Goal: Information Seeking & Learning: Learn about a topic

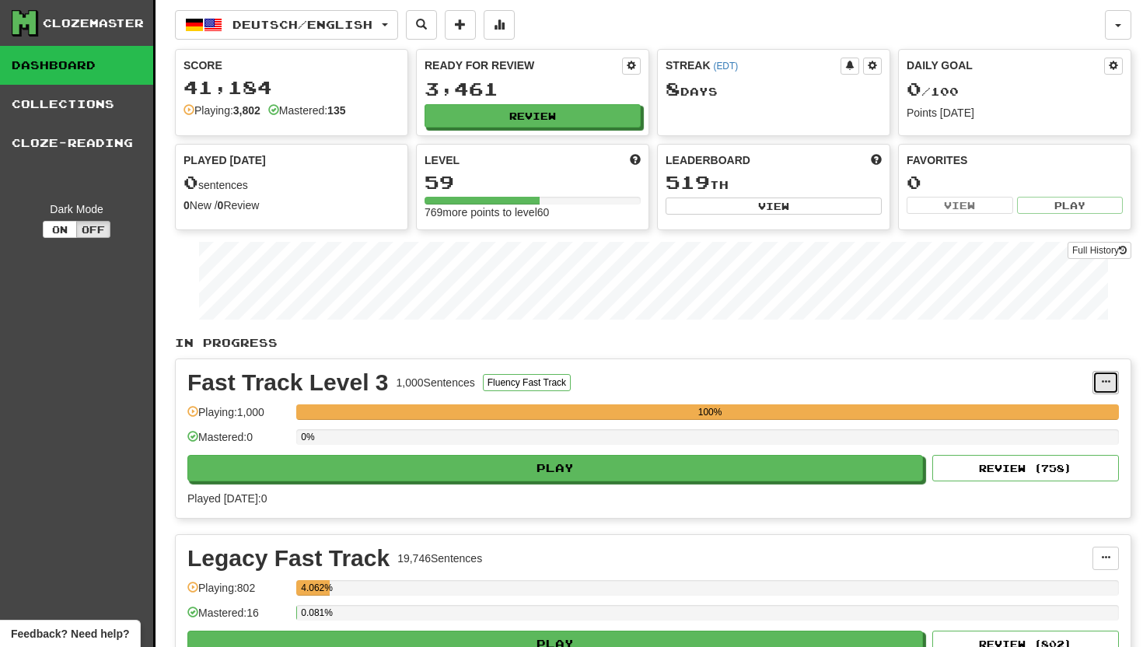
click at [1109, 378] on span at bounding box center [1105, 381] width 9 height 9
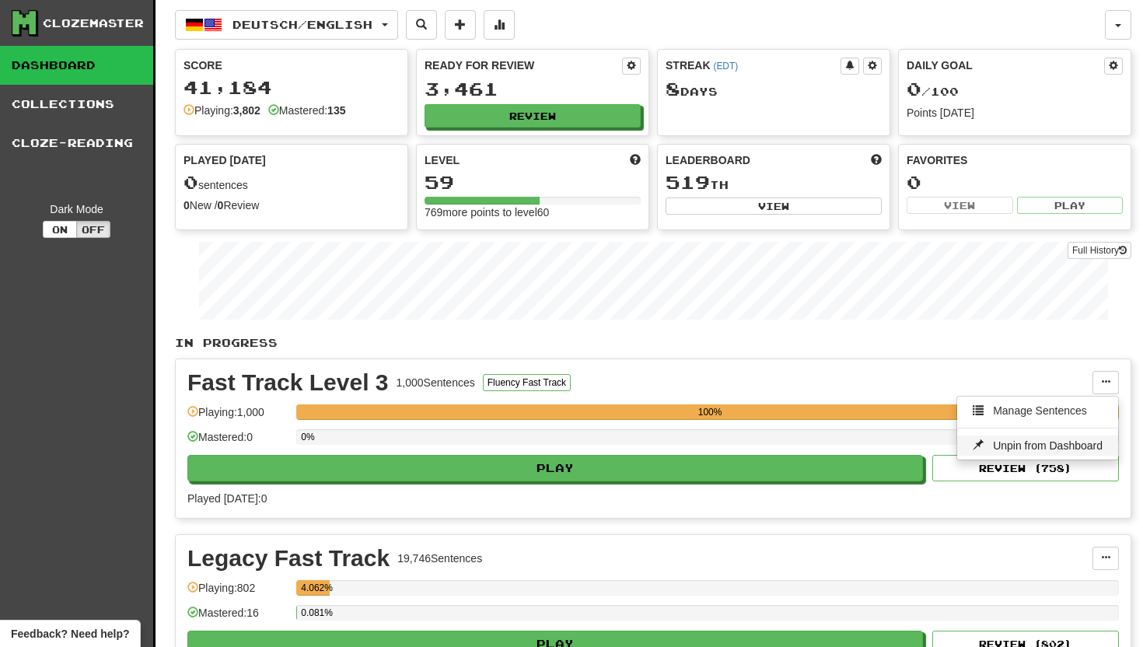
click at [1025, 444] on span "Unpin from Dashboard" at bounding box center [1048, 445] width 110 height 12
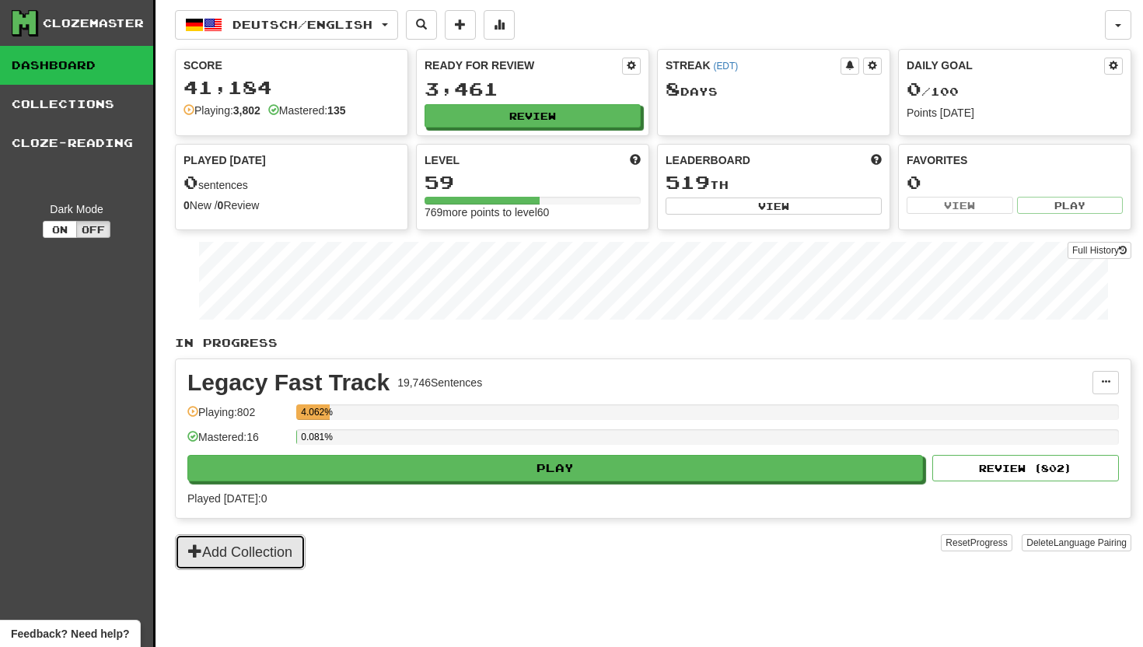
click at [190, 550] on span at bounding box center [195, 550] width 14 height 14
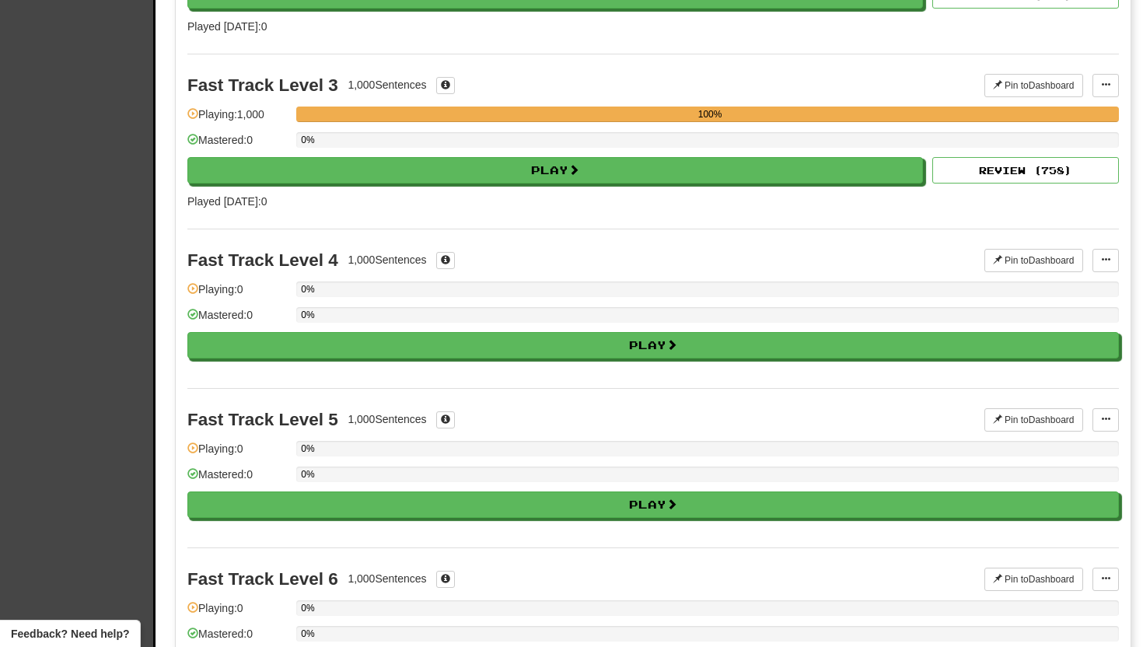
scroll to position [420, 0]
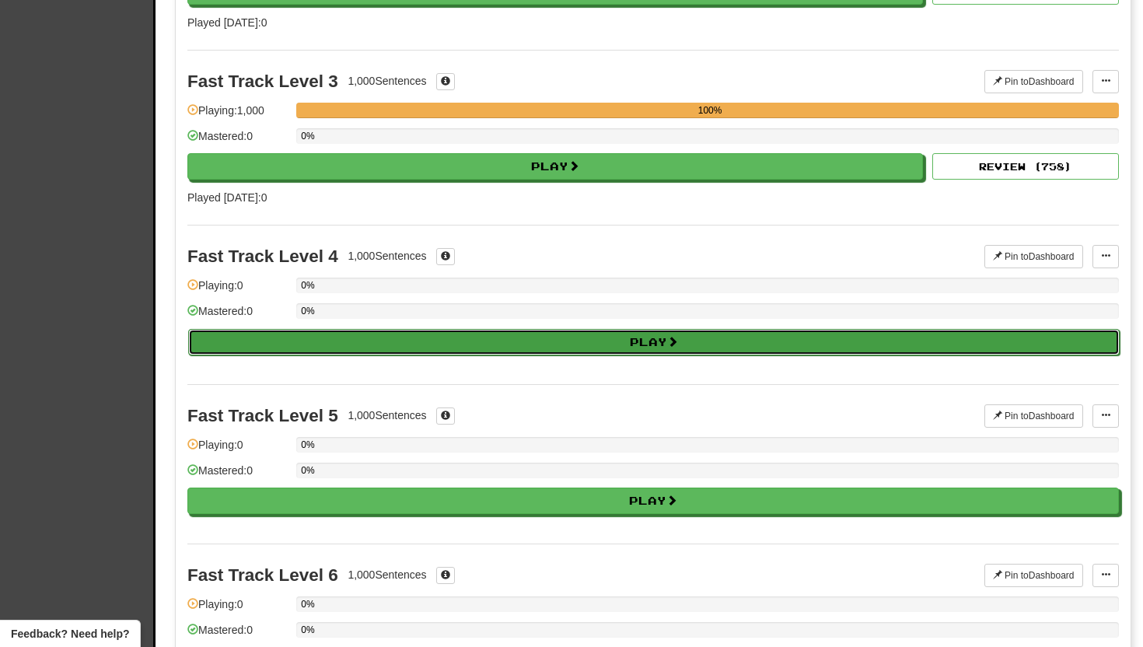
click at [536, 342] on button "Play" at bounding box center [653, 342] width 931 height 26
select select "**"
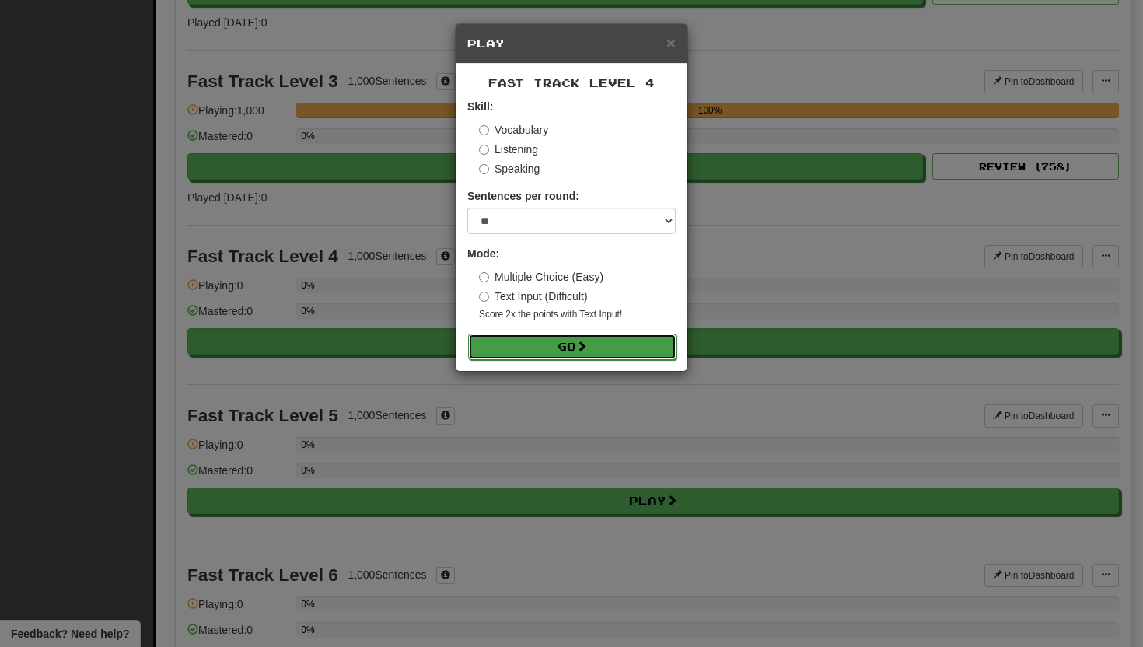
click at [535, 343] on button "Go" at bounding box center [572, 346] width 208 height 26
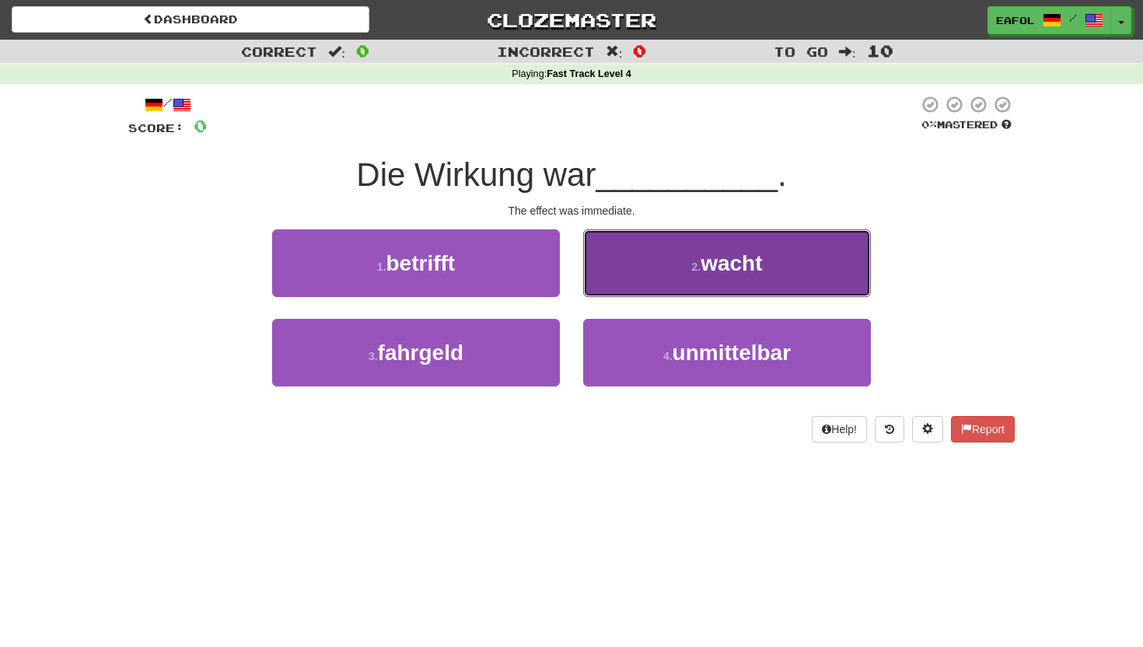
click at [639, 255] on button "2 . wacht" at bounding box center [727, 263] width 288 height 68
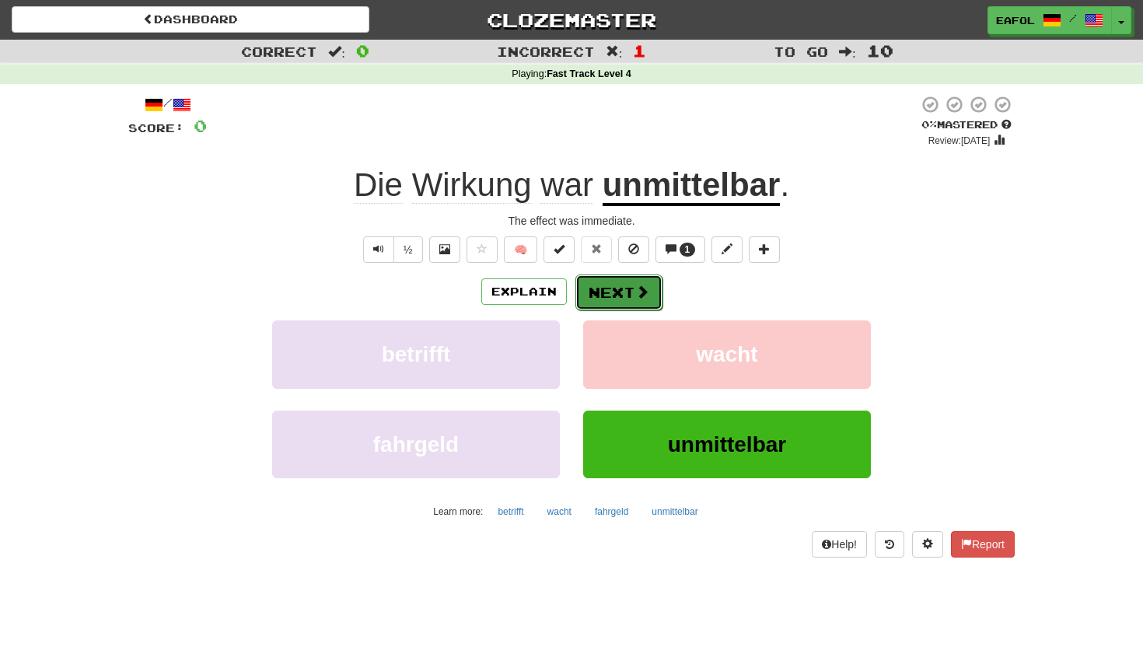
click at [611, 287] on button "Next" at bounding box center [618, 292] width 87 height 36
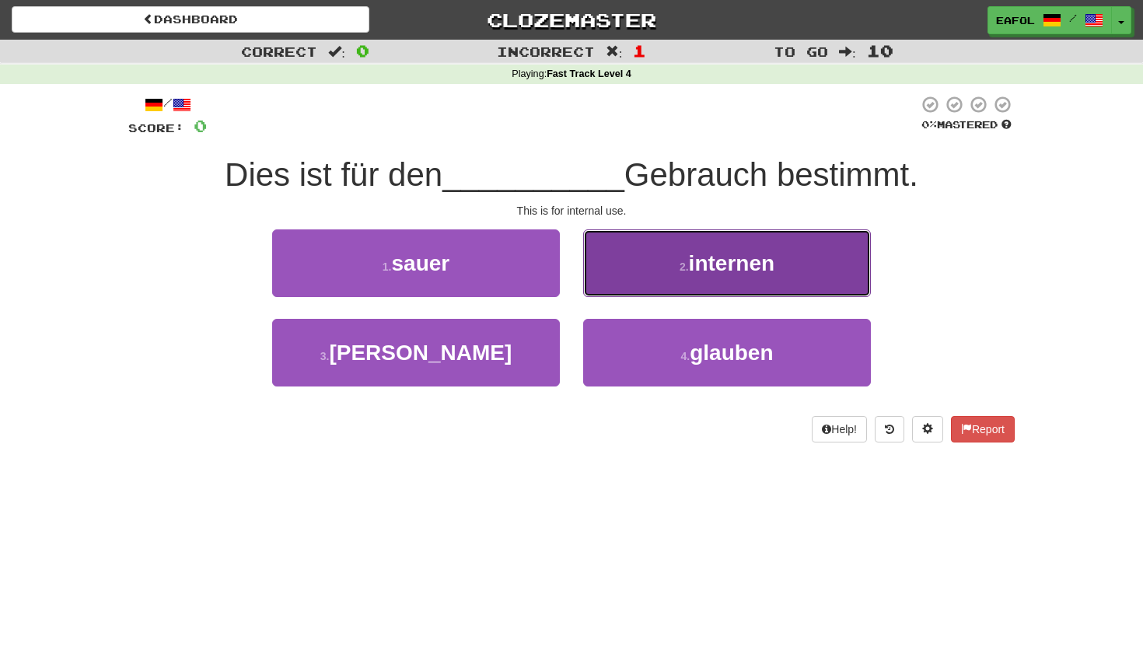
click at [644, 274] on button "2 . internen" at bounding box center [727, 263] width 288 height 68
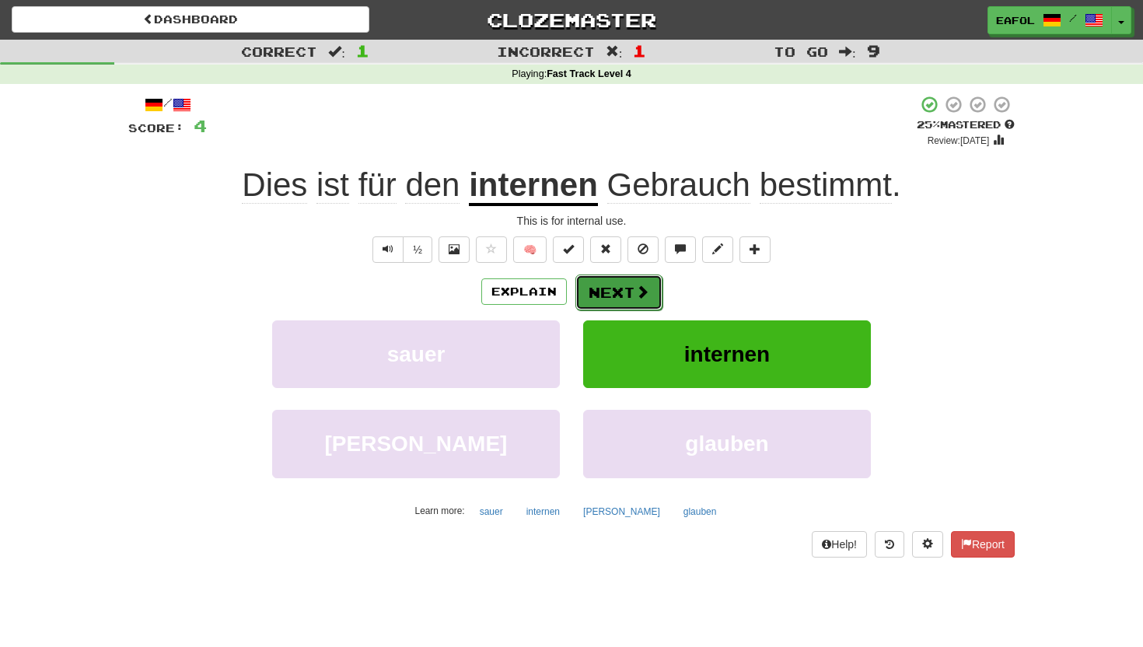
click at [608, 293] on button "Next" at bounding box center [618, 292] width 87 height 36
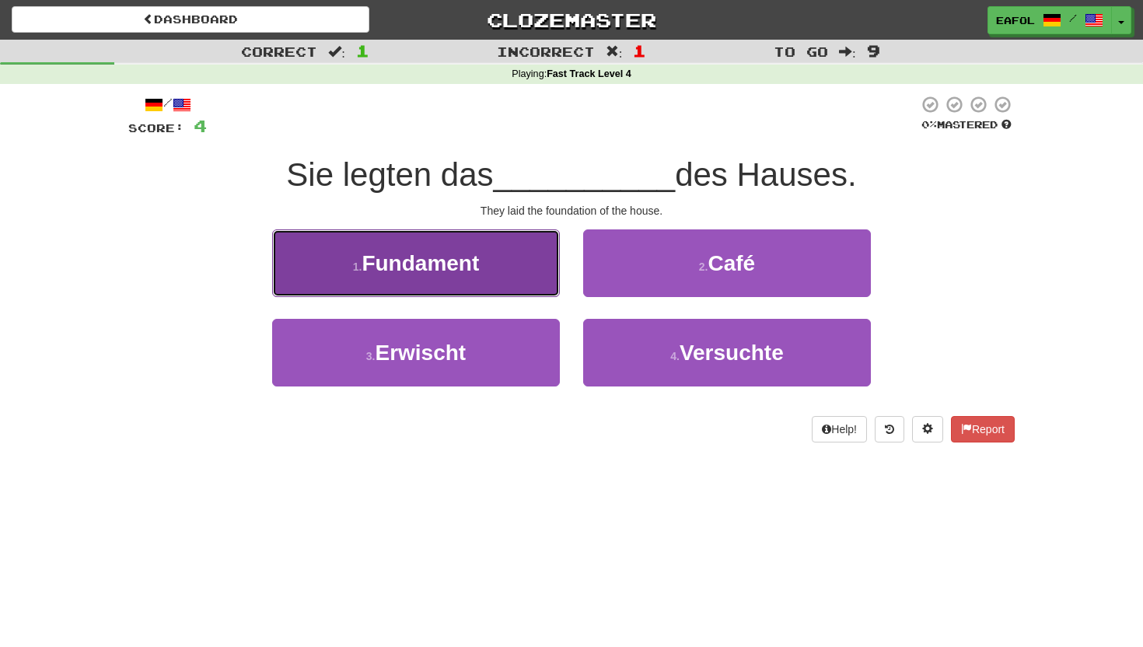
click at [478, 270] on span "Fundament" at bounding box center [419, 263] width 117 height 24
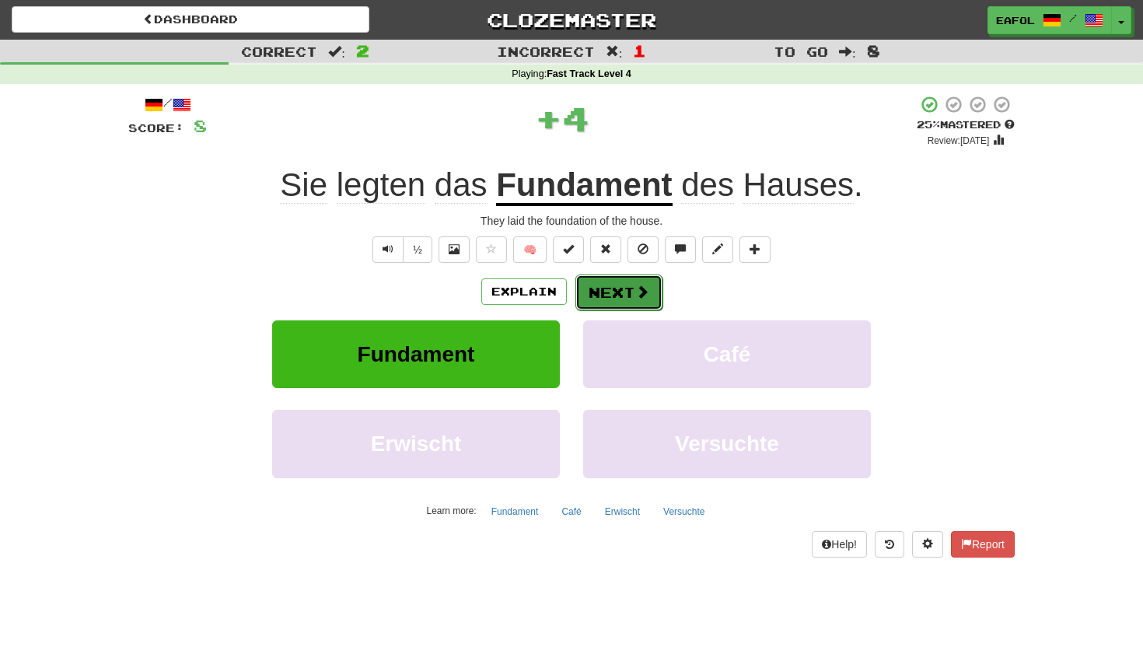
click at [613, 287] on button "Next" at bounding box center [618, 292] width 87 height 36
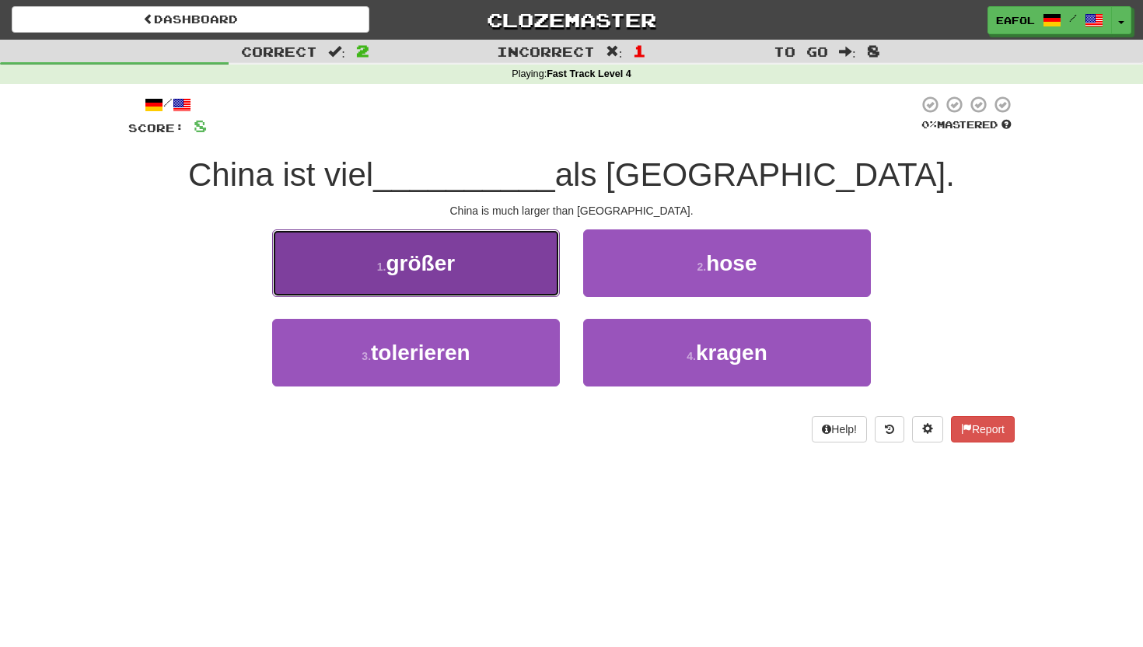
click at [462, 277] on button "1 . größer" at bounding box center [416, 263] width 288 height 68
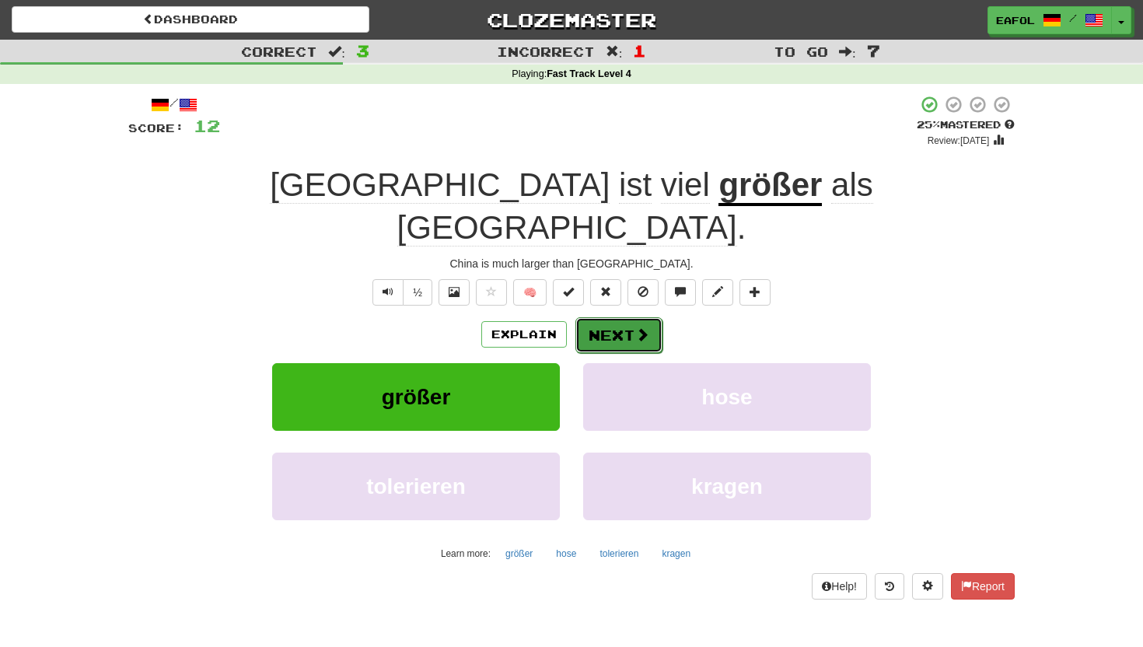
click at [623, 317] on button "Next" at bounding box center [618, 335] width 87 height 36
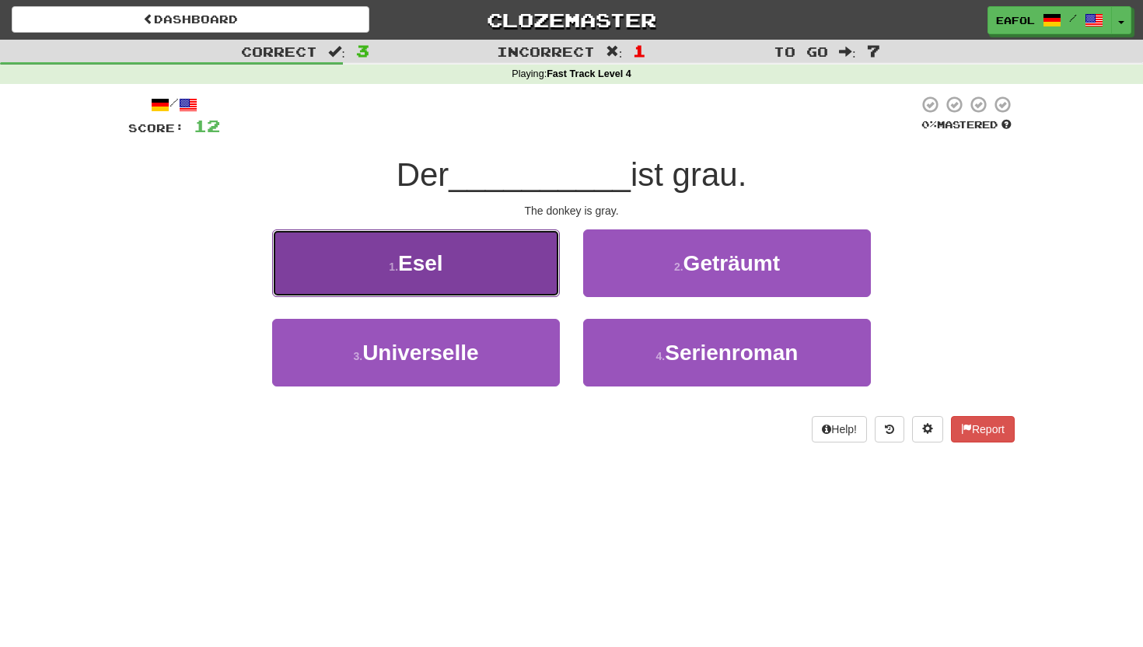
click at [507, 287] on button "1 . Esel" at bounding box center [416, 263] width 288 height 68
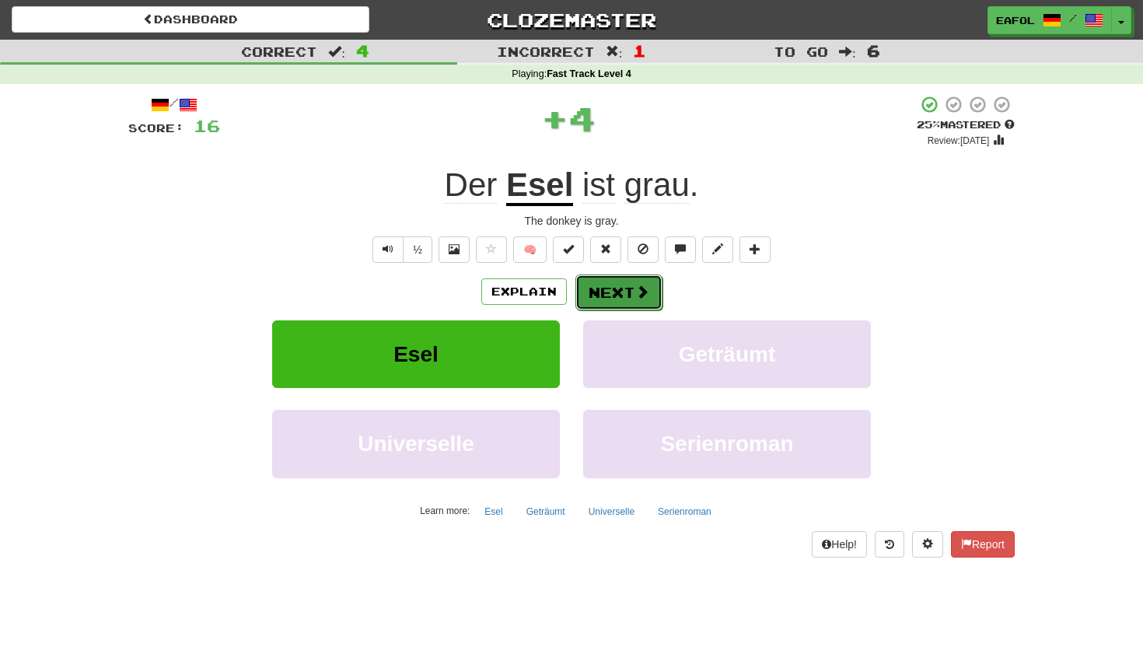
click at [612, 290] on button "Next" at bounding box center [618, 292] width 87 height 36
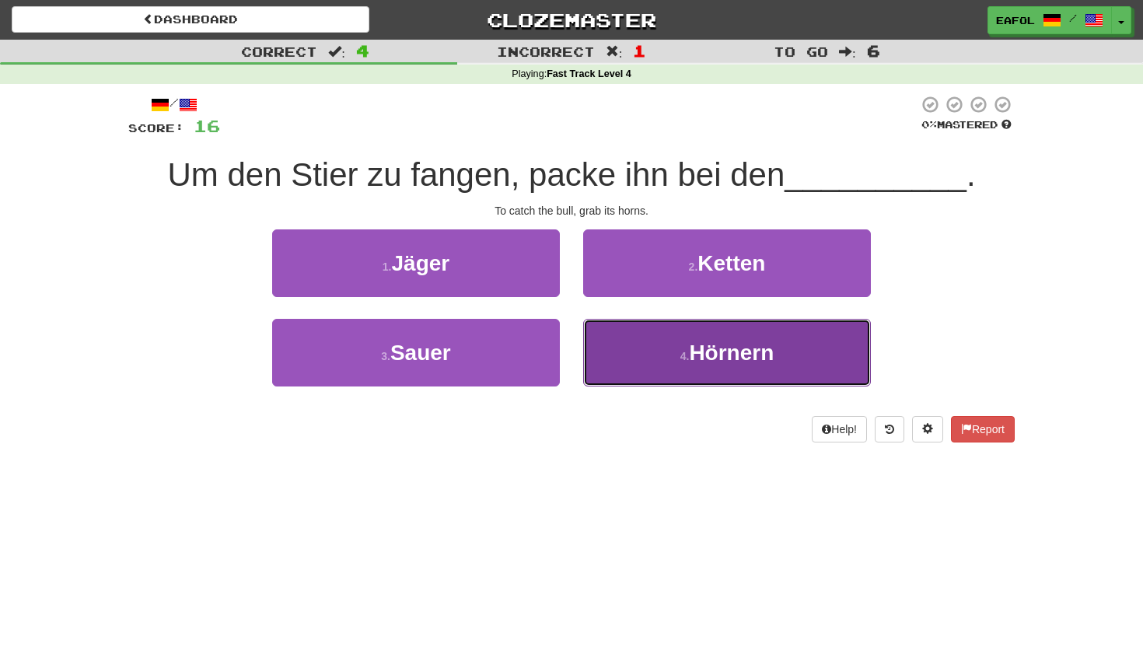
click at [644, 343] on button "4 . Hörnern" at bounding box center [727, 353] width 288 height 68
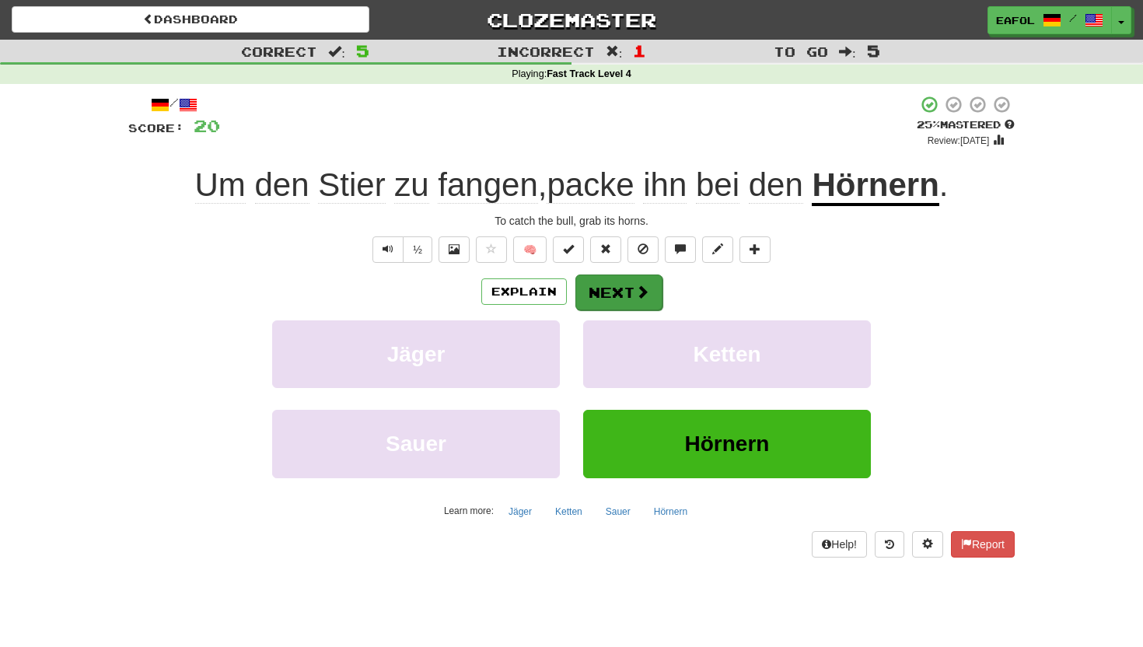
click at [619, 289] on button "Next" at bounding box center [618, 292] width 87 height 36
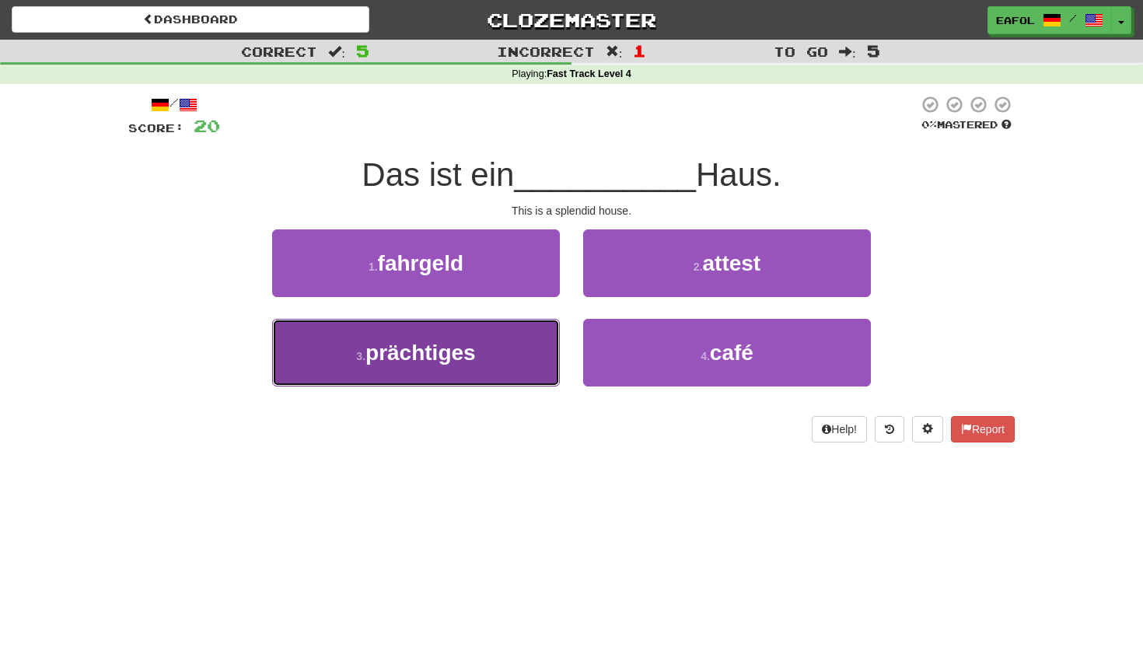
click at [490, 347] on button "3 . prächtiges" at bounding box center [416, 353] width 288 height 68
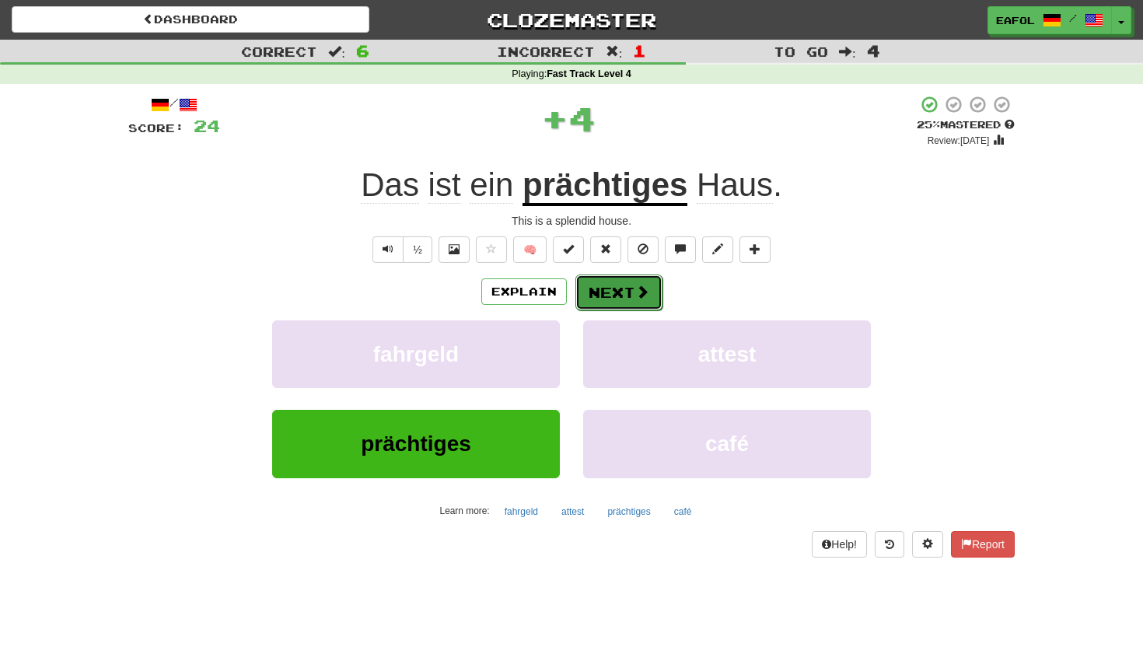
click at [608, 284] on button "Next" at bounding box center [618, 292] width 87 height 36
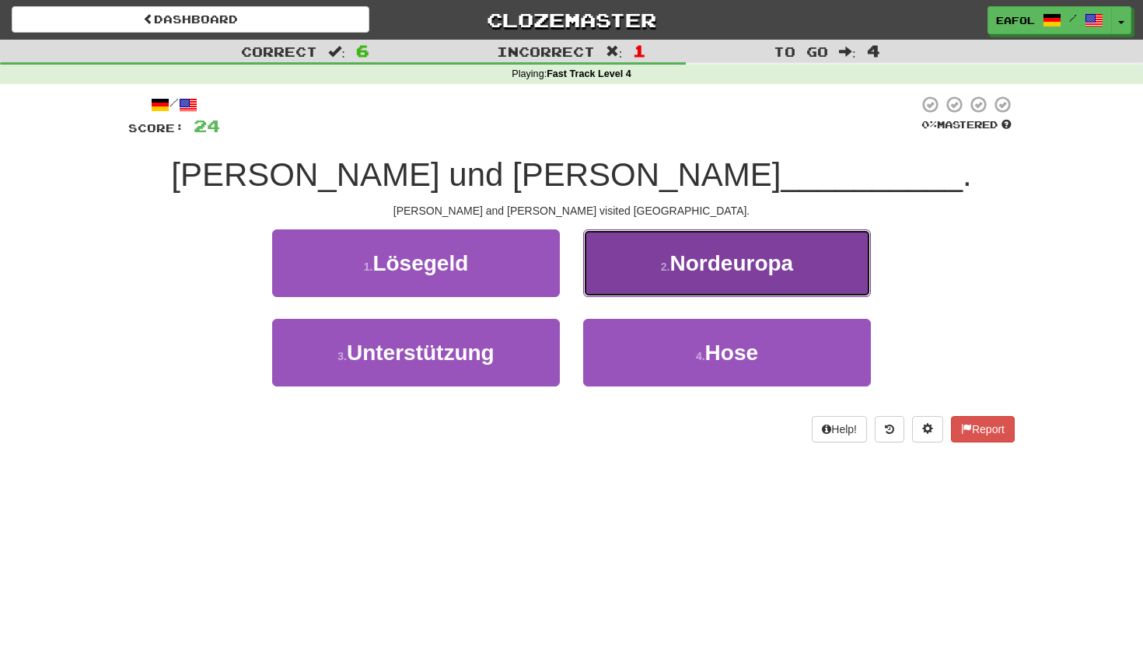
click at [672, 254] on span "Nordeuropa" at bounding box center [732, 263] width 124 height 24
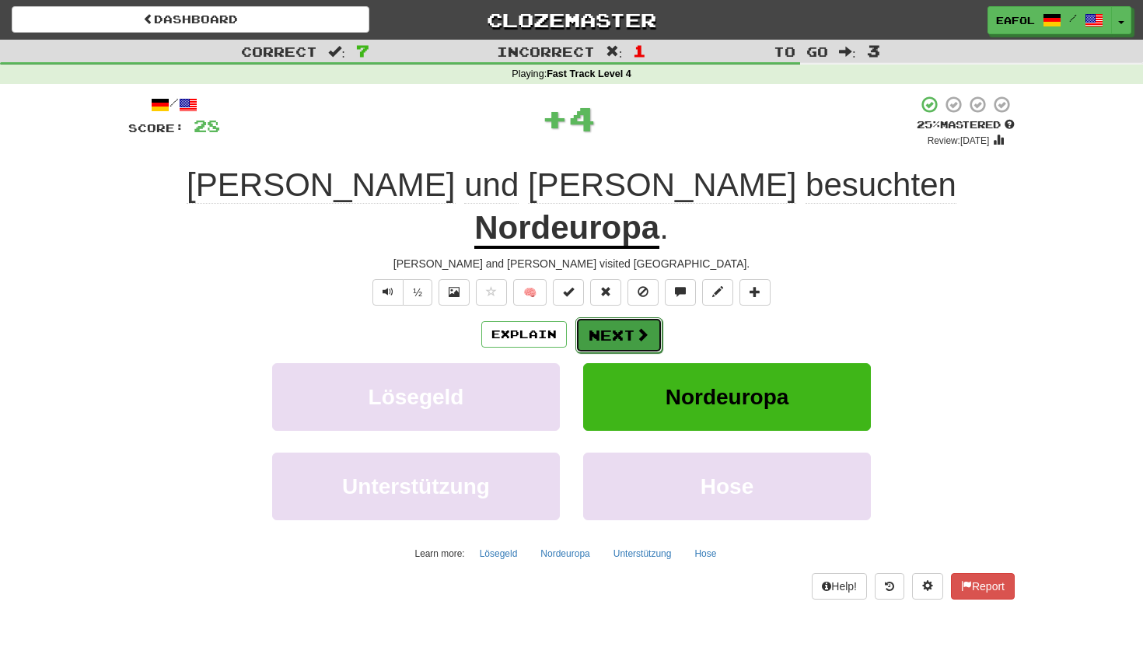
click at [618, 317] on button "Next" at bounding box center [618, 335] width 87 height 36
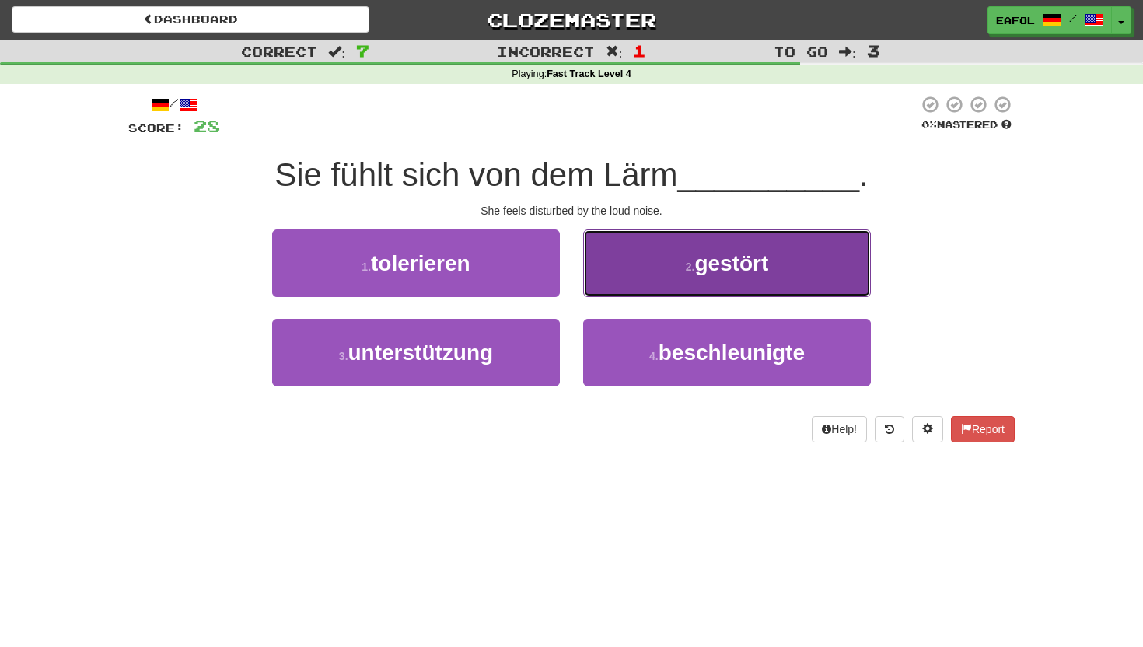
click at [645, 278] on button "2 . gestört" at bounding box center [727, 263] width 288 height 68
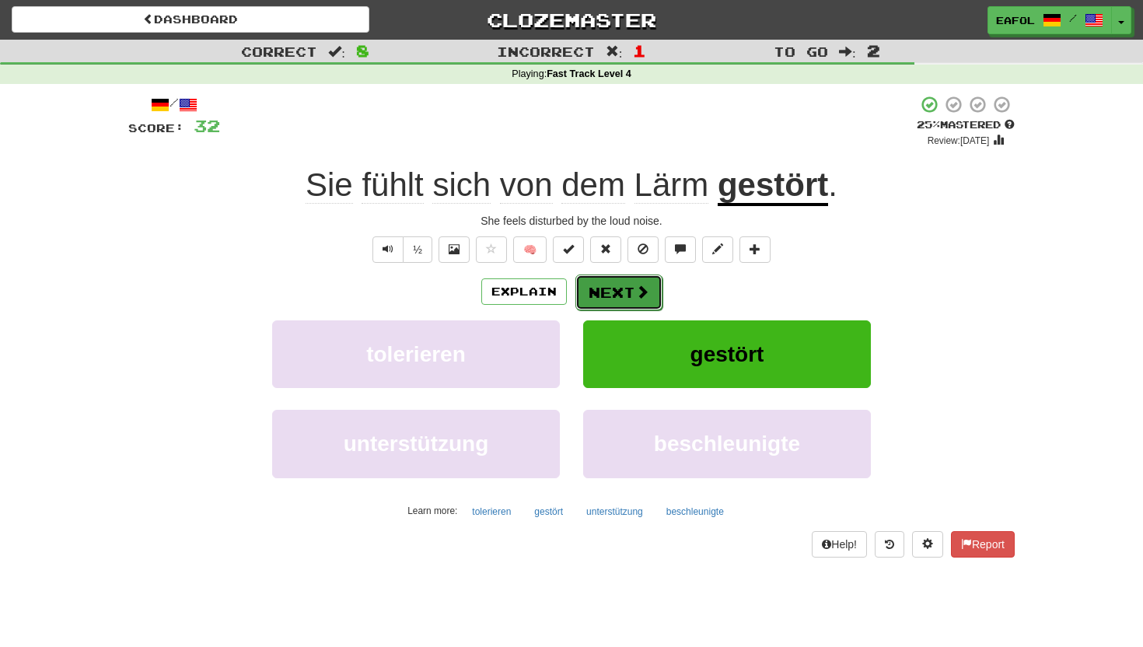
click at [620, 295] on button "Next" at bounding box center [618, 292] width 87 height 36
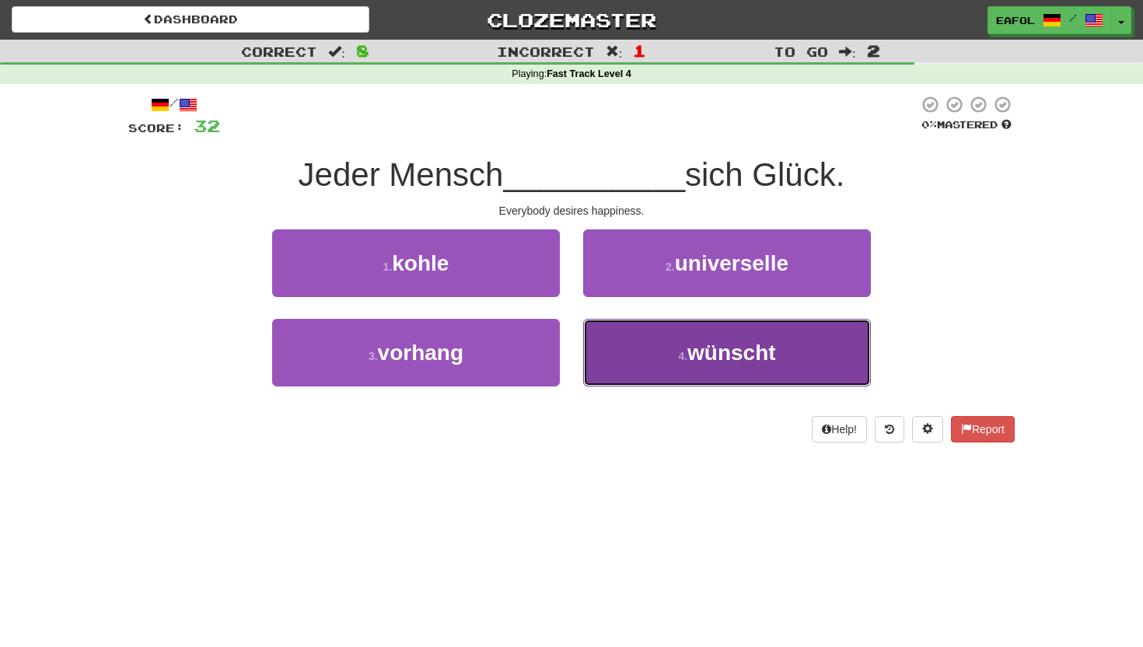
click at [658, 353] on button "4 . wünscht" at bounding box center [727, 353] width 288 height 68
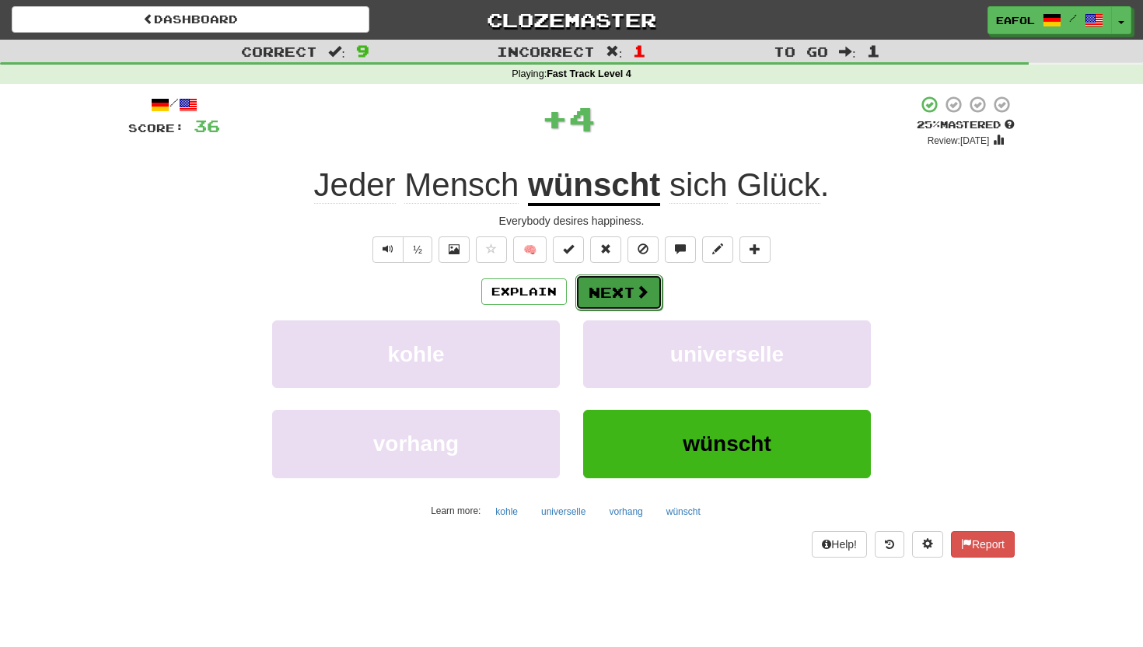
click at [616, 284] on button "Next" at bounding box center [618, 292] width 87 height 36
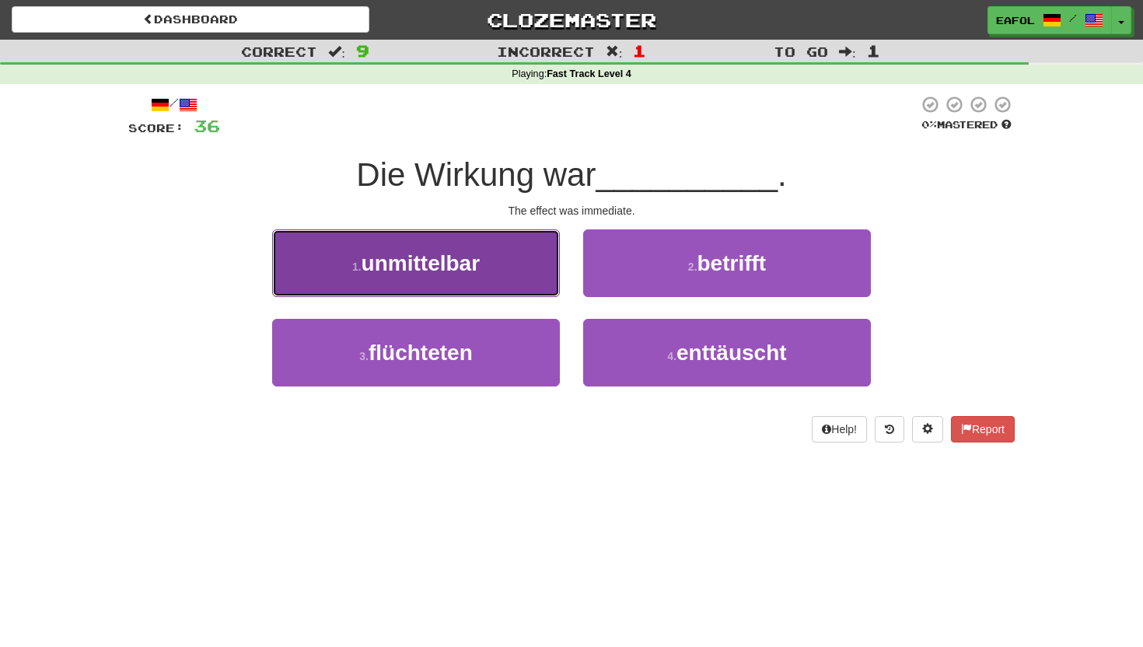
click at [491, 258] on button "1 . unmittelbar" at bounding box center [416, 263] width 288 height 68
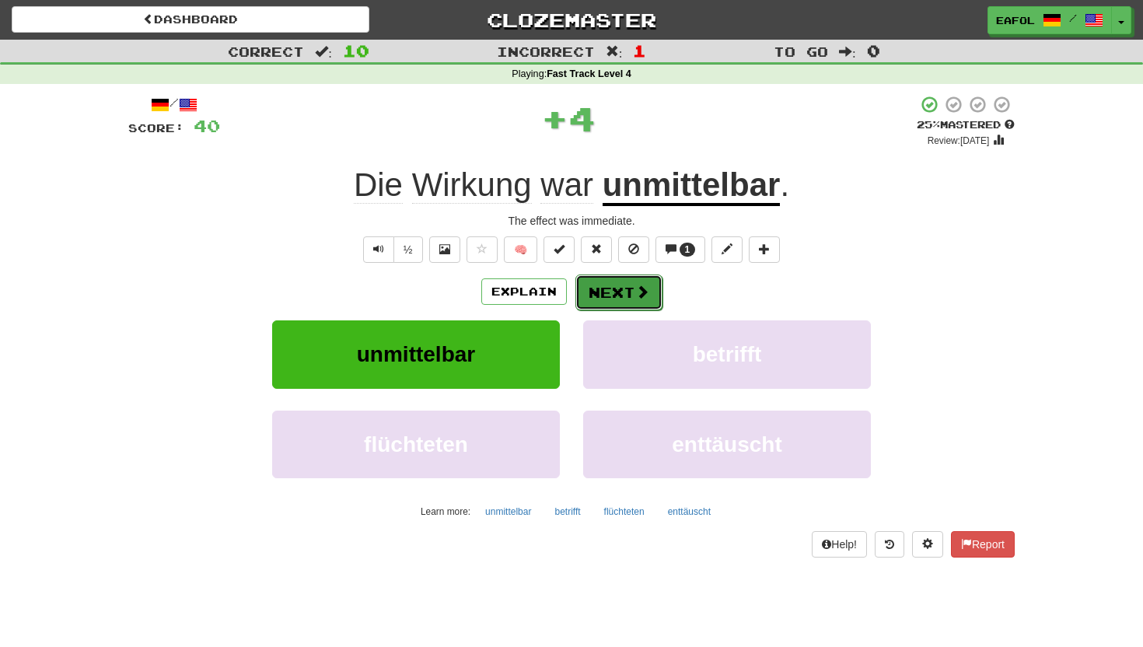
click at [610, 295] on button "Next" at bounding box center [618, 292] width 87 height 36
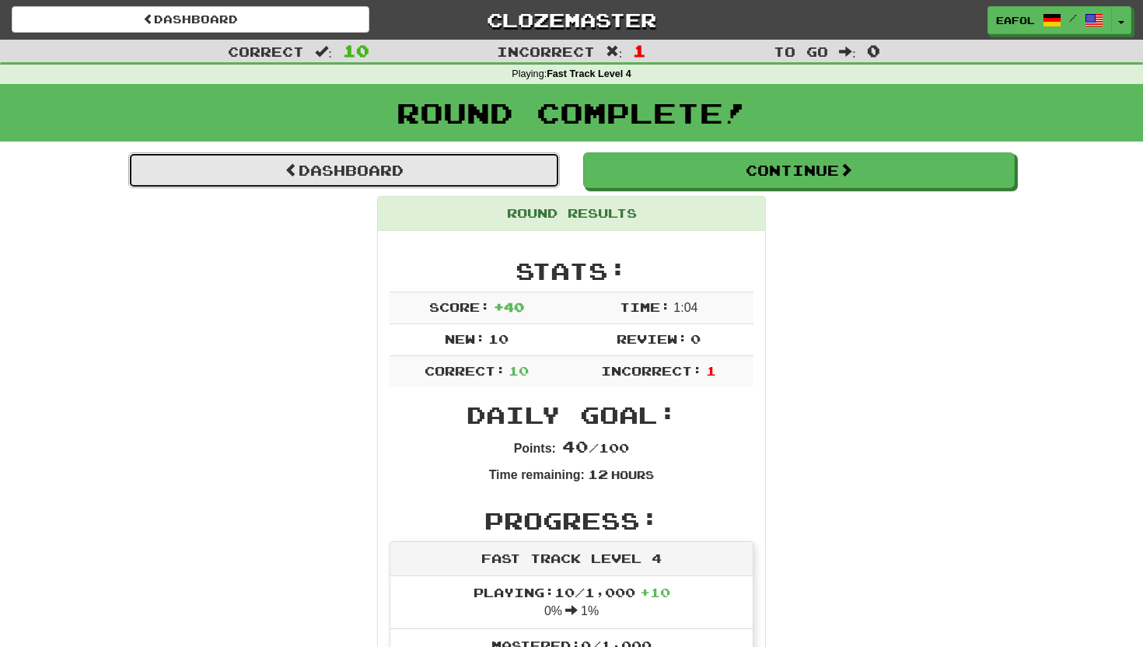
click at [496, 166] on link "Dashboard" at bounding box center [343, 170] width 431 height 36
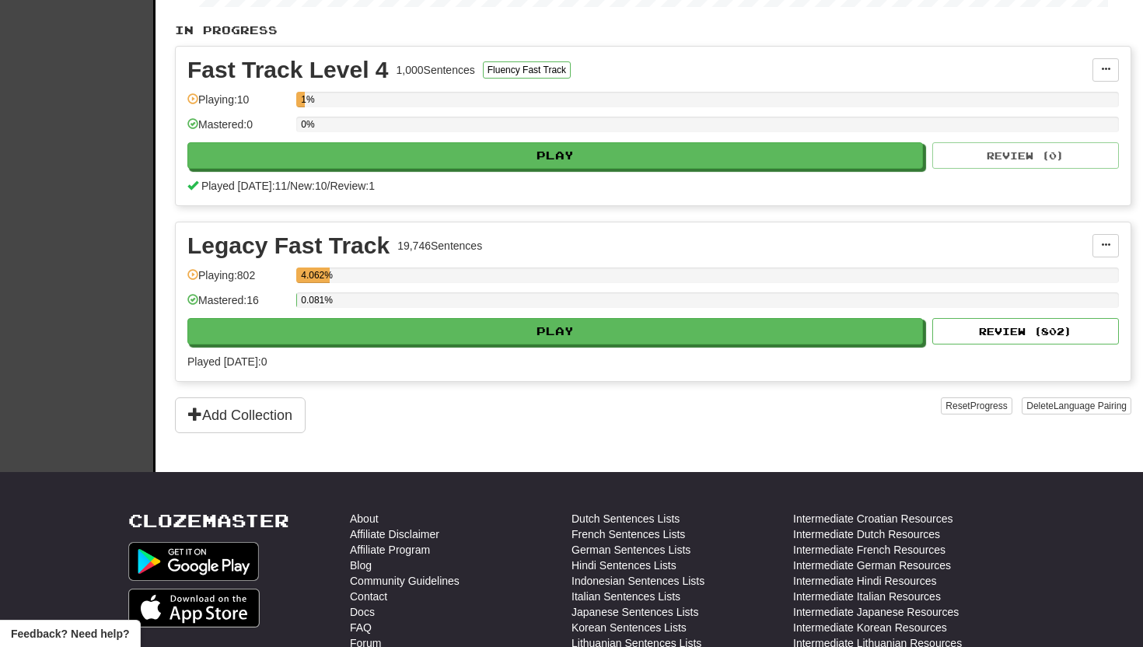
scroll to position [318, 0]
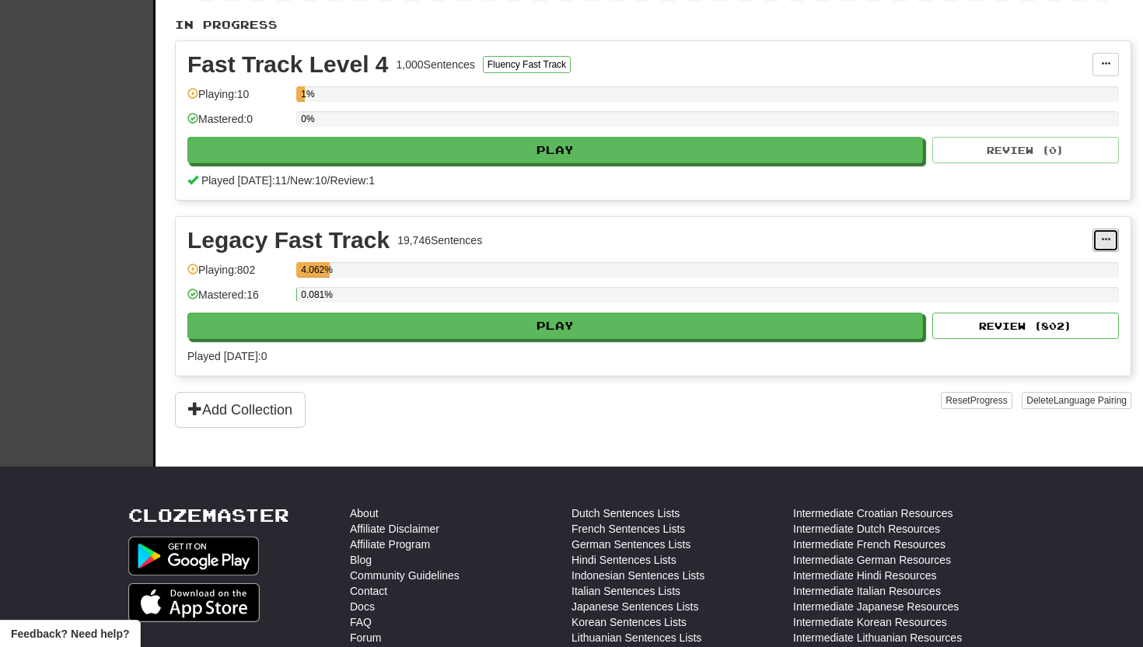
click at [1104, 240] on span at bounding box center [1105, 239] width 9 height 9
click at [1028, 307] on span "Unpin from Dashboard" at bounding box center [1048, 303] width 110 height 12
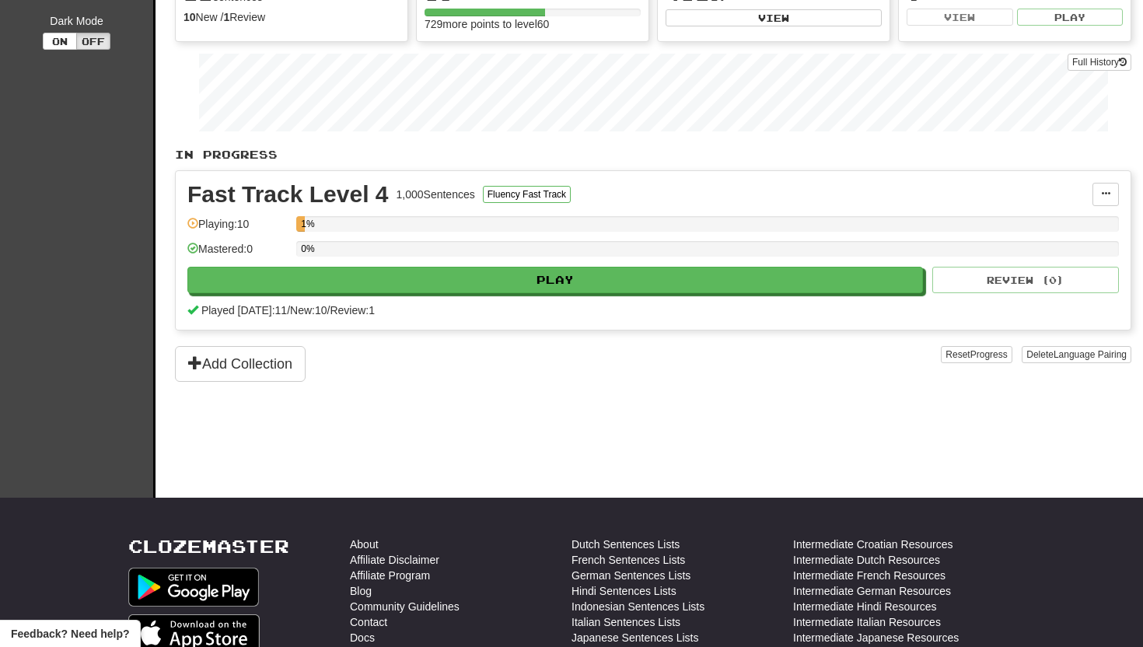
scroll to position [183, 0]
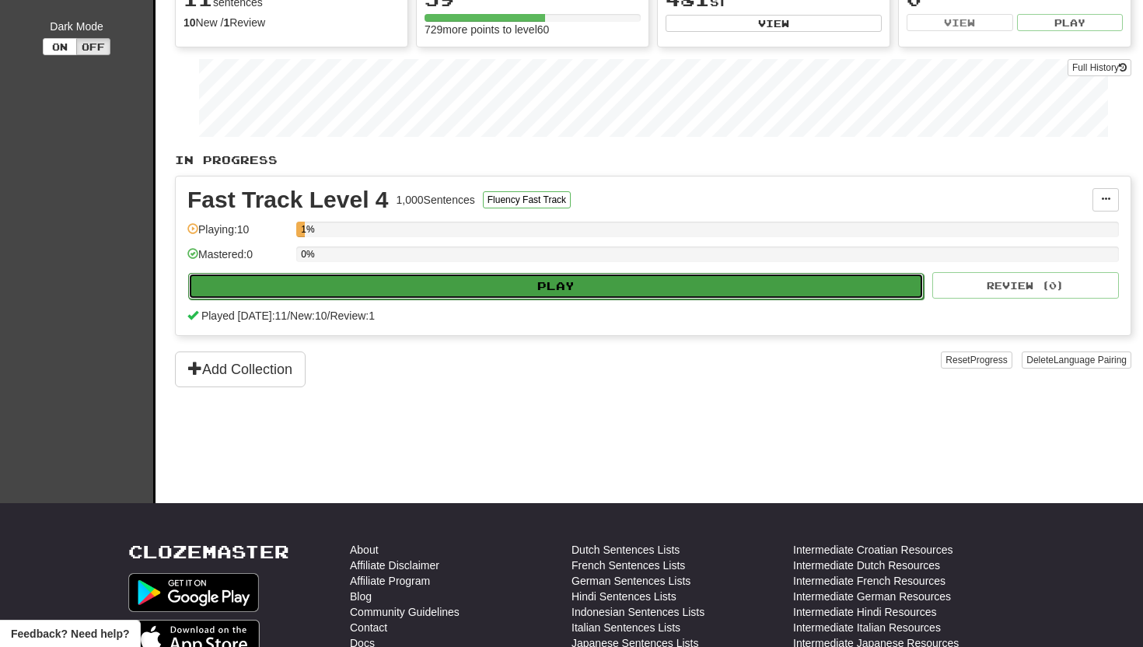
click at [588, 276] on button "Play" at bounding box center [555, 286] width 735 height 26
select select "**"
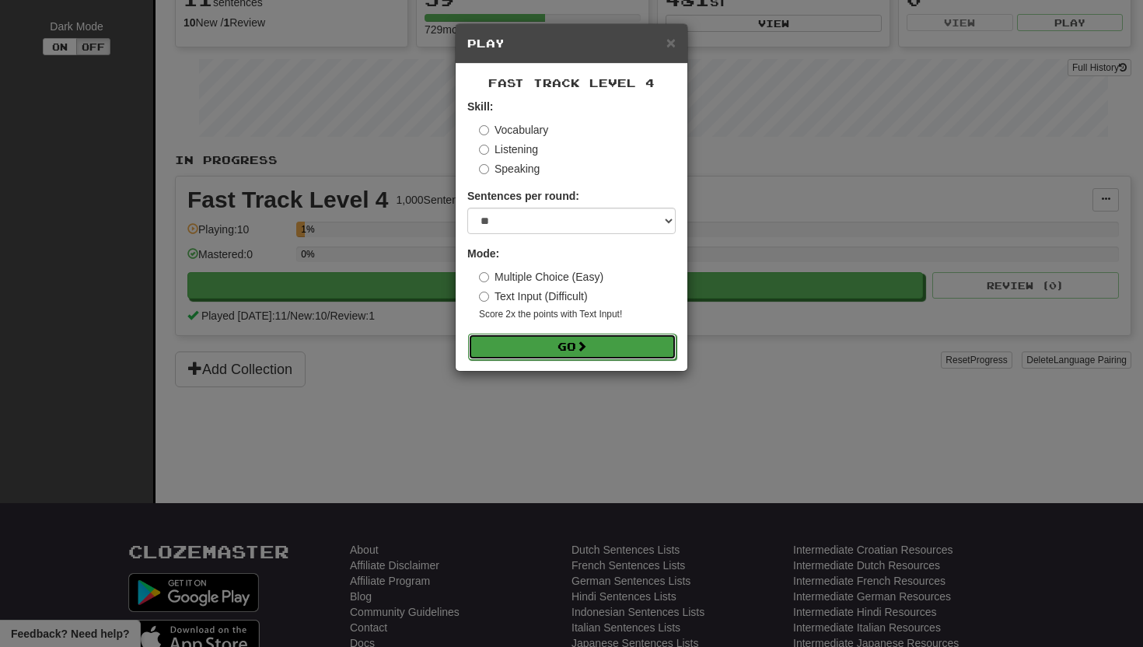
click at [529, 347] on button "Go" at bounding box center [572, 346] width 208 height 26
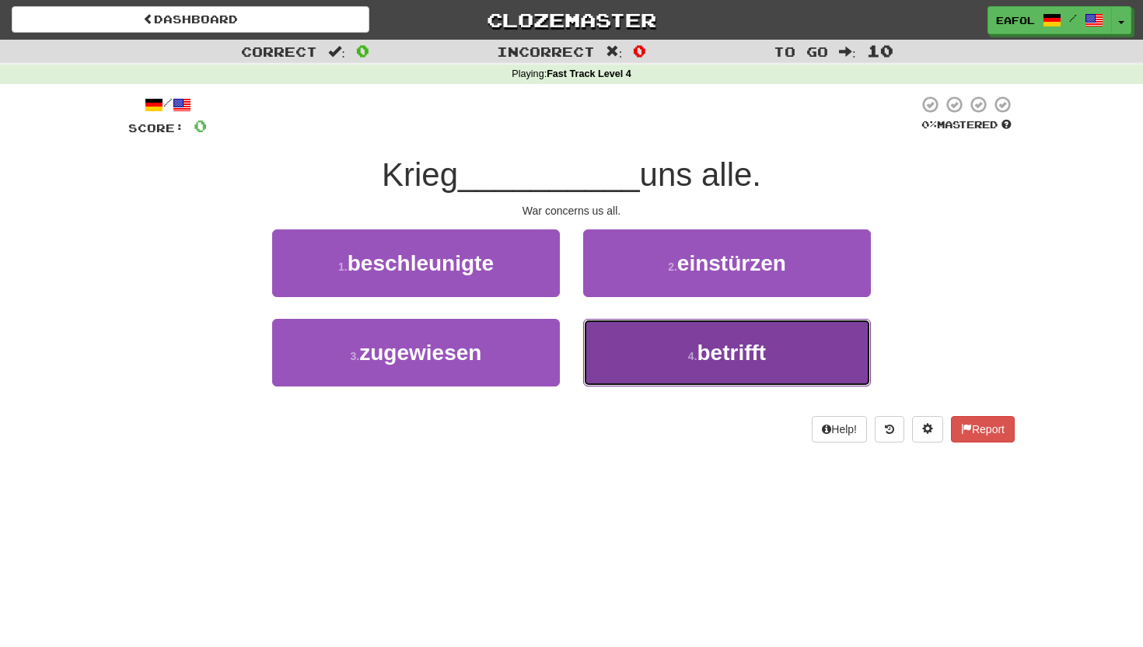
click at [703, 347] on span "betrifft" at bounding box center [731, 352] width 69 height 24
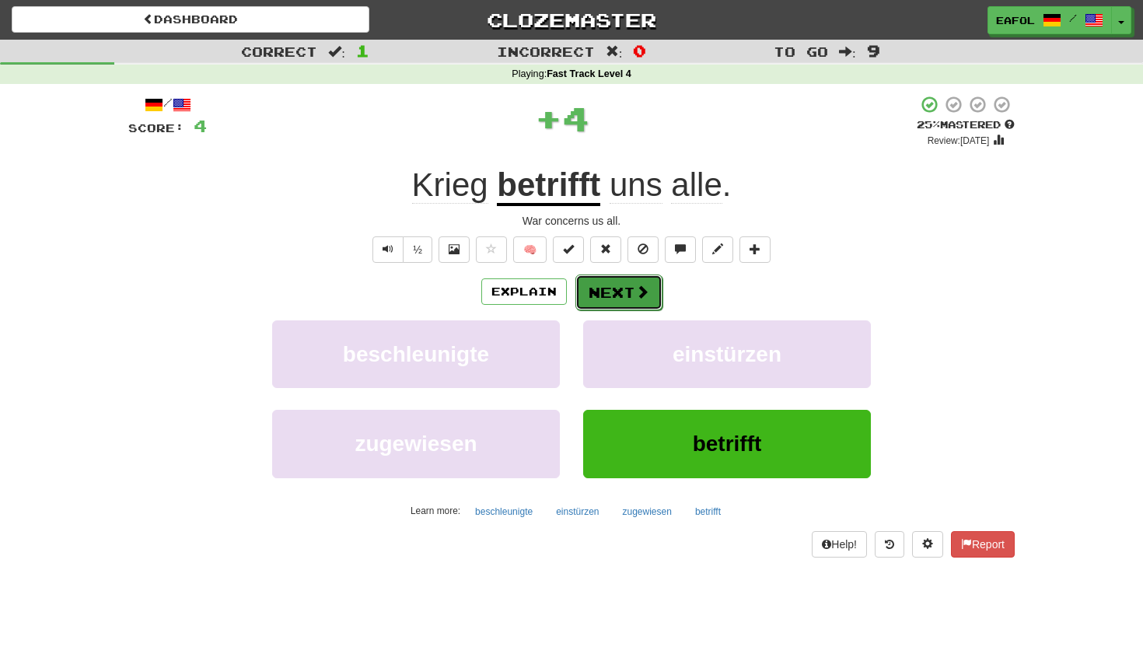
click at [623, 288] on button "Next" at bounding box center [618, 292] width 87 height 36
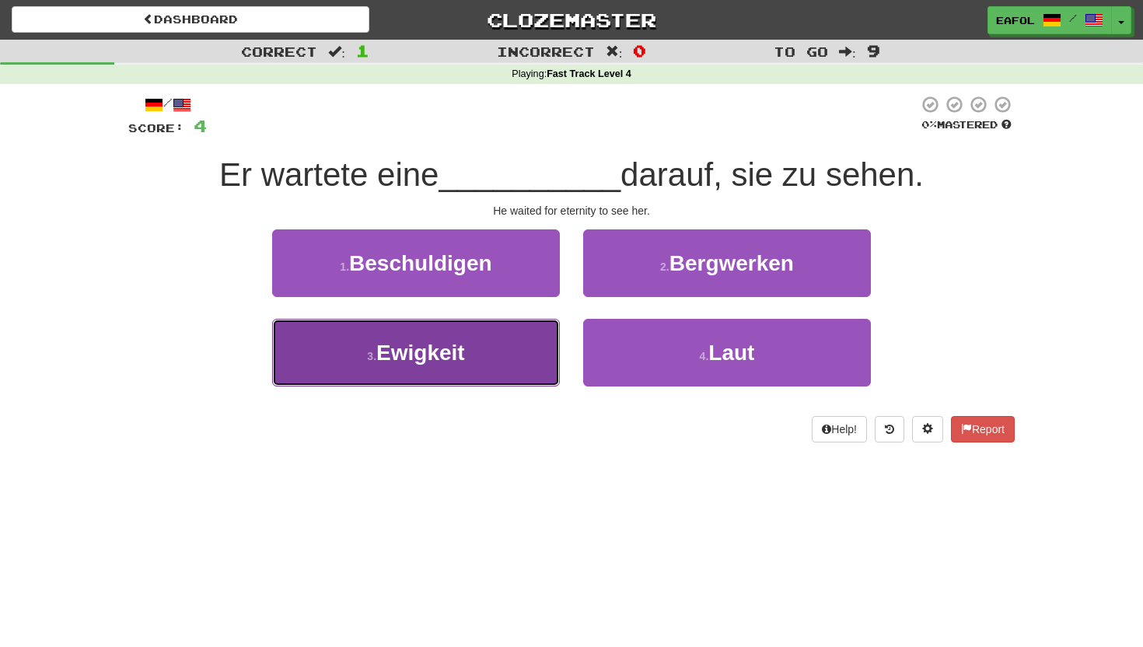
click at [504, 343] on button "3 . Ewigkeit" at bounding box center [416, 353] width 288 height 68
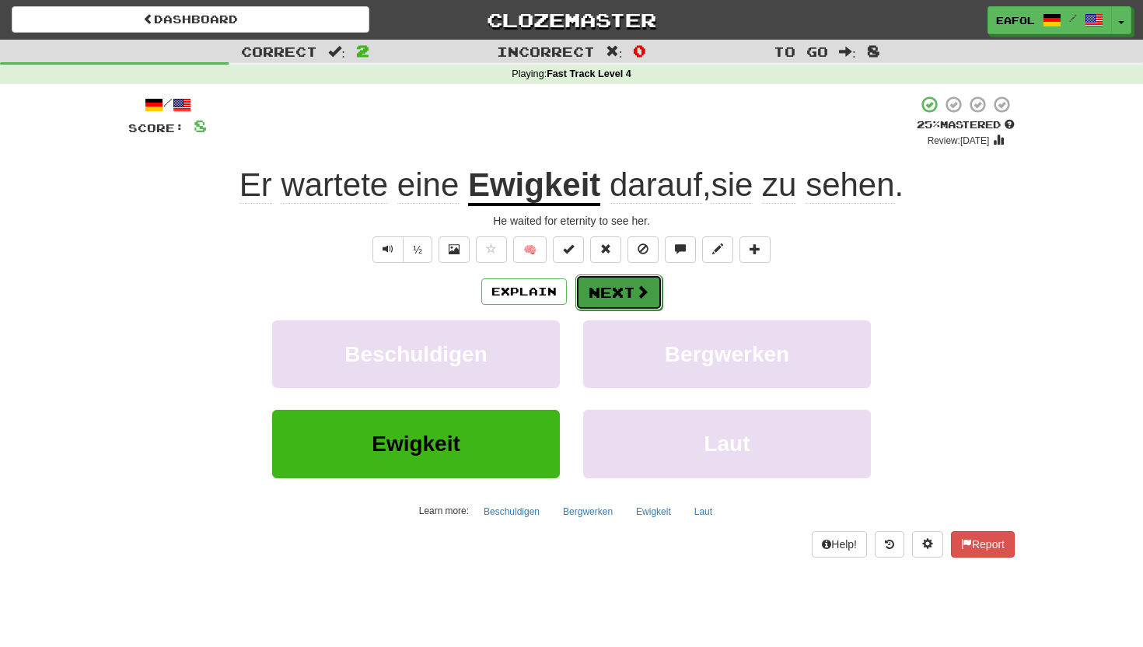
click at [614, 288] on button "Next" at bounding box center [618, 292] width 87 height 36
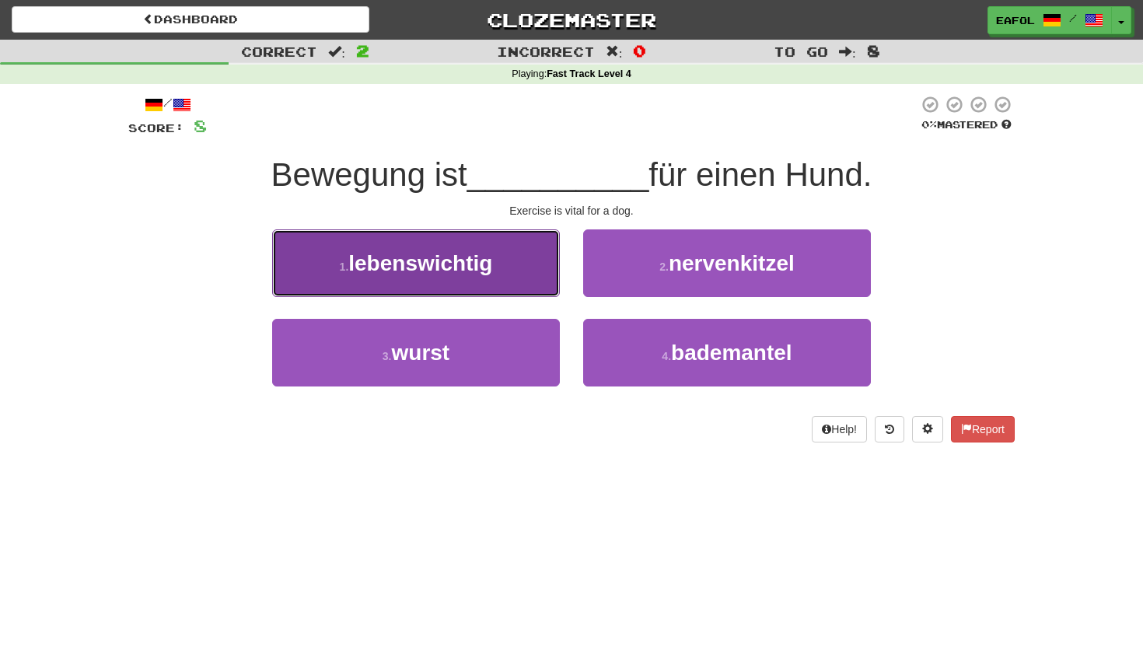
click at [516, 271] on button "1 . lebenswichtig" at bounding box center [416, 263] width 288 height 68
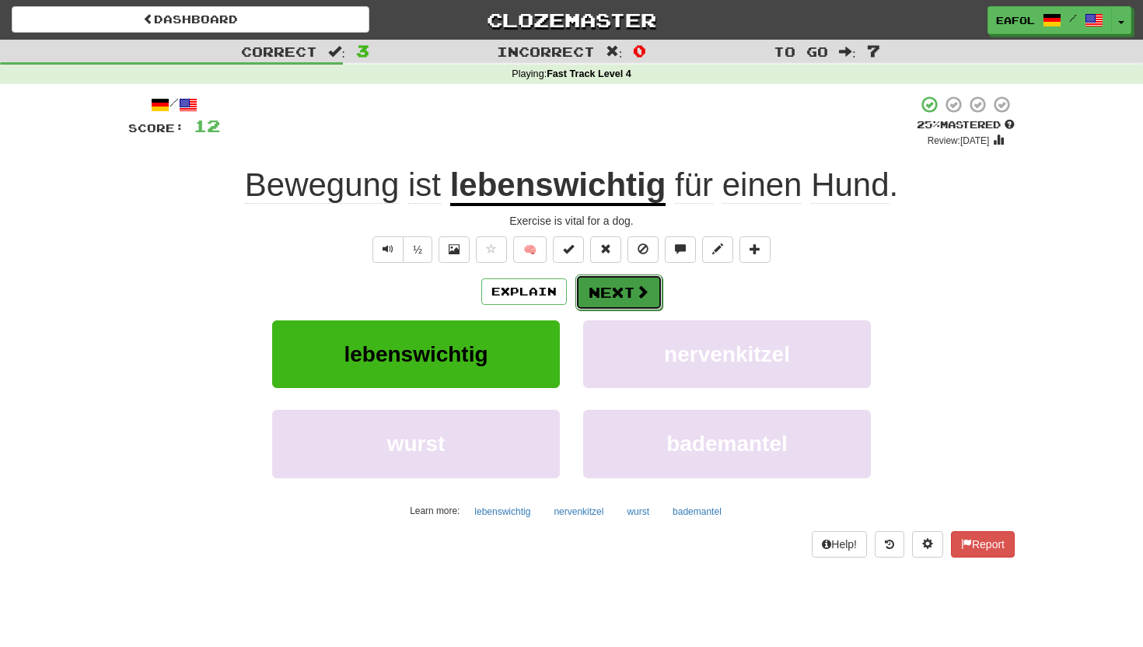
click at [607, 288] on button "Next" at bounding box center [618, 292] width 87 height 36
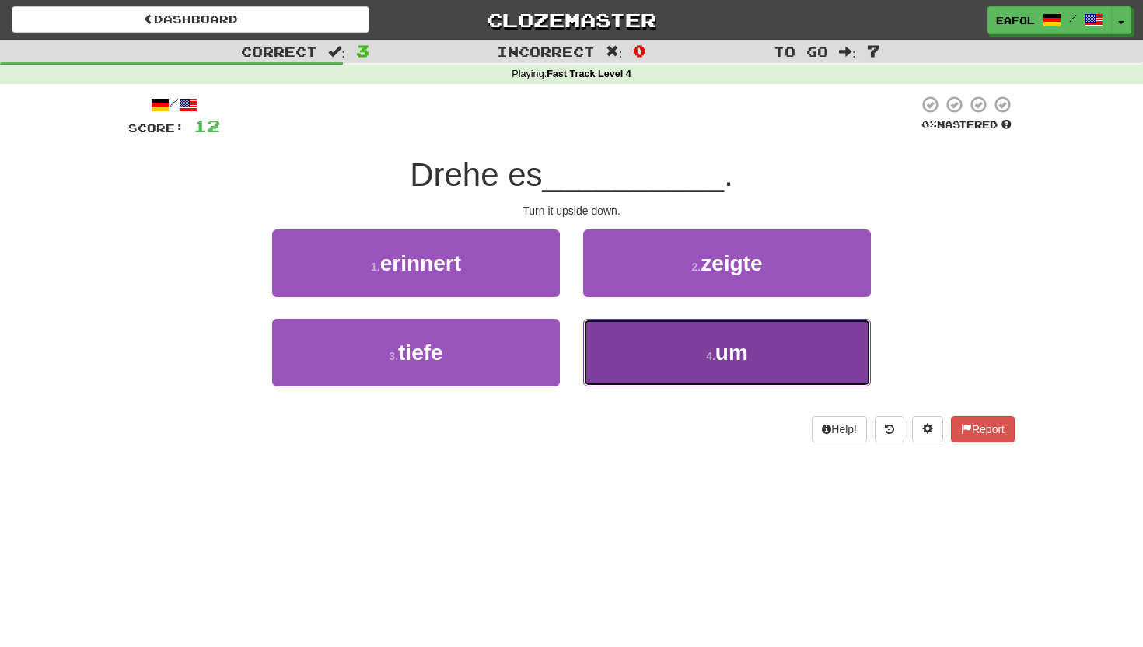
click at [682, 328] on button "4 . um" at bounding box center [727, 353] width 288 height 68
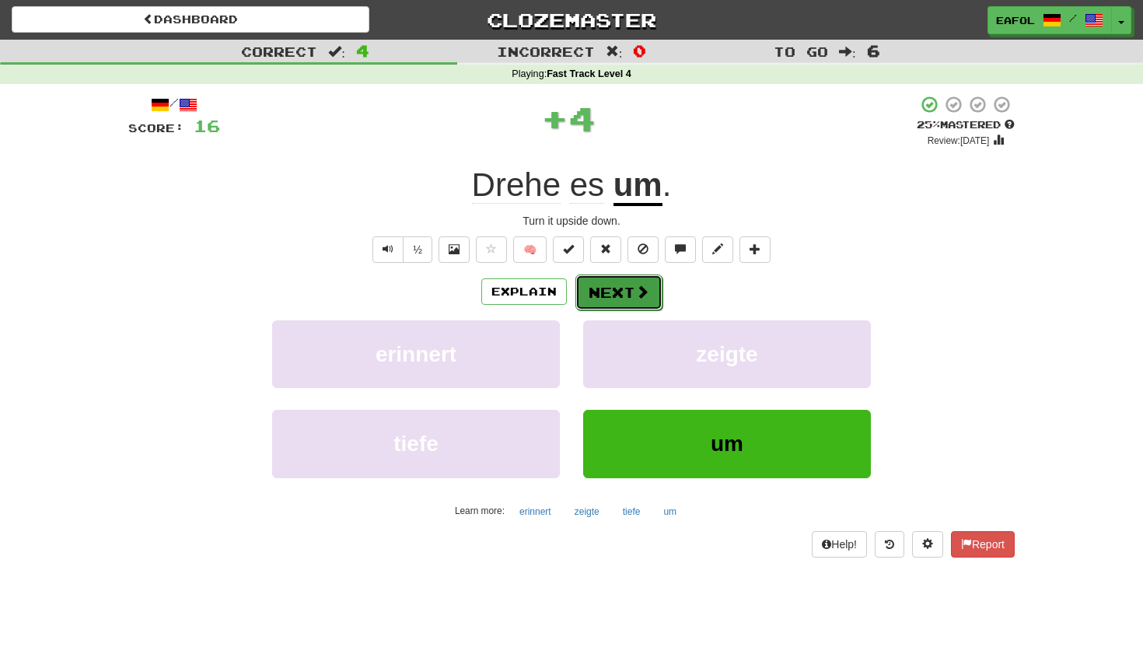
click at [620, 291] on button "Next" at bounding box center [618, 292] width 87 height 36
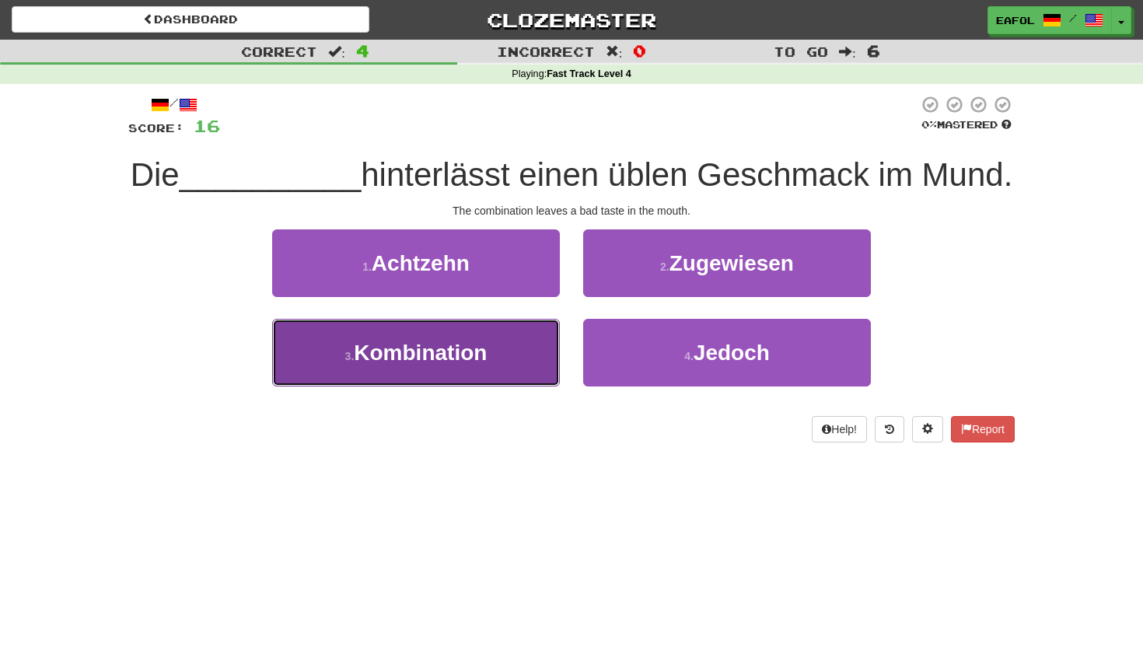
click at [483, 371] on button "3 . Kombination" at bounding box center [416, 353] width 288 height 68
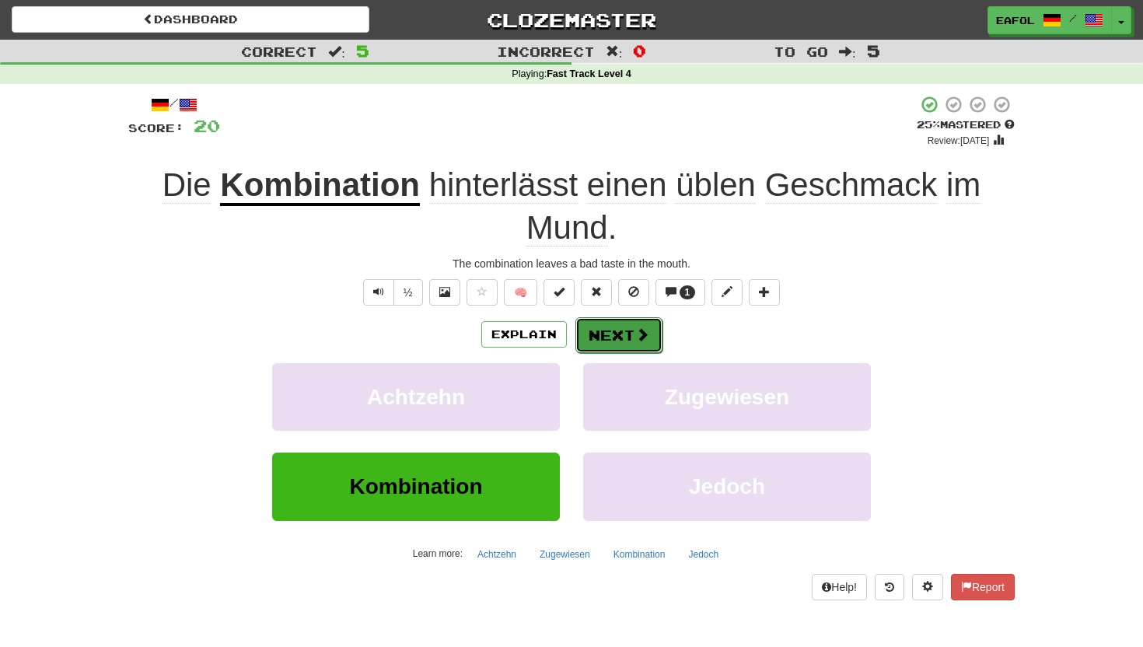
click at [592, 341] on button "Next" at bounding box center [618, 335] width 87 height 36
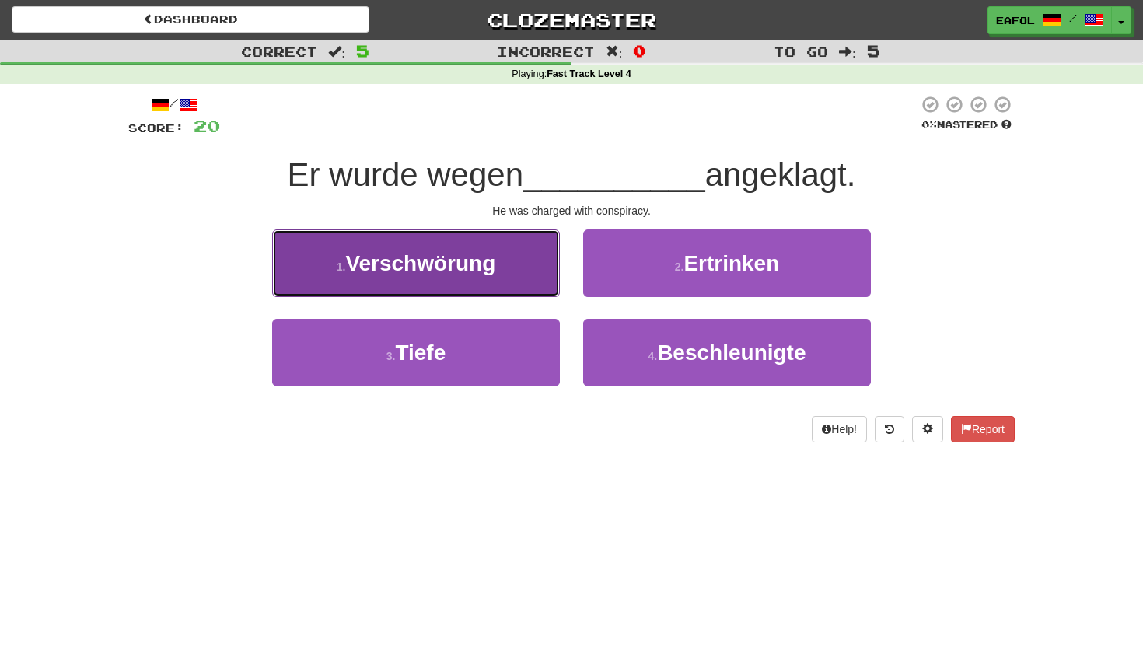
click at [520, 269] on button "1 . Verschwörung" at bounding box center [416, 263] width 288 height 68
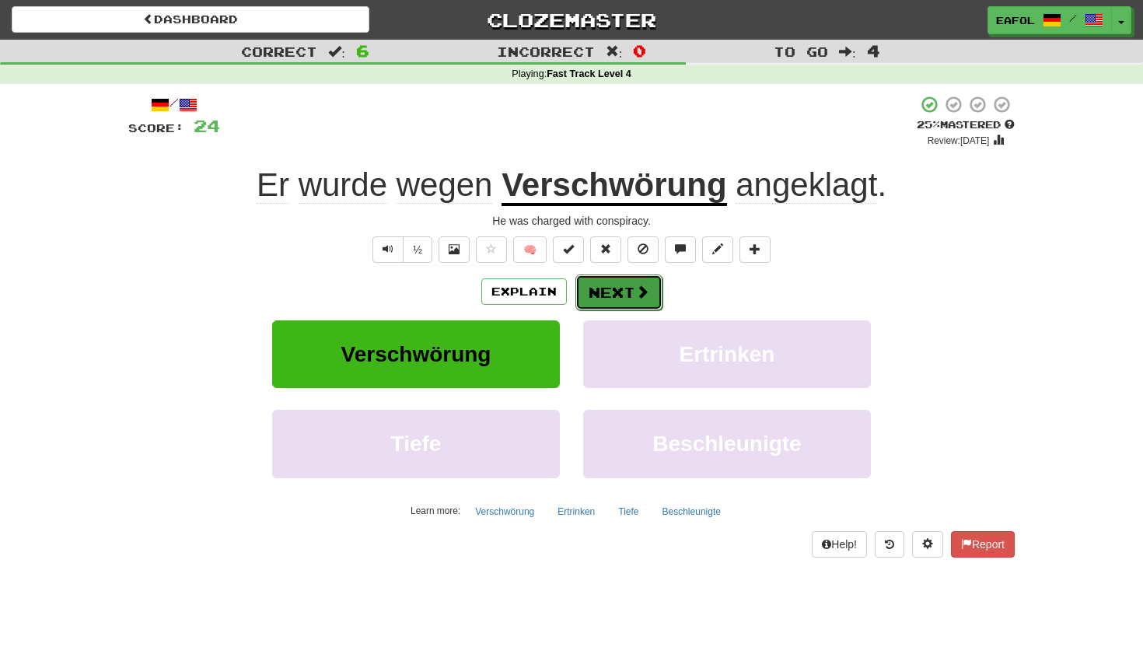
click at [605, 285] on button "Next" at bounding box center [618, 292] width 87 height 36
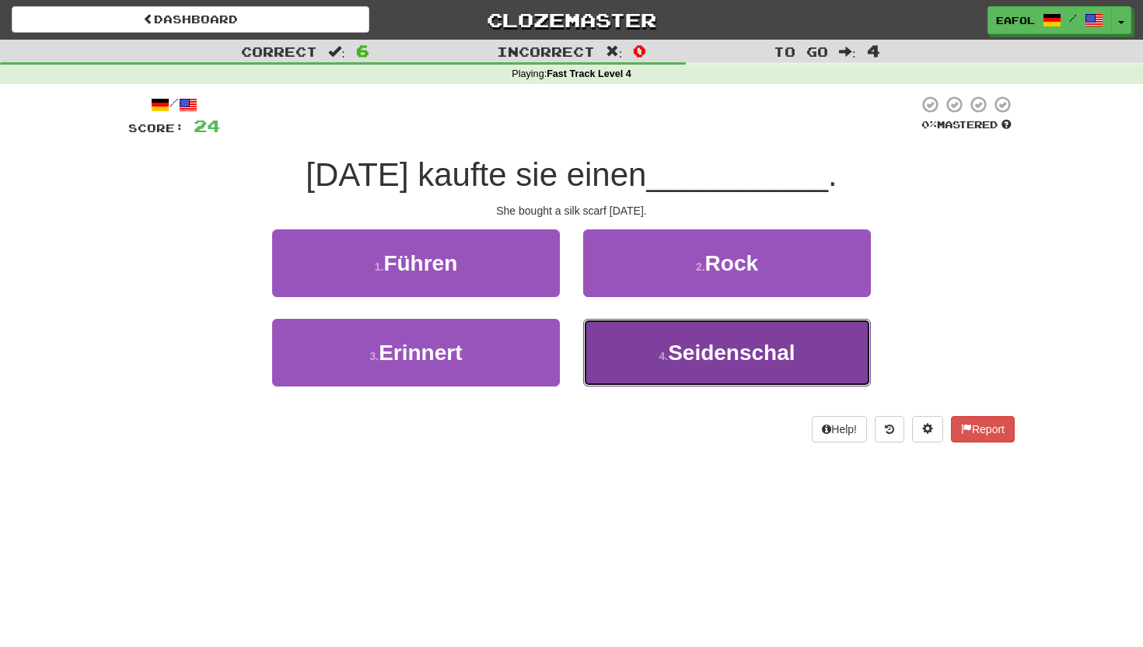
click at [637, 368] on button "4 . Seidenschal" at bounding box center [727, 353] width 288 height 68
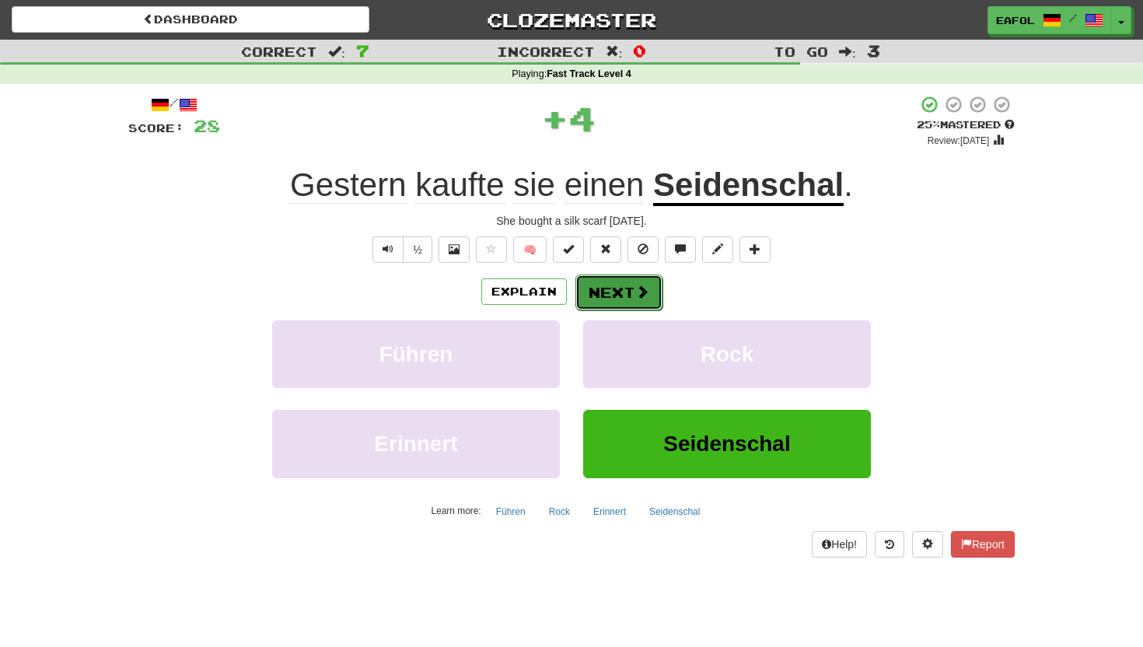
click at [602, 293] on button "Next" at bounding box center [618, 292] width 87 height 36
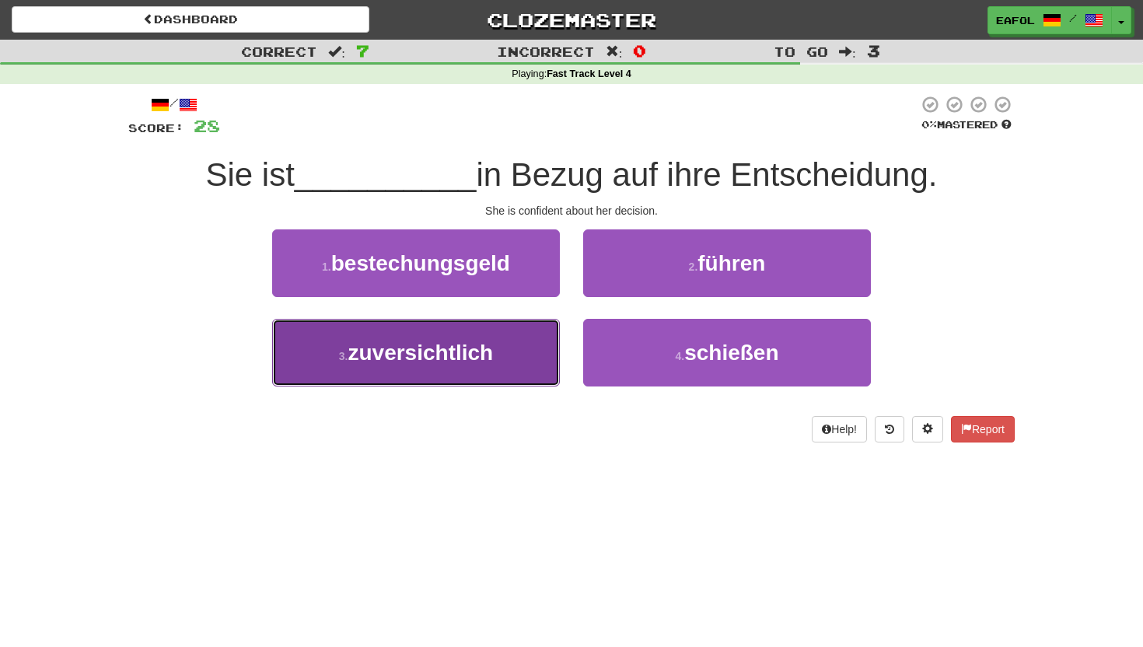
click at [487, 347] on span "zuversichtlich" at bounding box center [419, 352] width 145 height 24
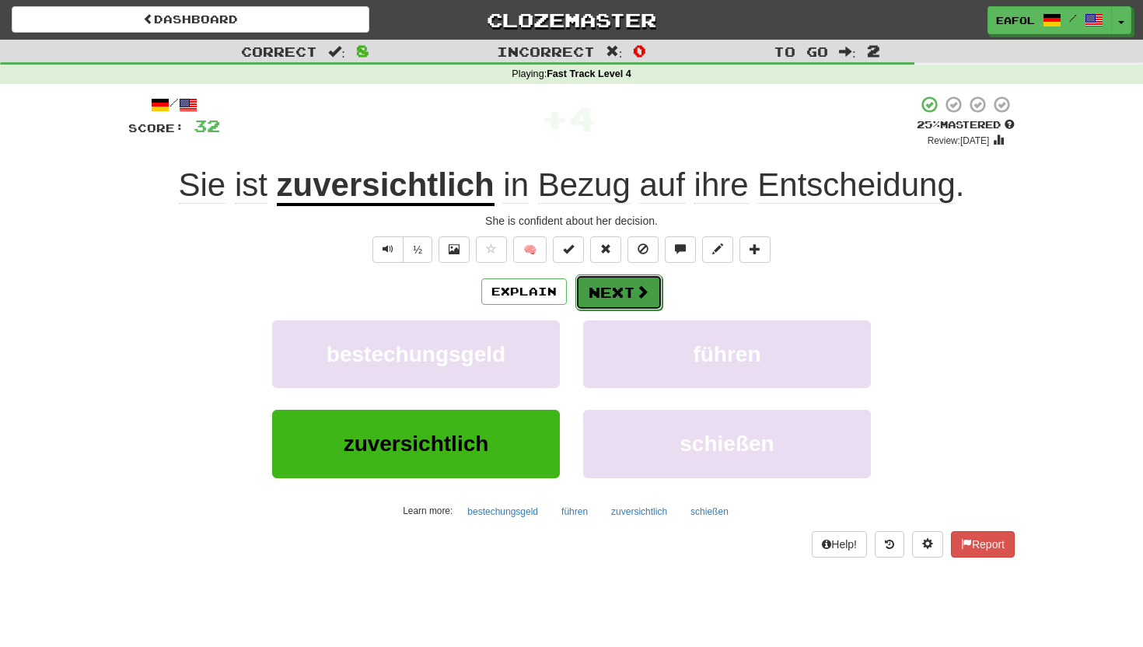
click at [611, 291] on button "Next" at bounding box center [618, 292] width 87 height 36
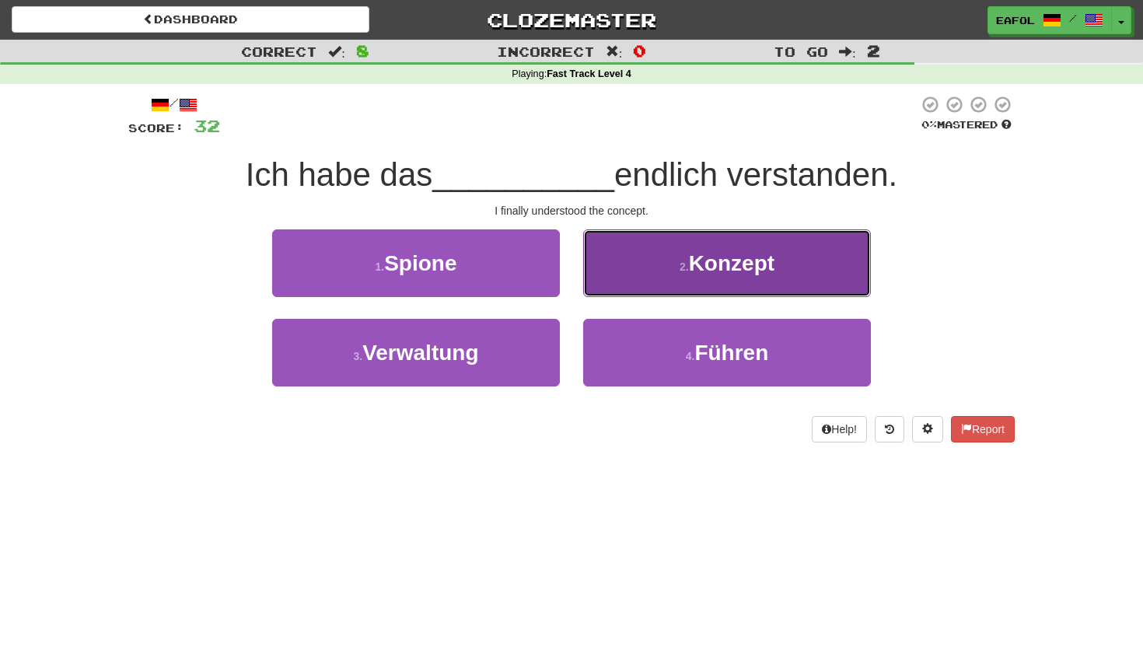
click at [651, 269] on button "2 . Konzept" at bounding box center [727, 263] width 288 height 68
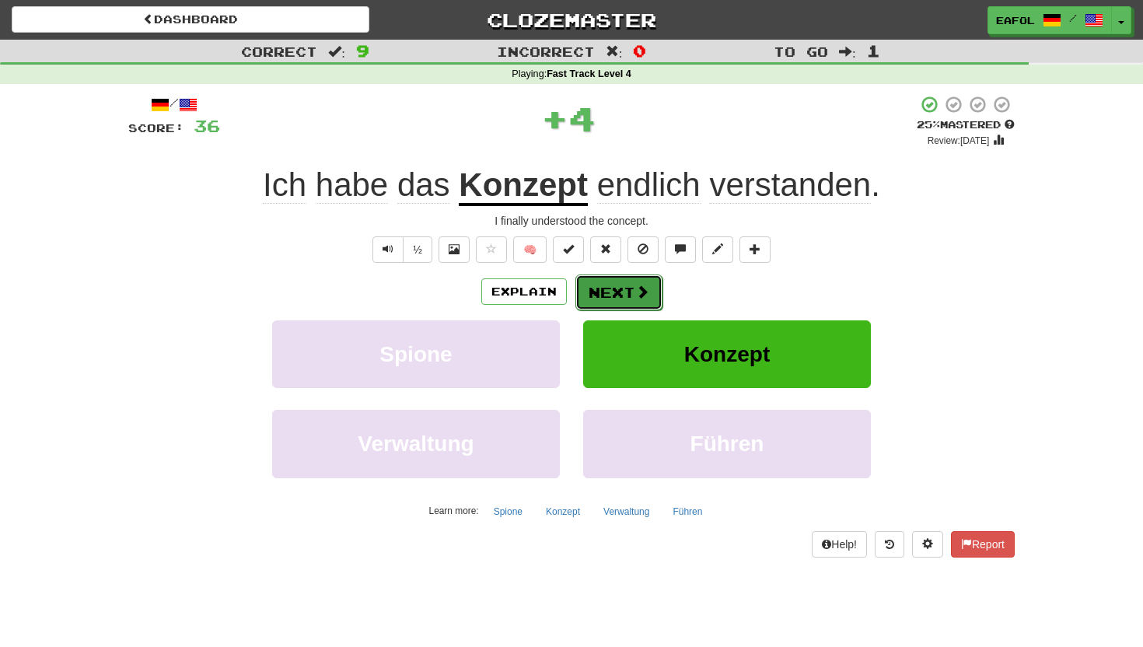
click at [623, 285] on button "Next" at bounding box center [618, 292] width 87 height 36
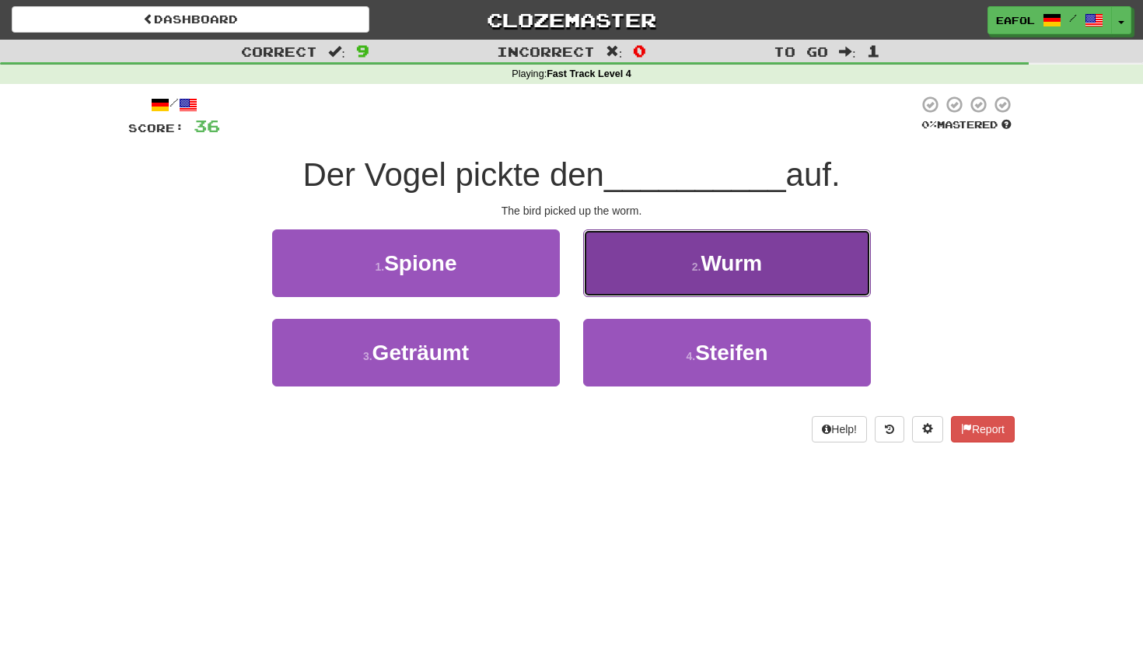
click at [648, 282] on button "2 . Wurm" at bounding box center [727, 263] width 288 height 68
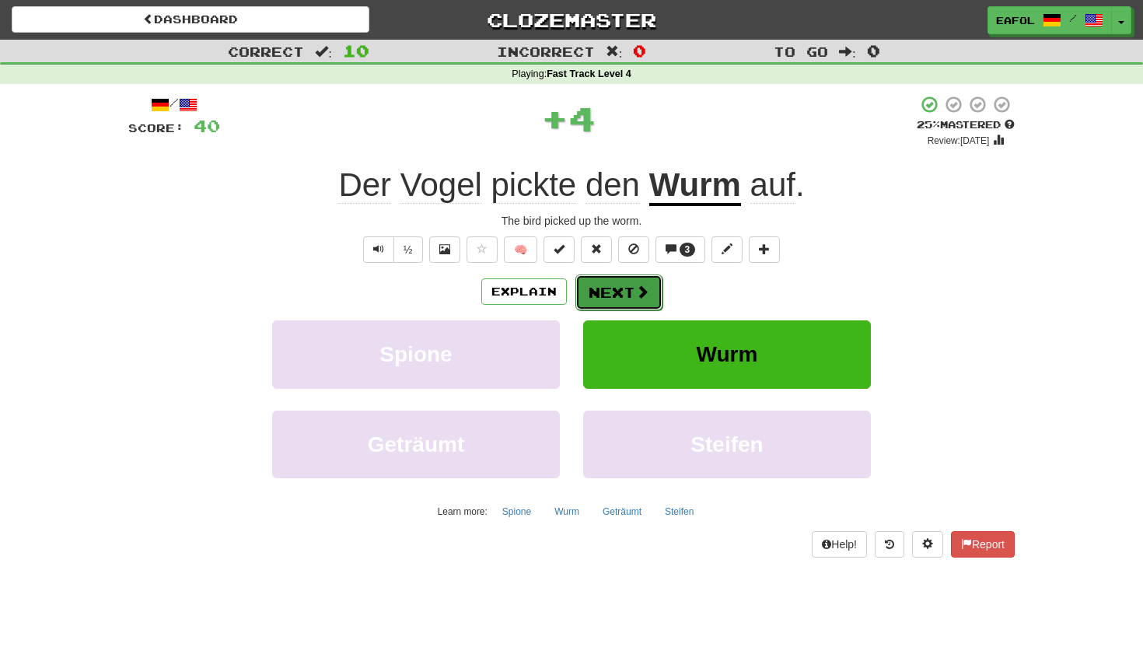
click at [616, 293] on button "Next" at bounding box center [618, 292] width 87 height 36
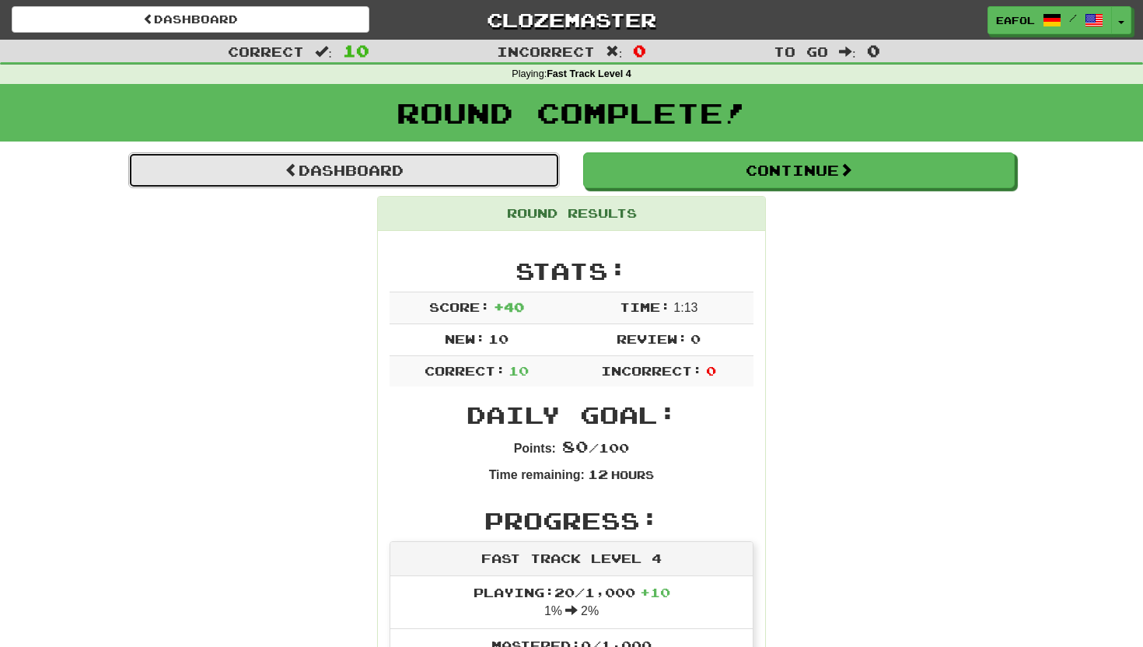
click at [493, 169] on link "Dashboard" at bounding box center [343, 170] width 431 height 36
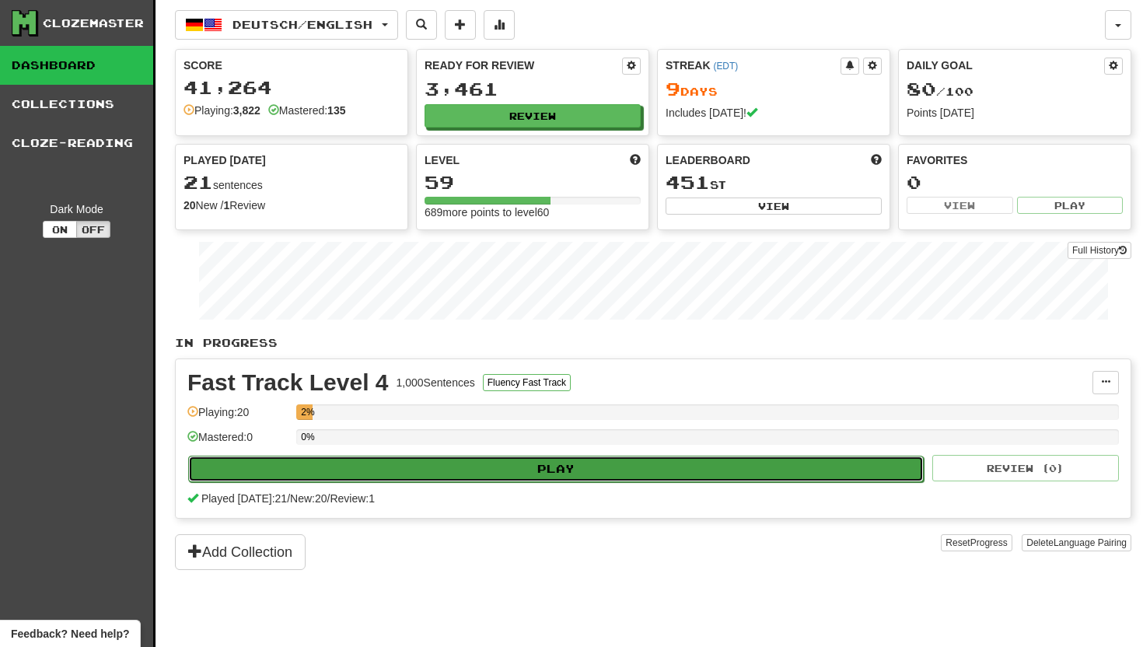
click at [429, 470] on button "Play" at bounding box center [555, 468] width 735 height 26
select select "**"
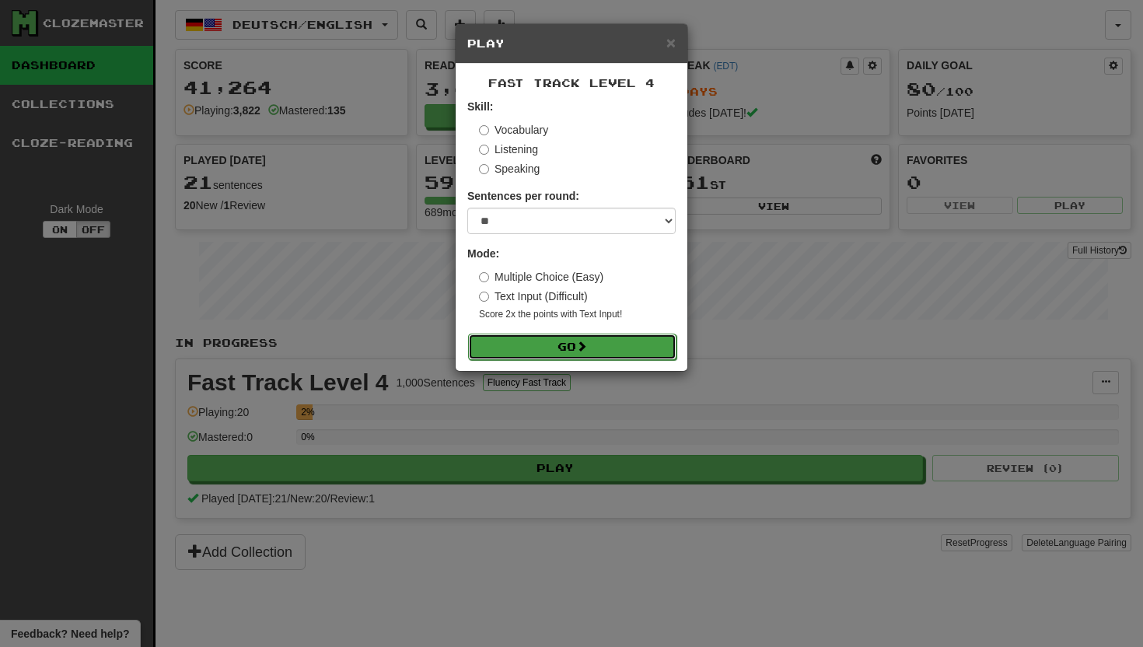
click at [497, 353] on button "Go" at bounding box center [572, 346] width 208 height 26
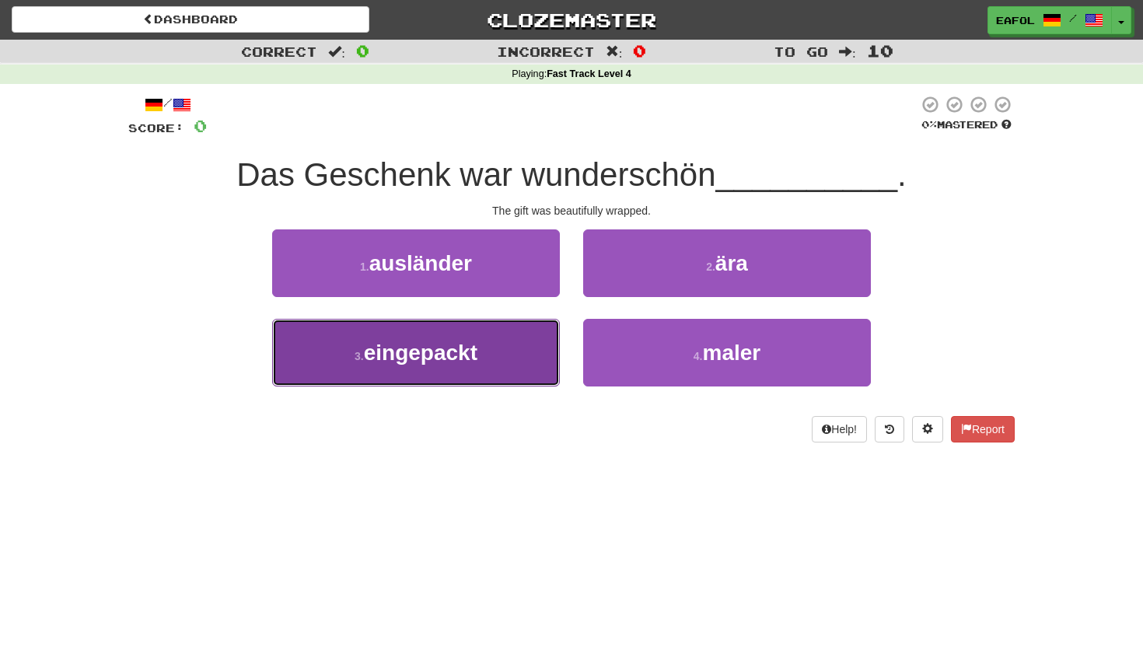
click at [450, 351] on span "eingepackt" at bounding box center [420, 352] width 113 height 24
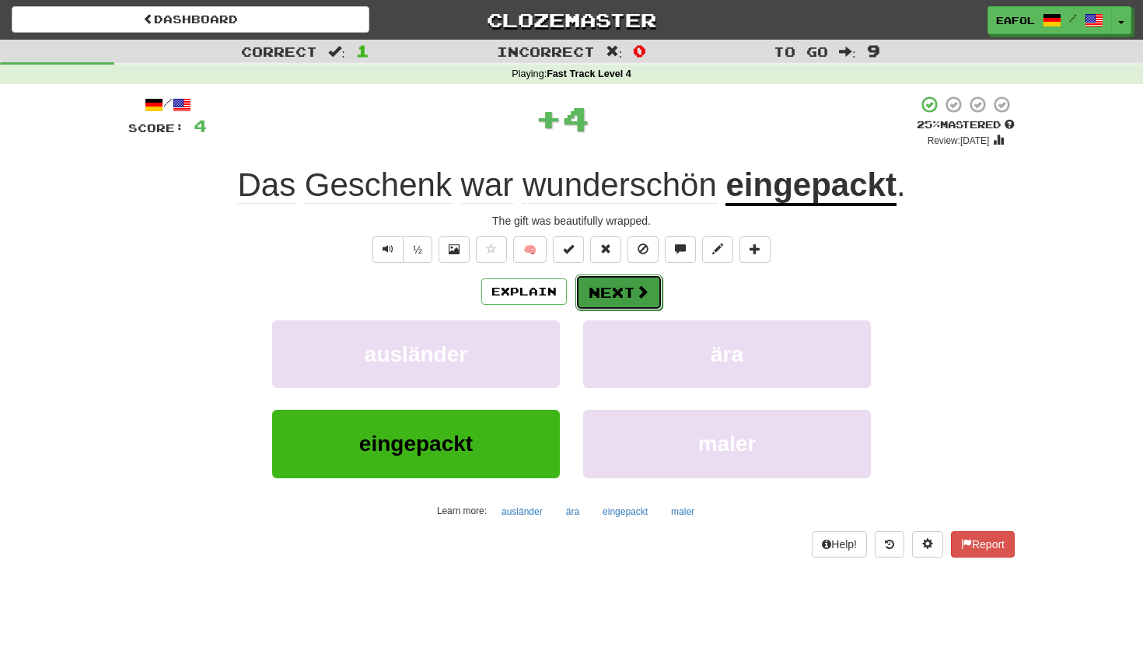
click at [601, 295] on button "Next" at bounding box center [618, 292] width 87 height 36
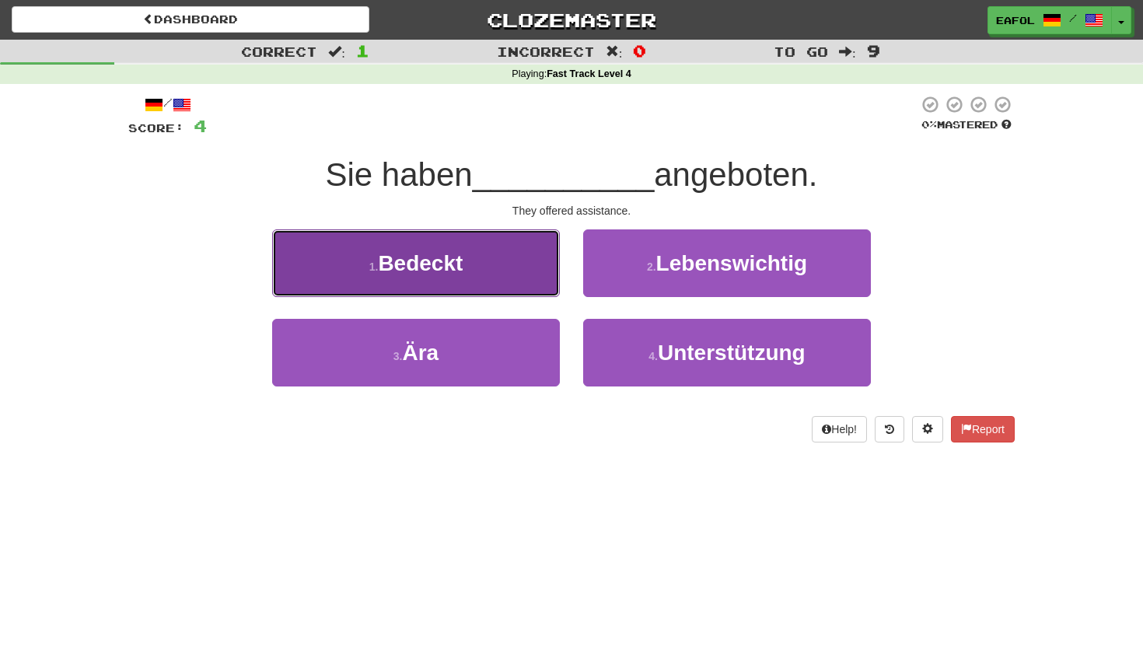
click at [511, 256] on button "1 . [GEOGRAPHIC_DATA]" at bounding box center [416, 263] width 288 height 68
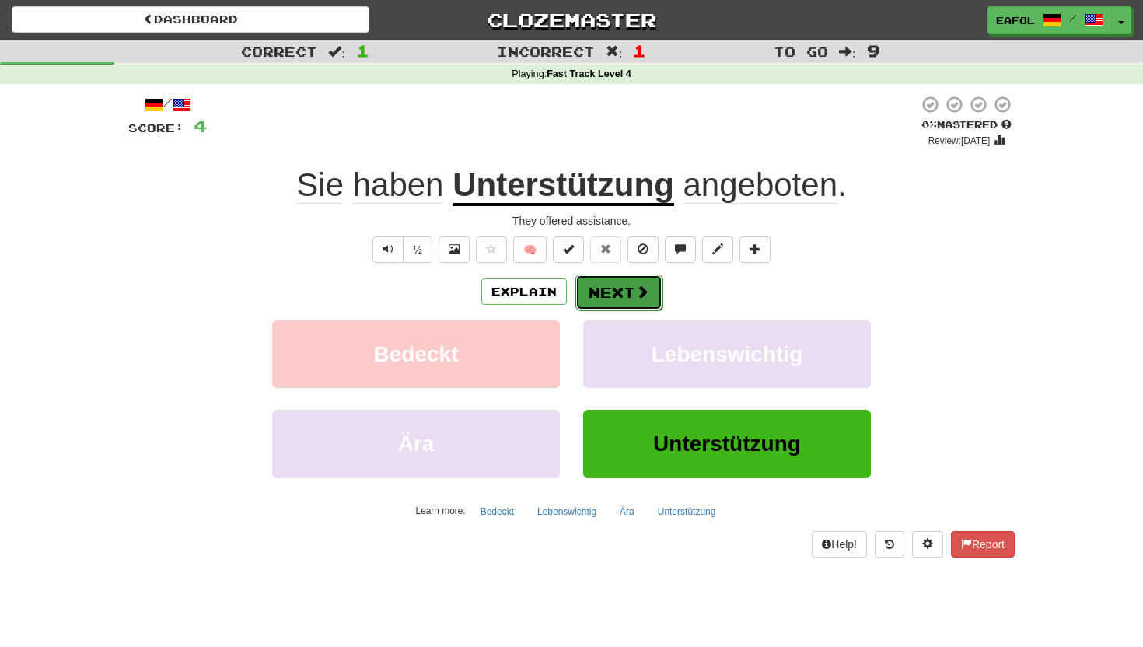
click at [600, 305] on button "Next" at bounding box center [618, 292] width 87 height 36
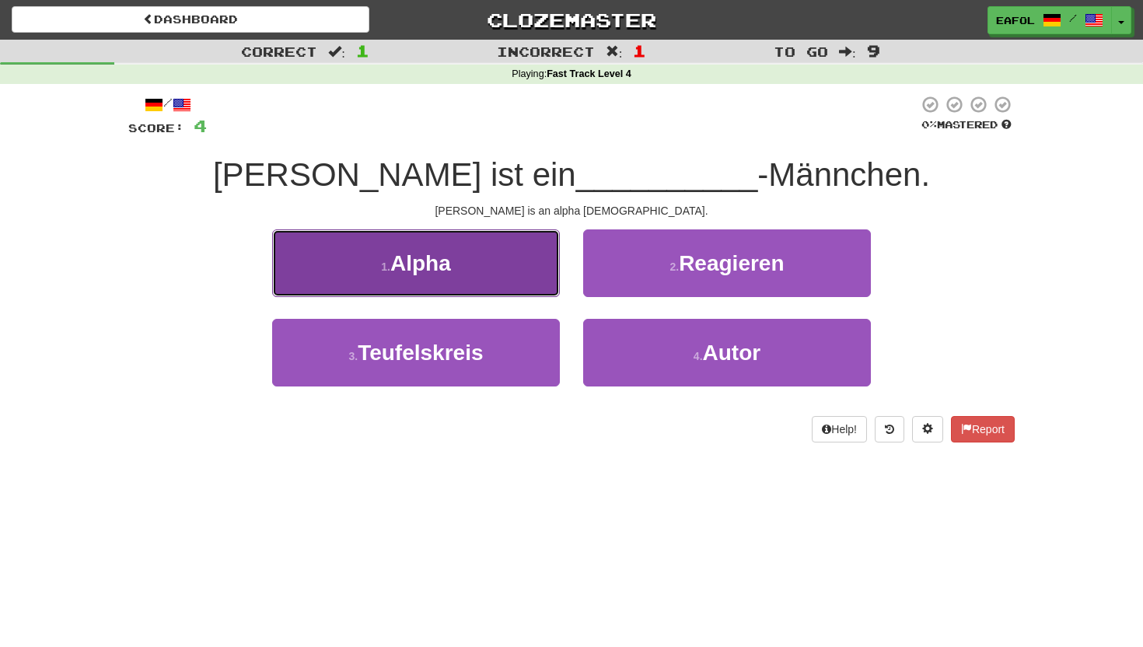
click at [530, 271] on button "1 . Alpha" at bounding box center [416, 263] width 288 height 68
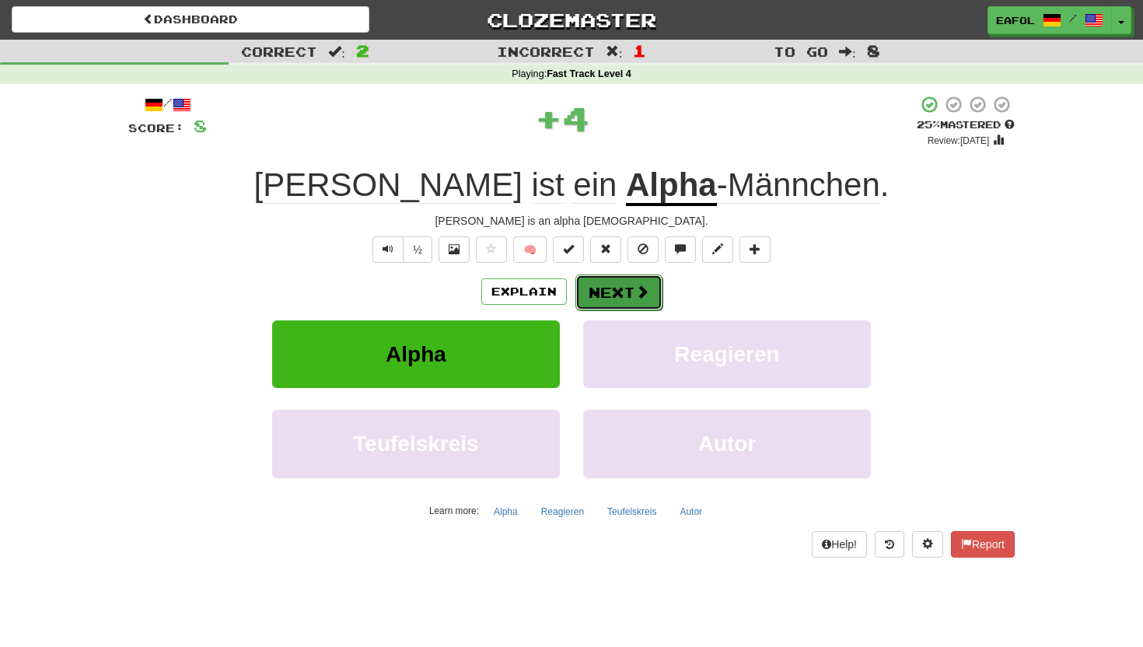
click at [598, 302] on button "Next" at bounding box center [618, 292] width 87 height 36
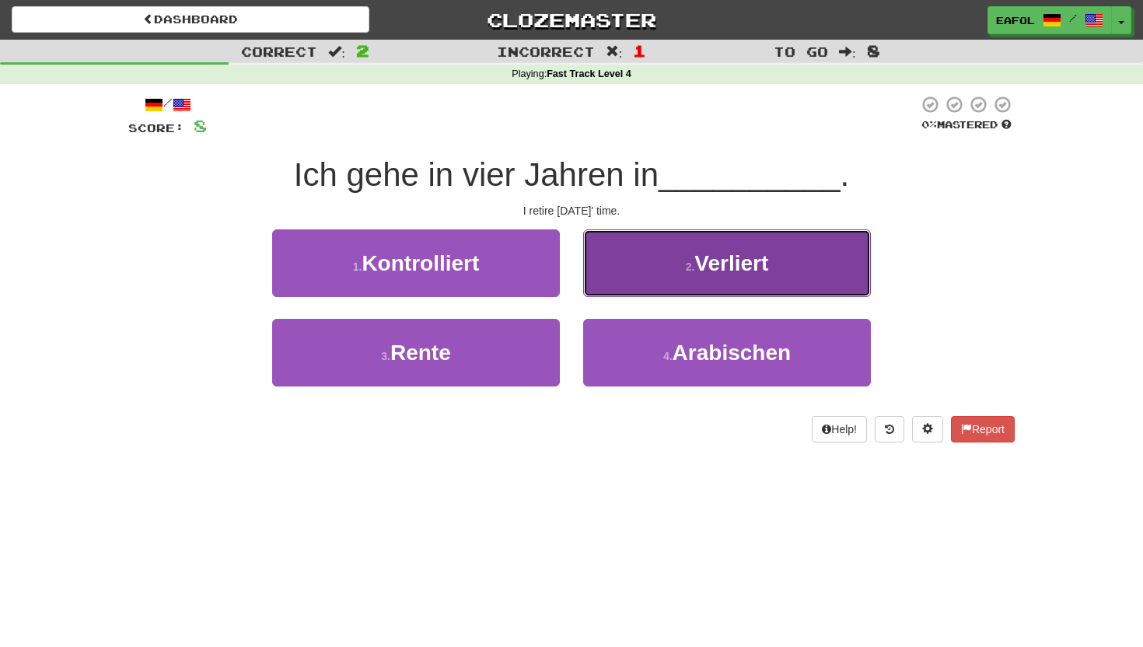
click at [628, 270] on button "2 . Verliert" at bounding box center [727, 263] width 288 height 68
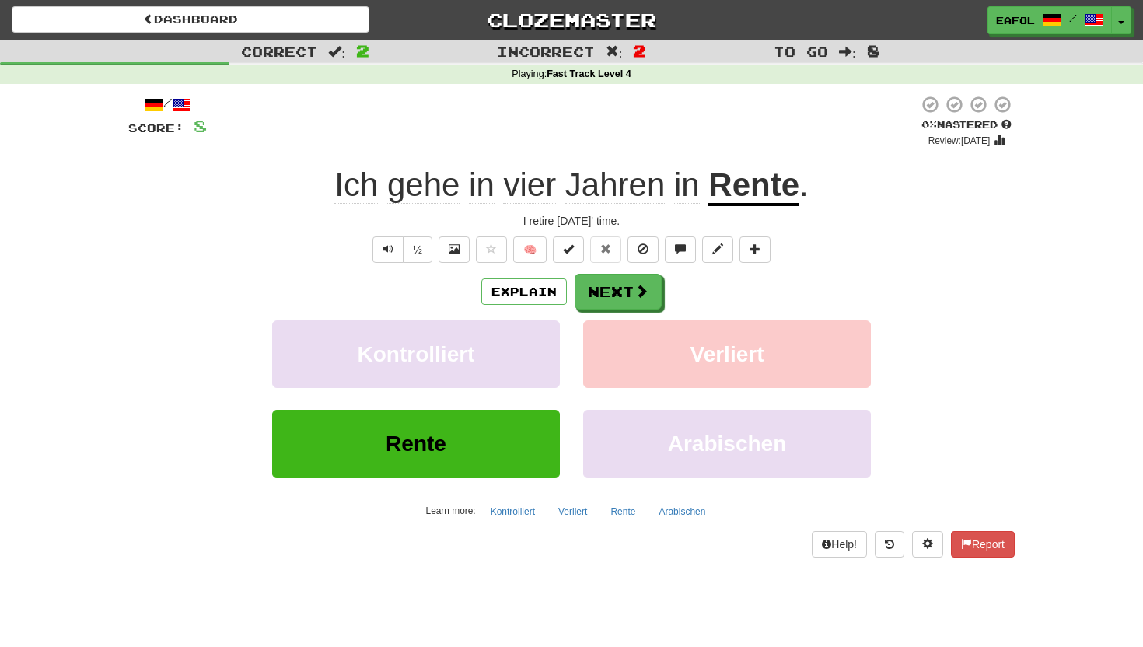
click at [741, 195] on u "Rente" at bounding box center [753, 186] width 91 height 40
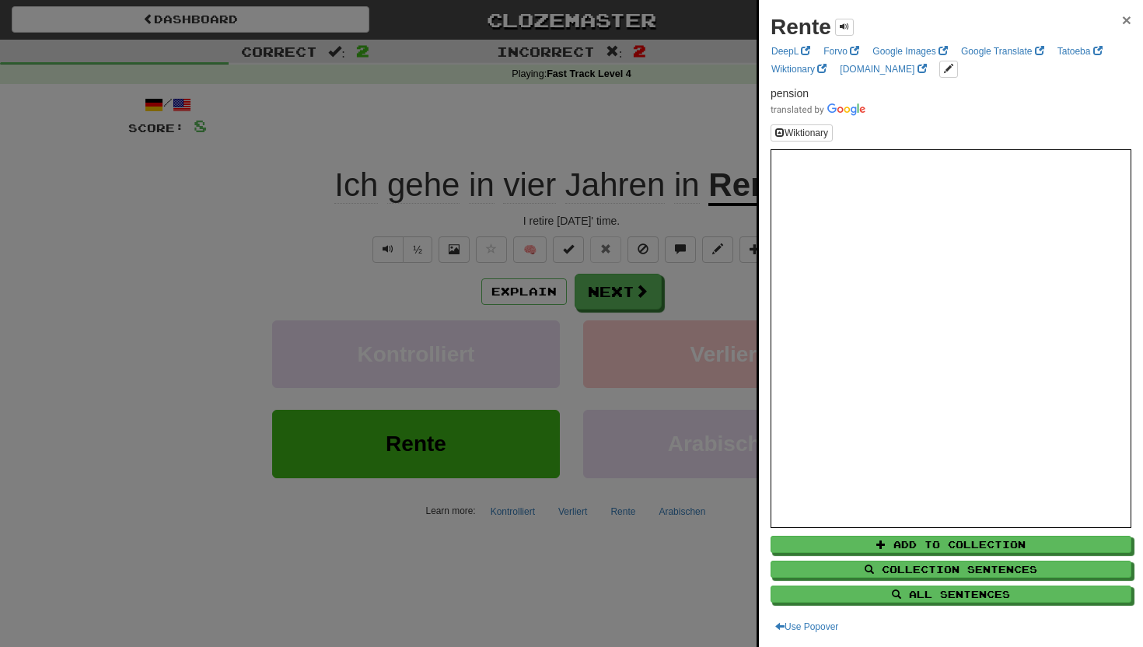
click at [1125, 20] on span "×" at bounding box center [1126, 20] width 9 height 18
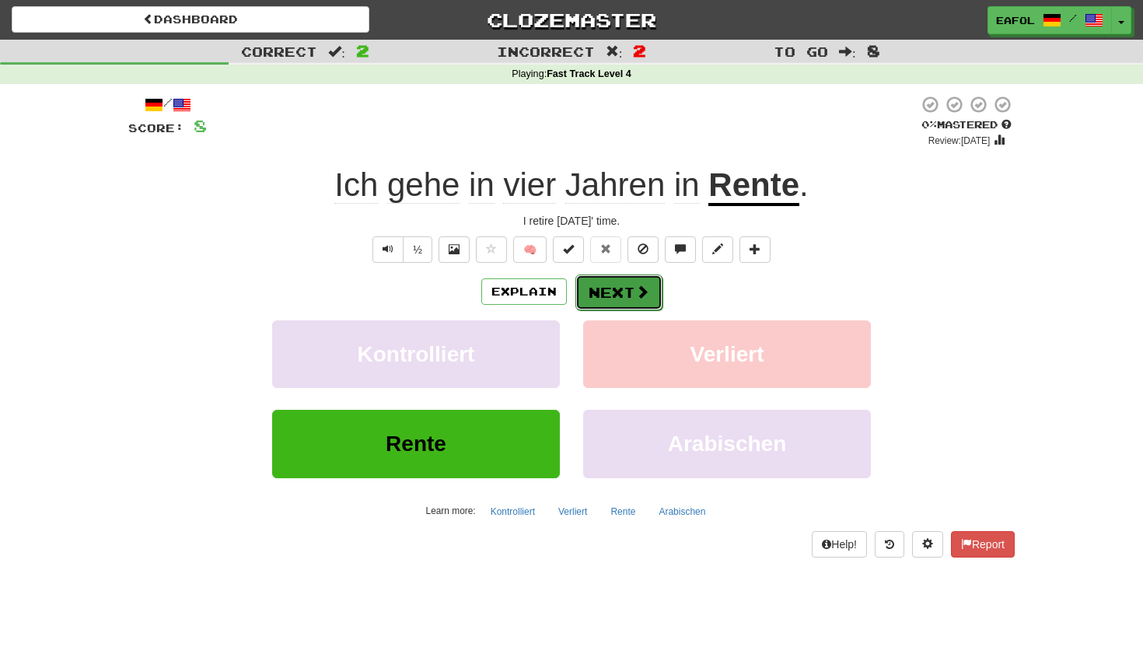
click at [642, 291] on span at bounding box center [642, 291] width 14 height 14
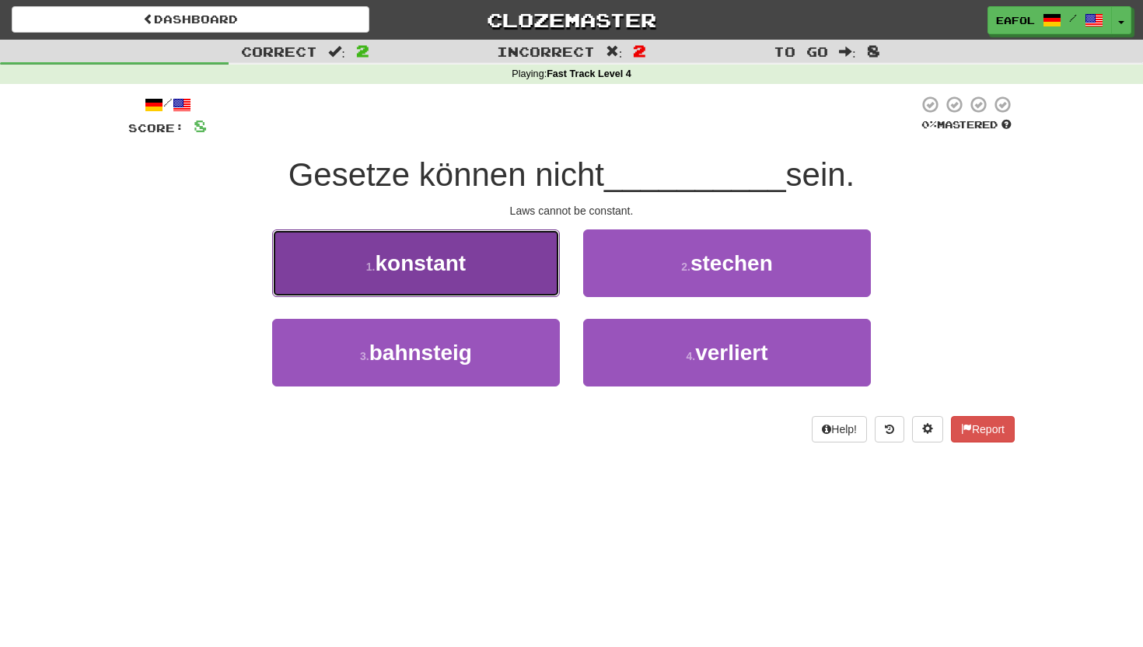
click at [537, 284] on button "1 . konstant" at bounding box center [416, 263] width 288 height 68
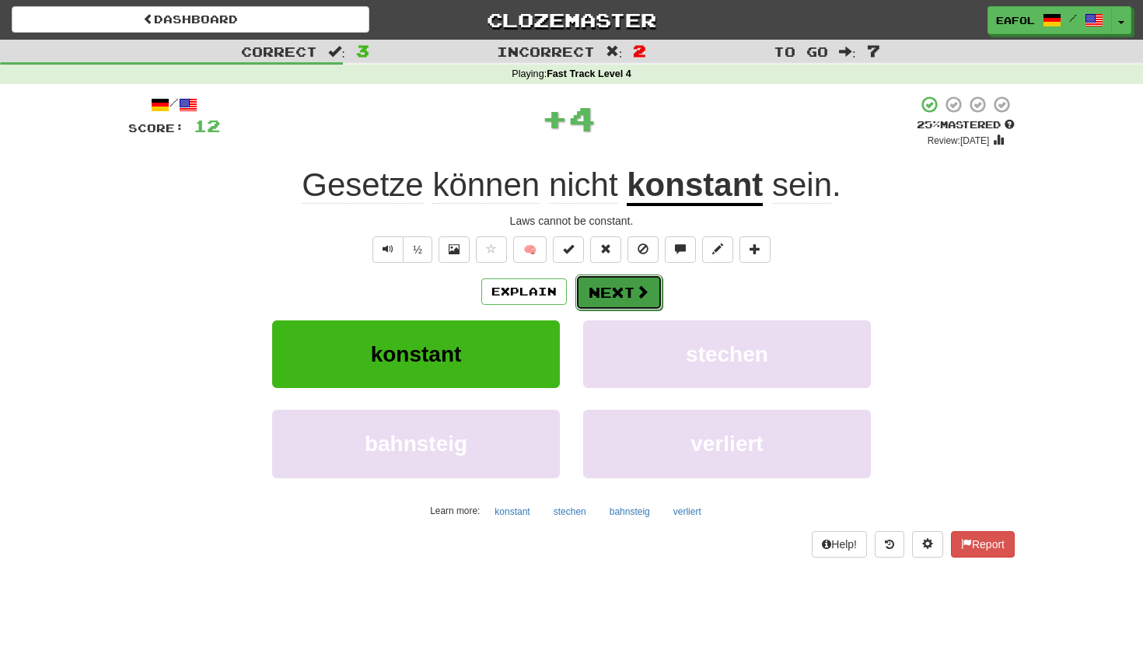
click at [608, 290] on button "Next" at bounding box center [618, 292] width 87 height 36
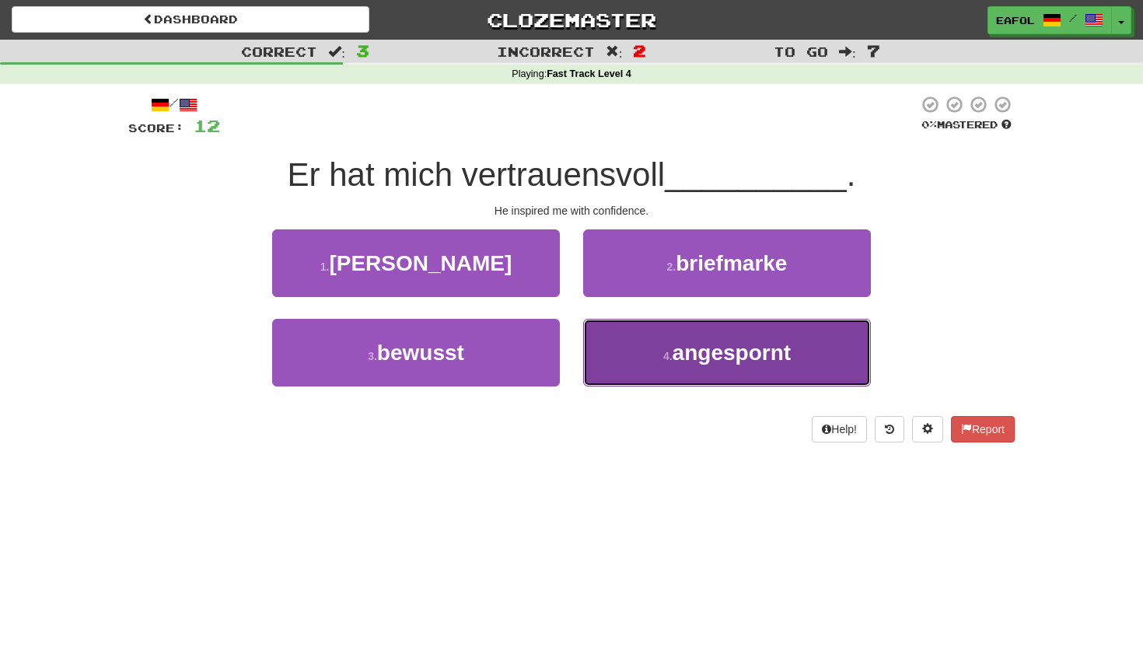
click at [646, 352] on button "4 . angespornt" at bounding box center [727, 353] width 288 height 68
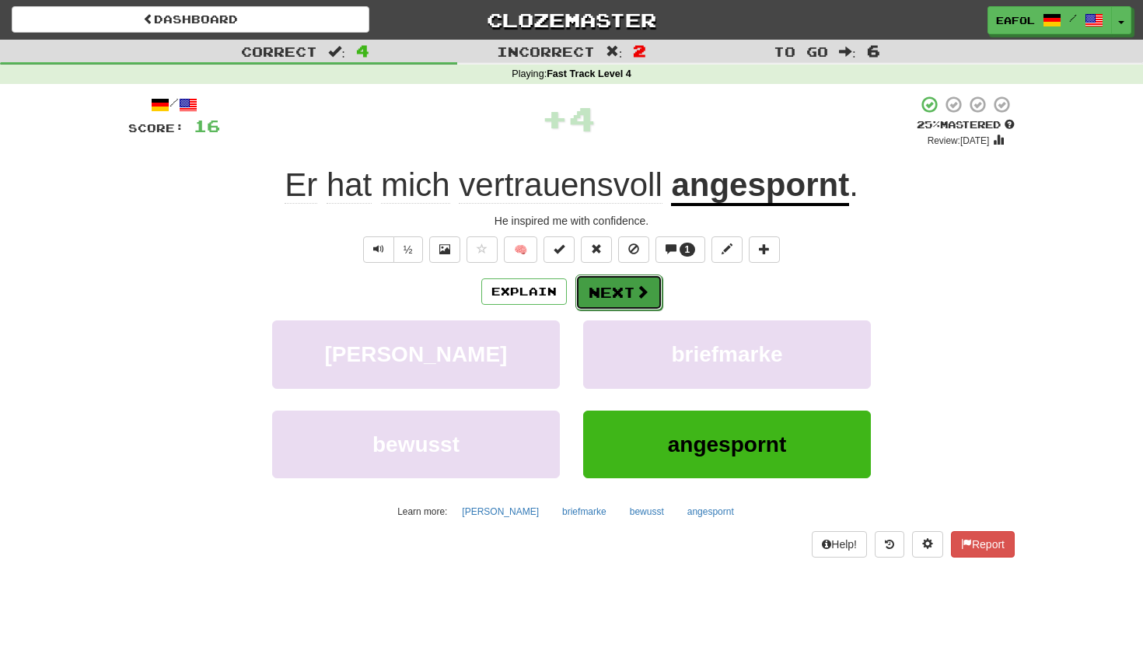
click at [625, 291] on button "Next" at bounding box center [618, 292] width 87 height 36
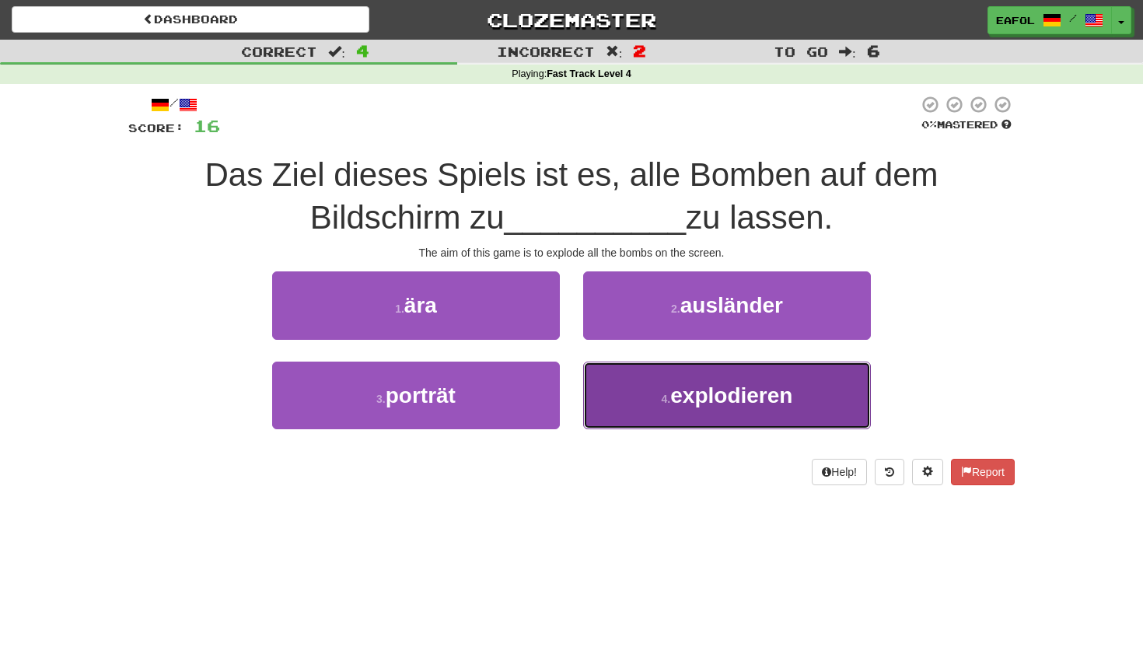
click at [630, 393] on button "4 . explodieren" at bounding box center [727, 395] width 288 height 68
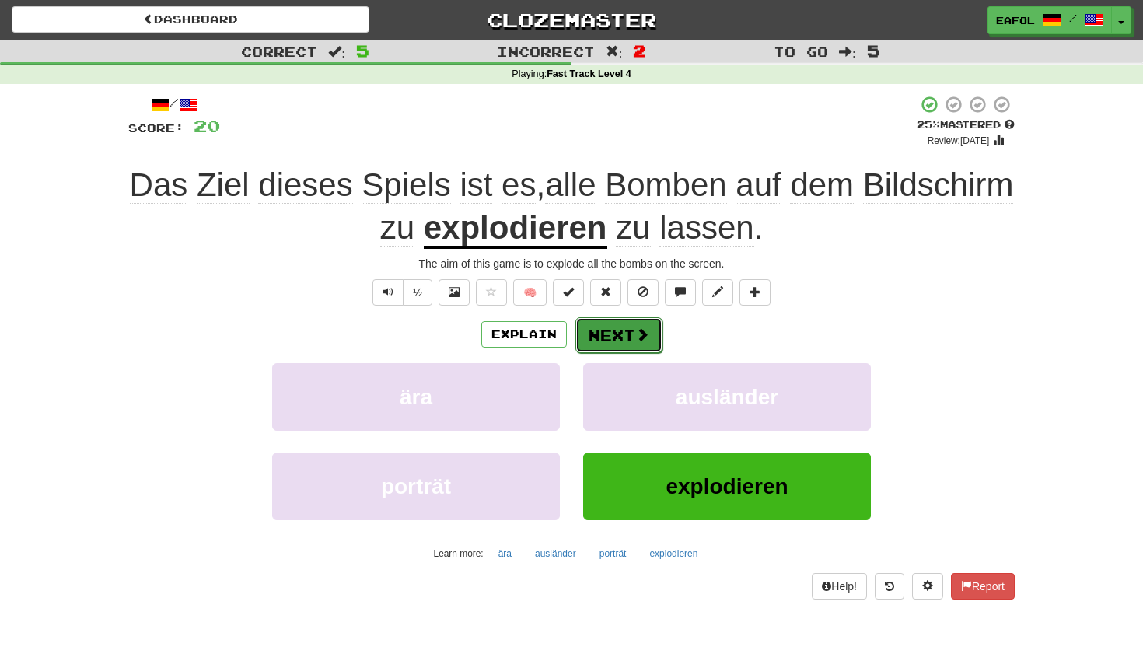
click at [611, 329] on button "Next" at bounding box center [618, 335] width 87 height 36
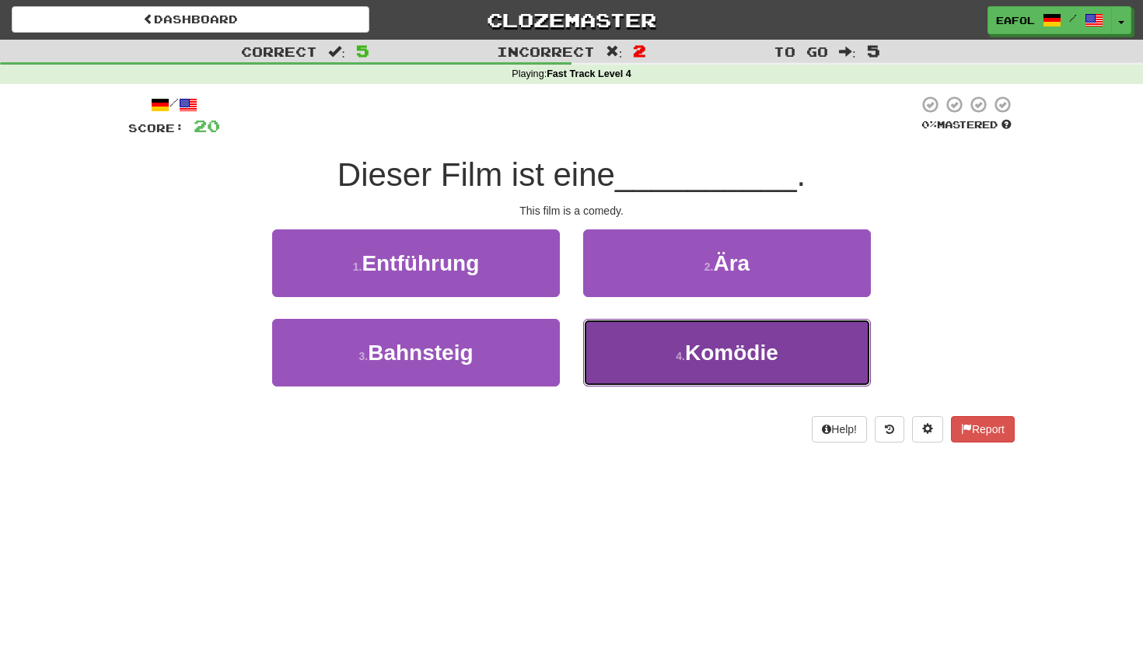
click at [666, 337] on button "4 . Komödie" at bounding box center [727, 353] width 288 height 68
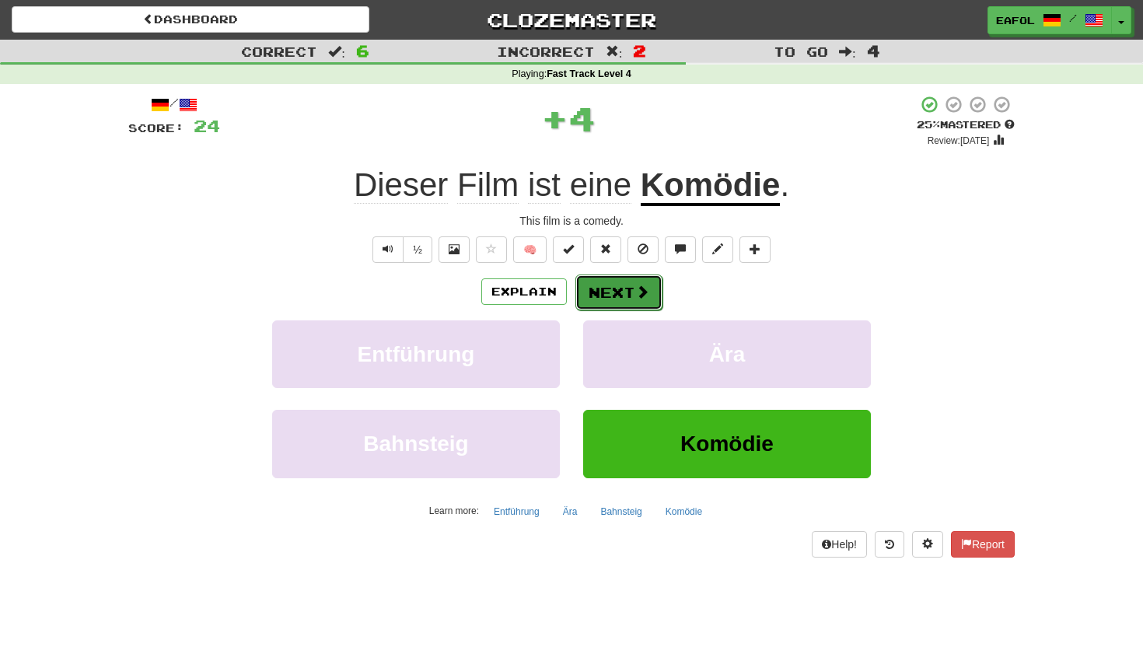
click at [631, 288] on button "Next" at bounding box center [618, 292] width 87 height 36
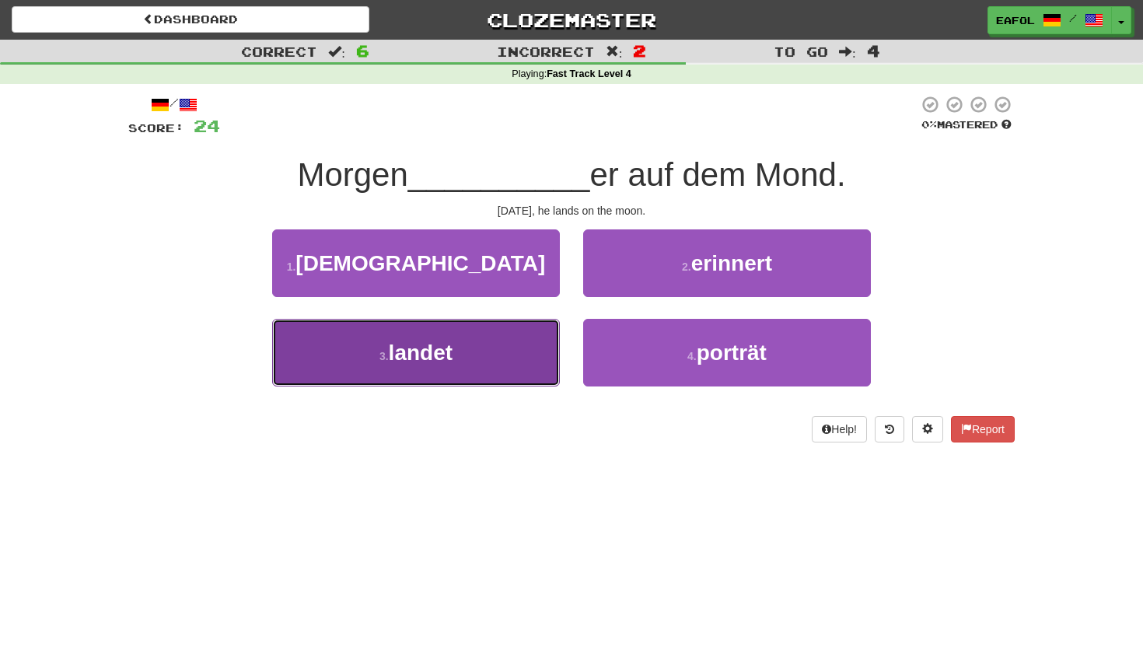
click at [501, 353] on button "3 . landet" at bounding box center [416, 353] width 288 height 68
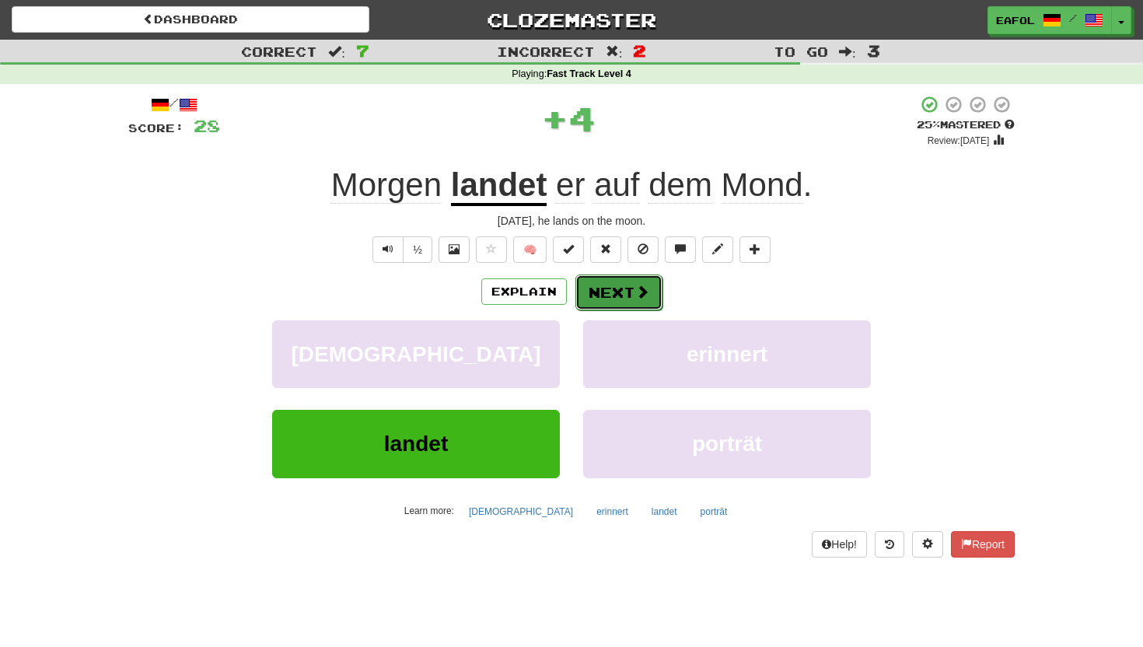
click at [611, 277] on button "Next" at bounding box center [618, 292] width 87 height 36
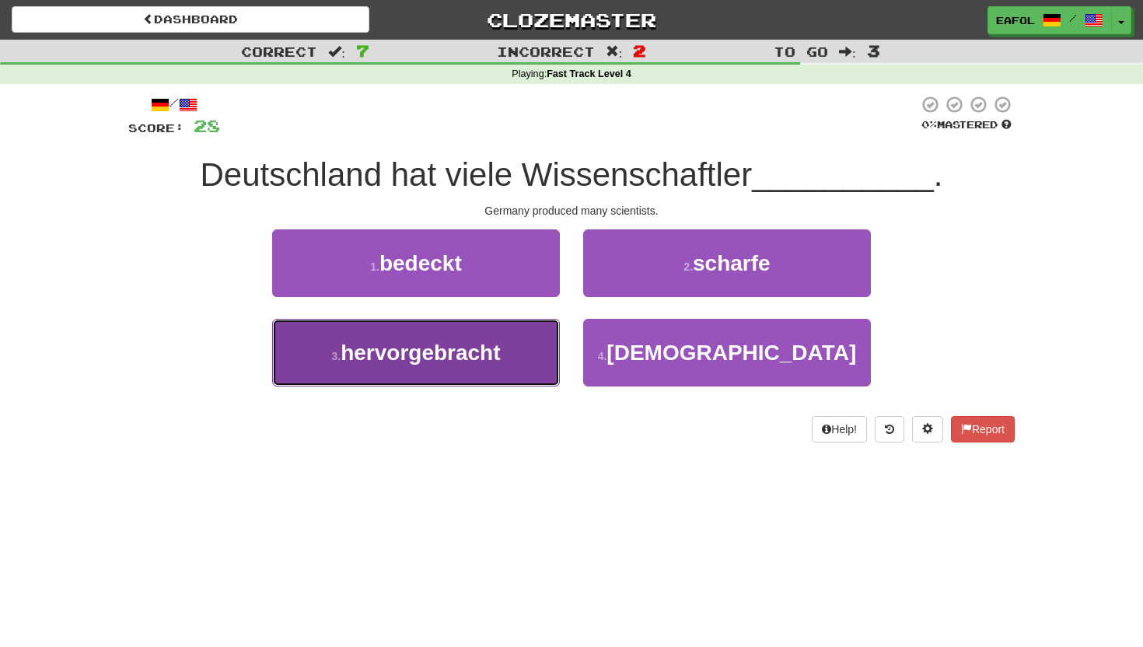
click at [500, 340] on span "hervorgebracht" at bounding box center [419, 352] width 159 height 24
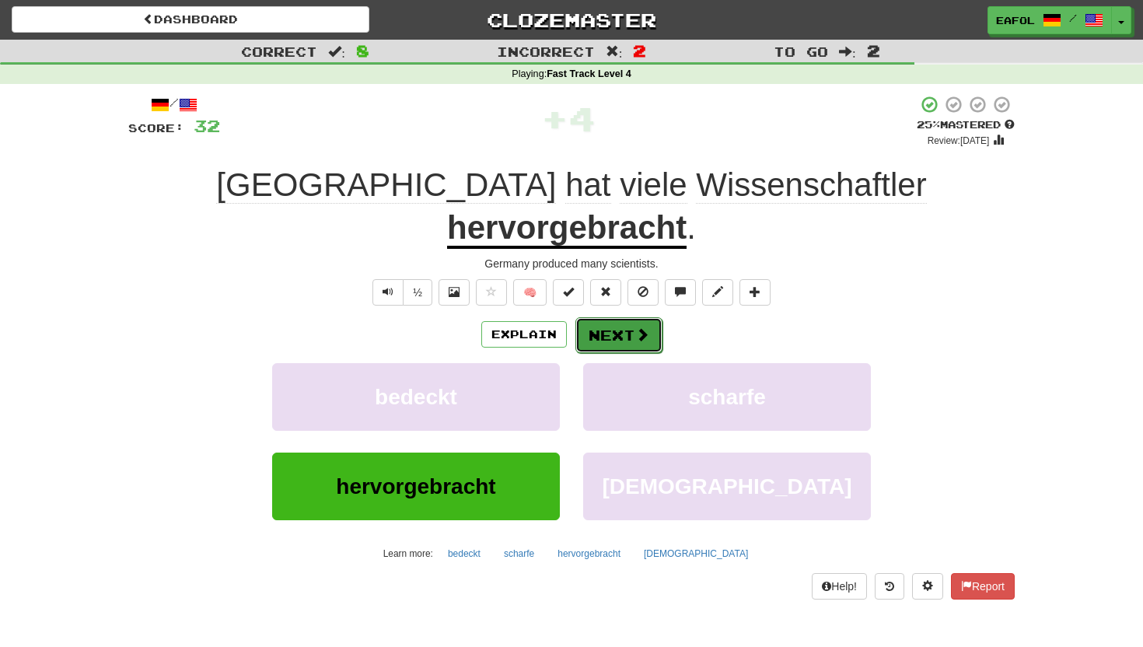
click at [596, 317] on button "Next" at bounding box center [618, 335] width 87 height 36
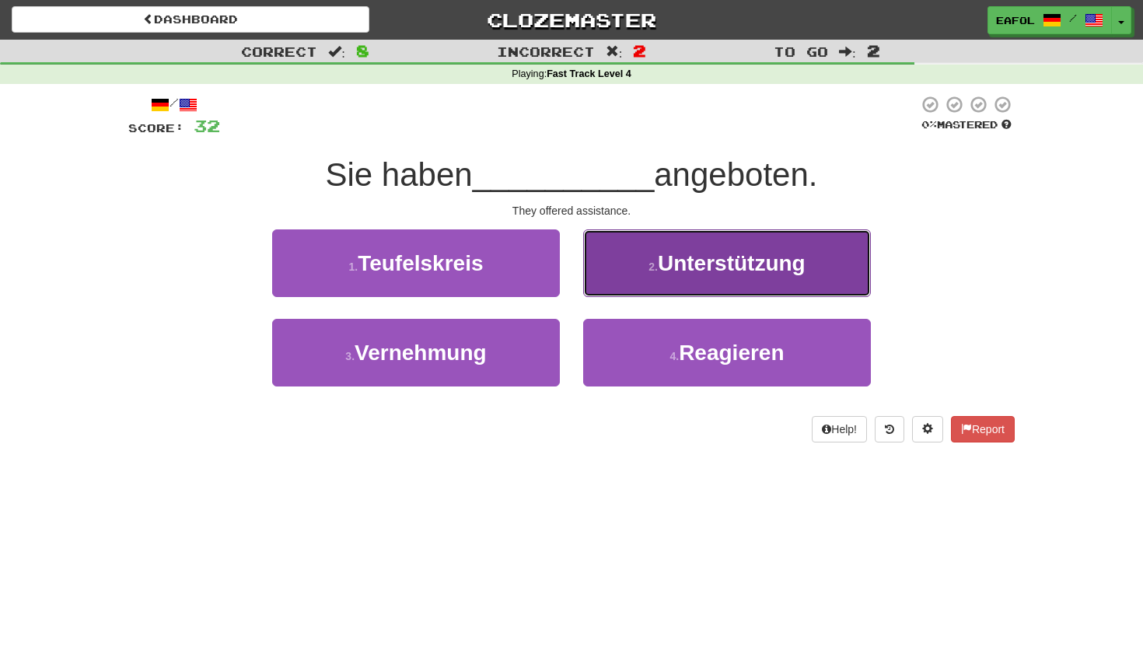
click at [695, 267] on span "Unterstützung" at bounding box center [732, 263] width 148 height 24
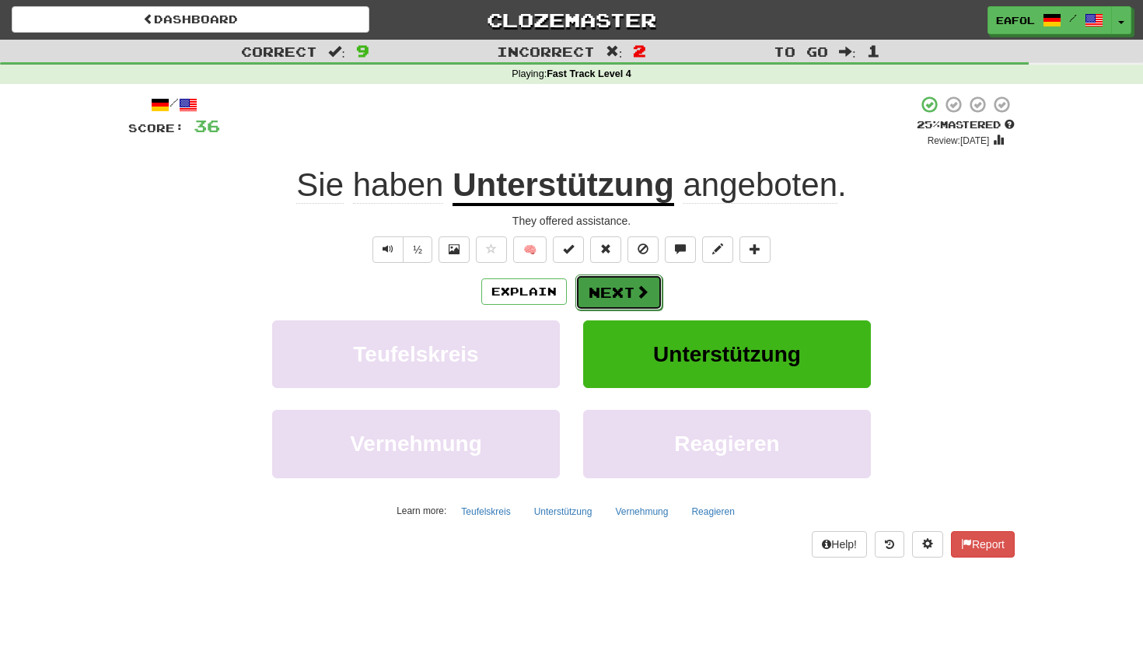
click at [623, 291] on button "Next" at bounding box center [618, 292] width 87 height 36
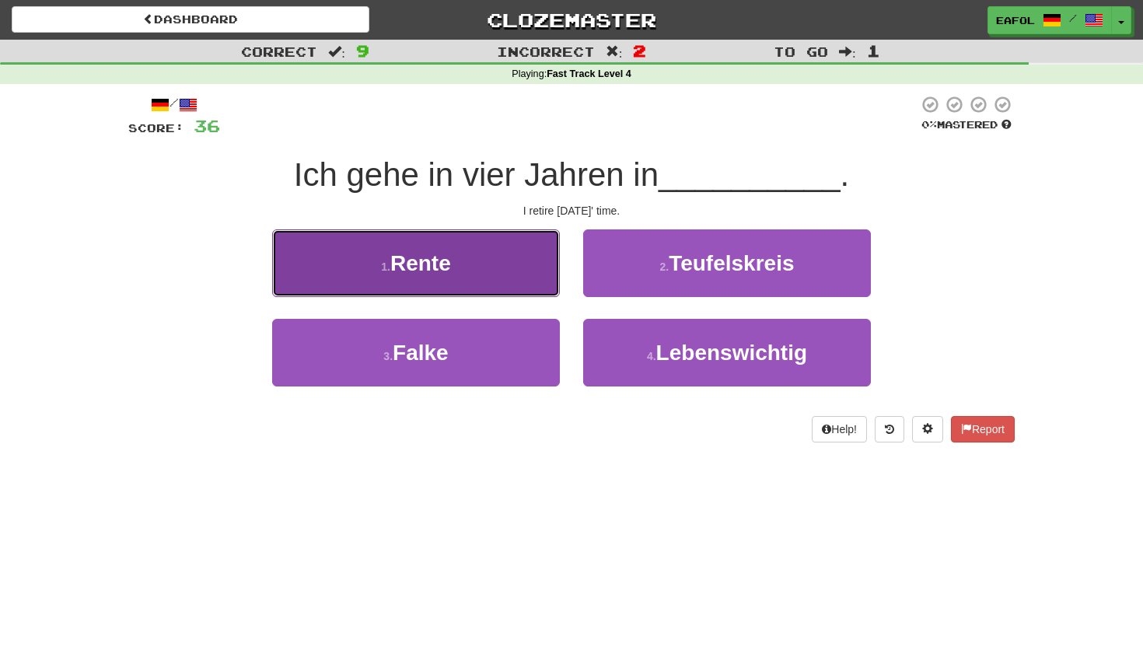
click at [494, 278] on button "1 . Rente" at bounding box center [416, 263] width 288 height 68
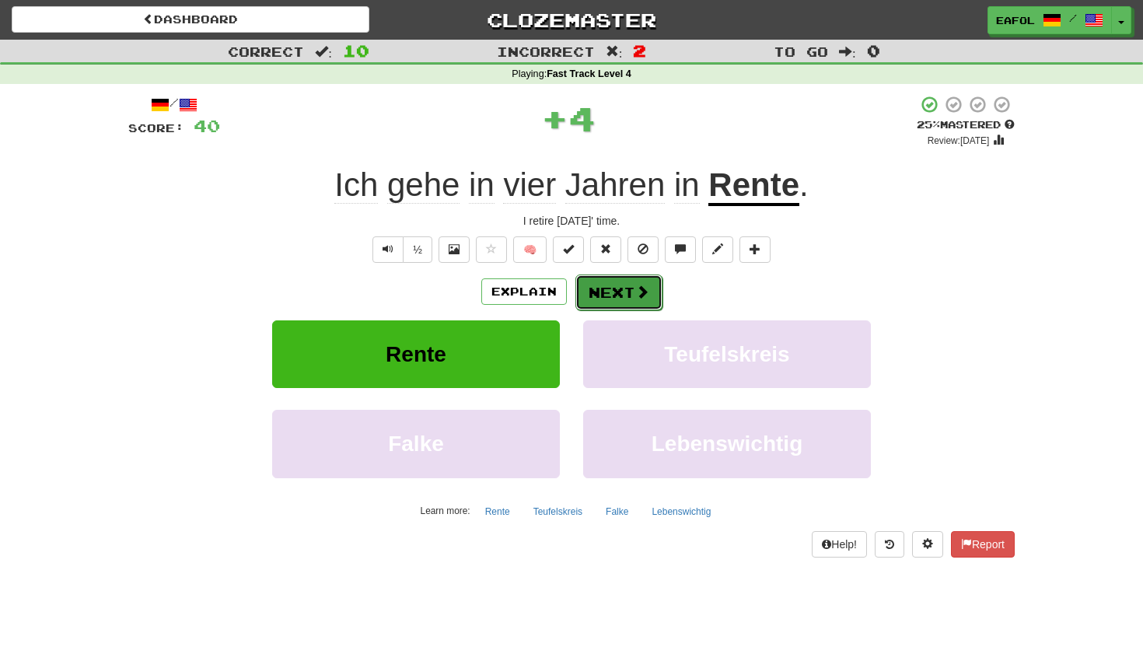
click at [605, 293] on button "Next" at bounding box center [618, 292] width 87 height 36
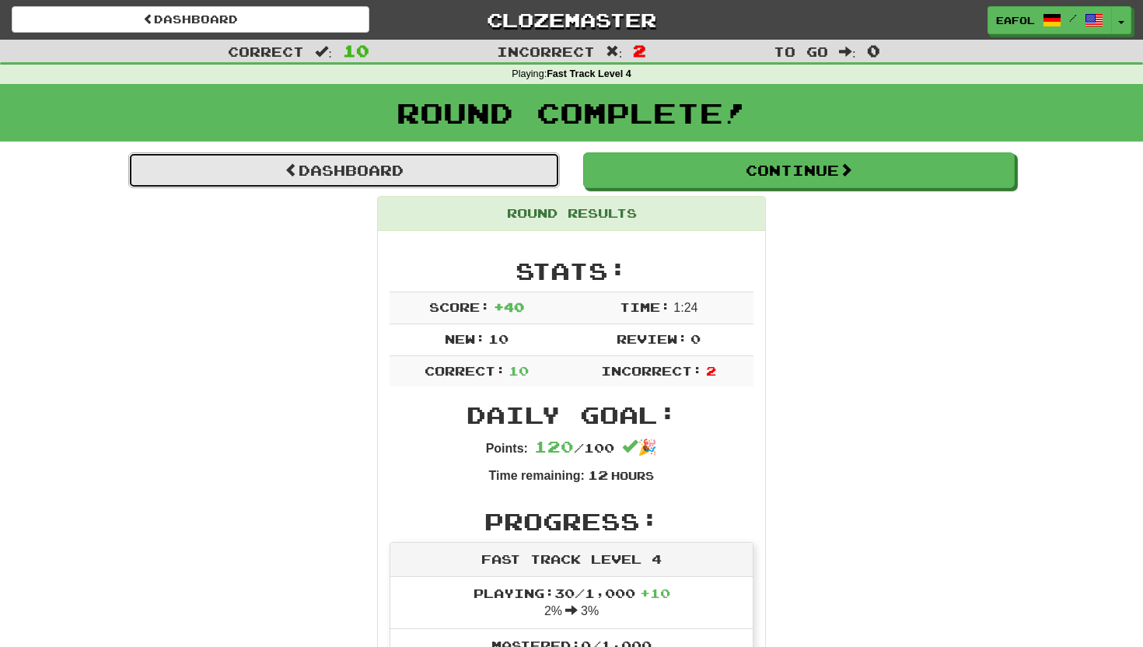
click at [508, 167] on link "Dashboard" at bounding box center [343, 170] width 431 height 36
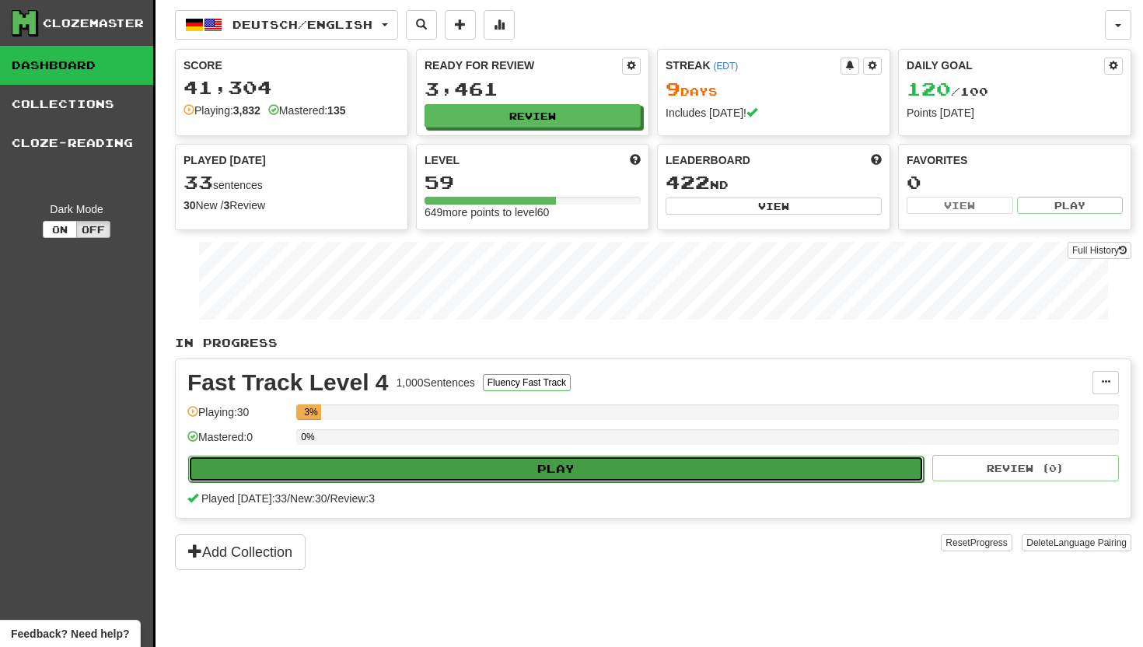
click at [411, 462] on button "Play" at bounding box center [555, 468] width 735 height 26
select select "**"
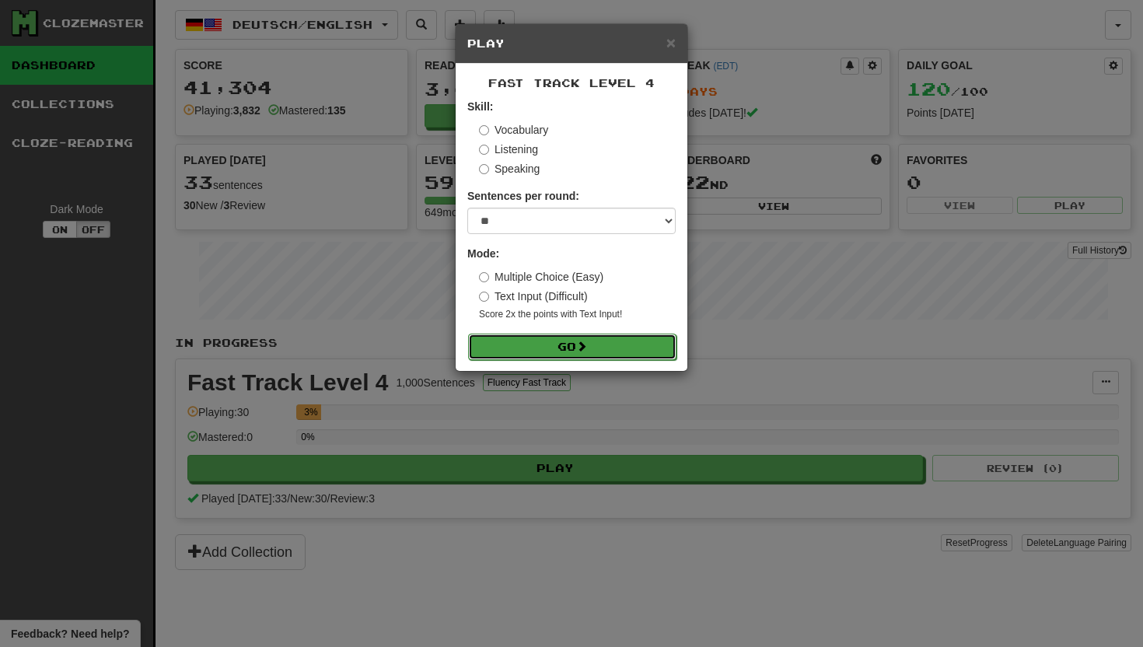
click at [480, 346] on button "Go" at bounding box center [572, 346] width 208 height 26
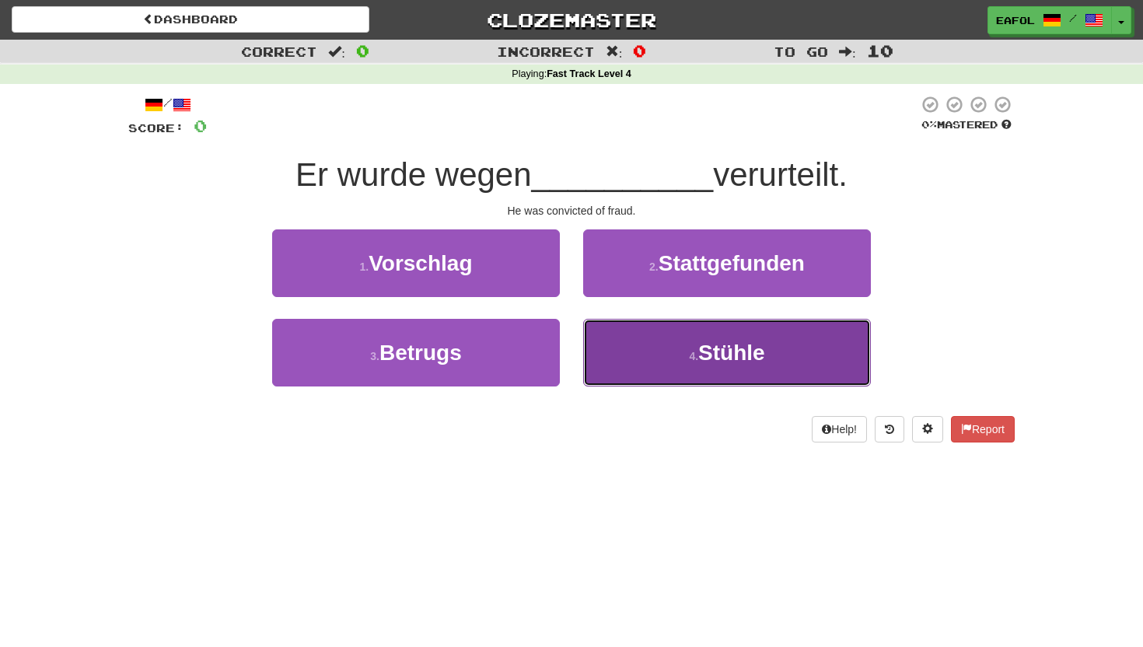
click at [665, 335] on button "4 . [GEOGRAPHIC_DATA]" at bounding box center [727, 353] width 288 height 68
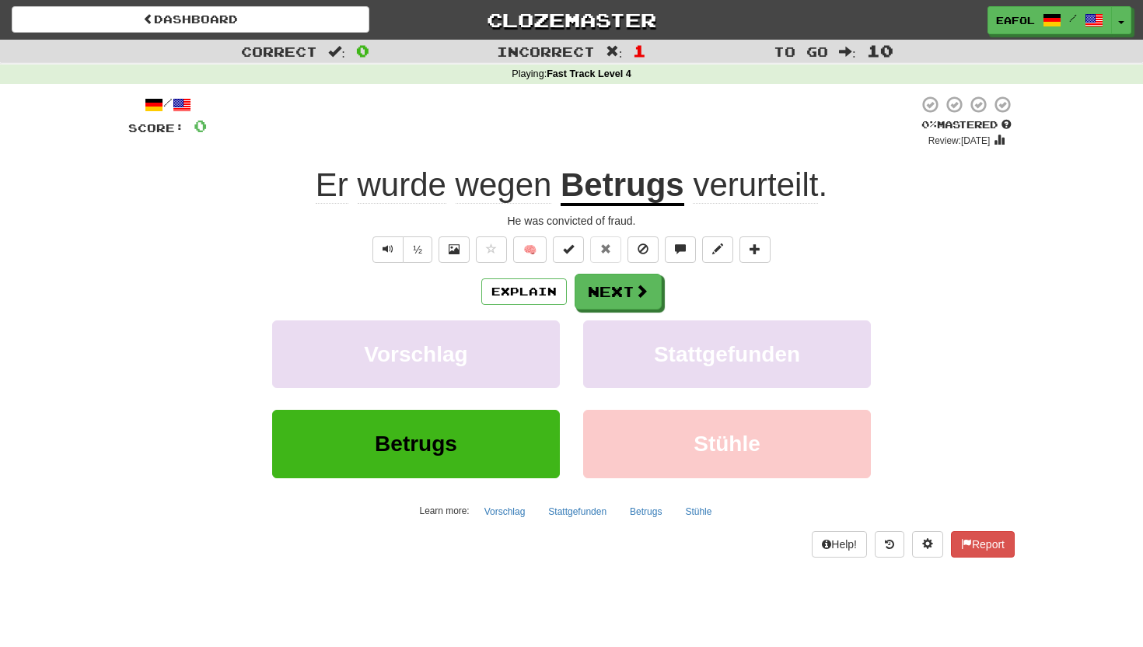
click at [634, 191] on u "Betrugs" at bounding box center [622, 186] width 124 height 40
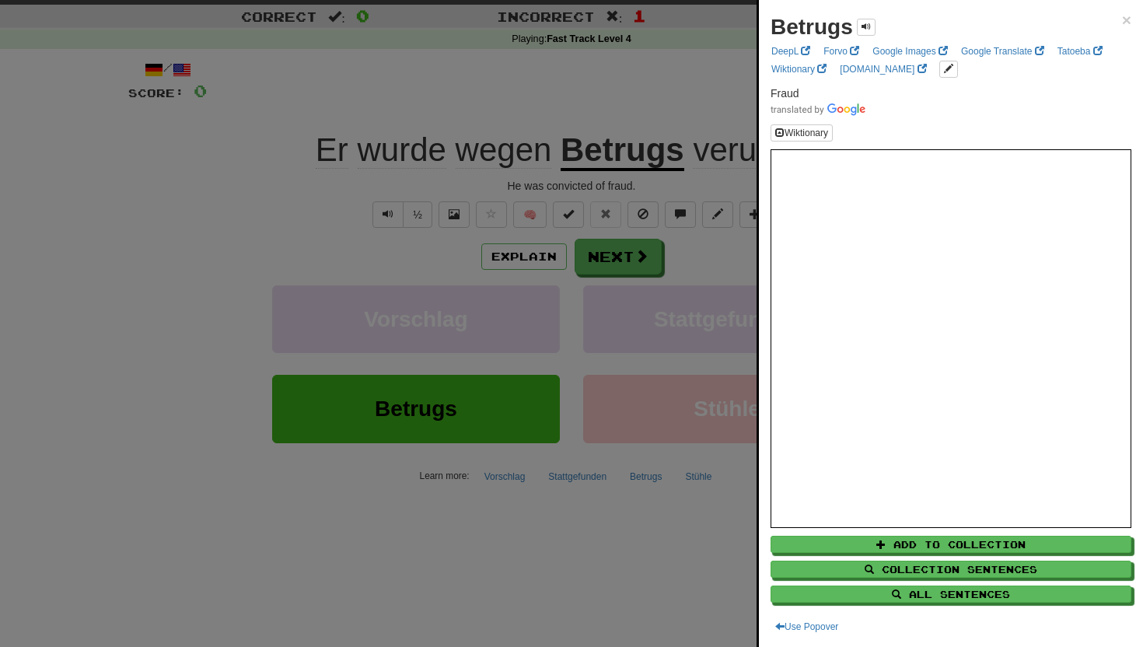
scroll to position [45, 0]
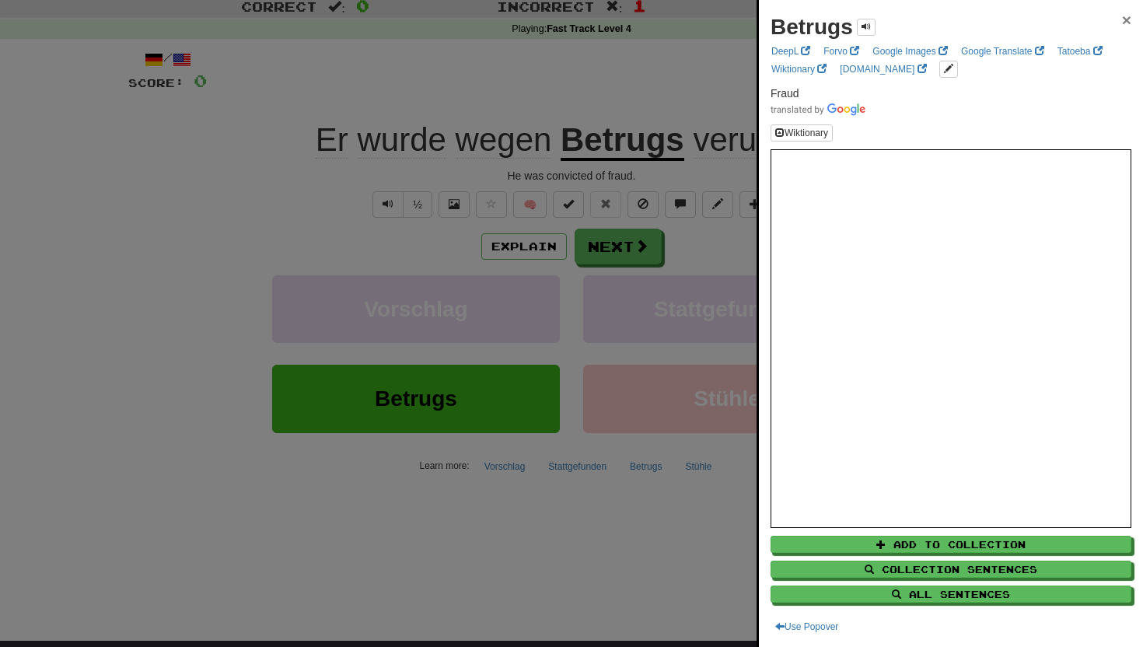
click at [1127, 27] on span "×" at bounding box center [1126, 20] width 9 height 18
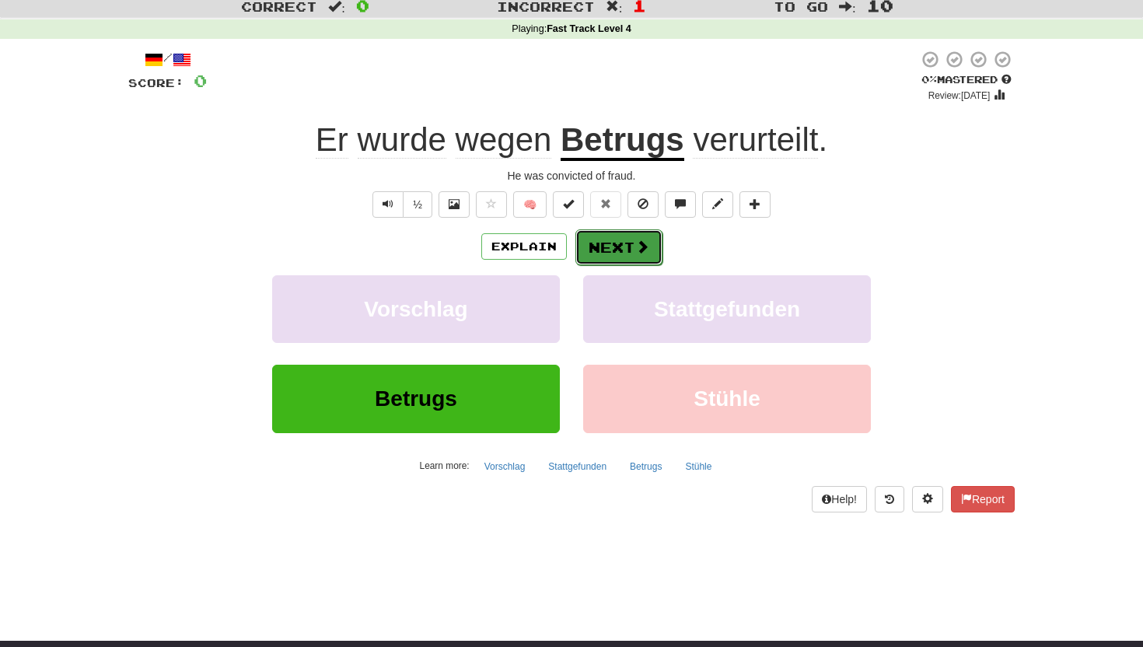
click at [601, 245] on button "Next" at bounding box center [618, 247] width 87 height 36
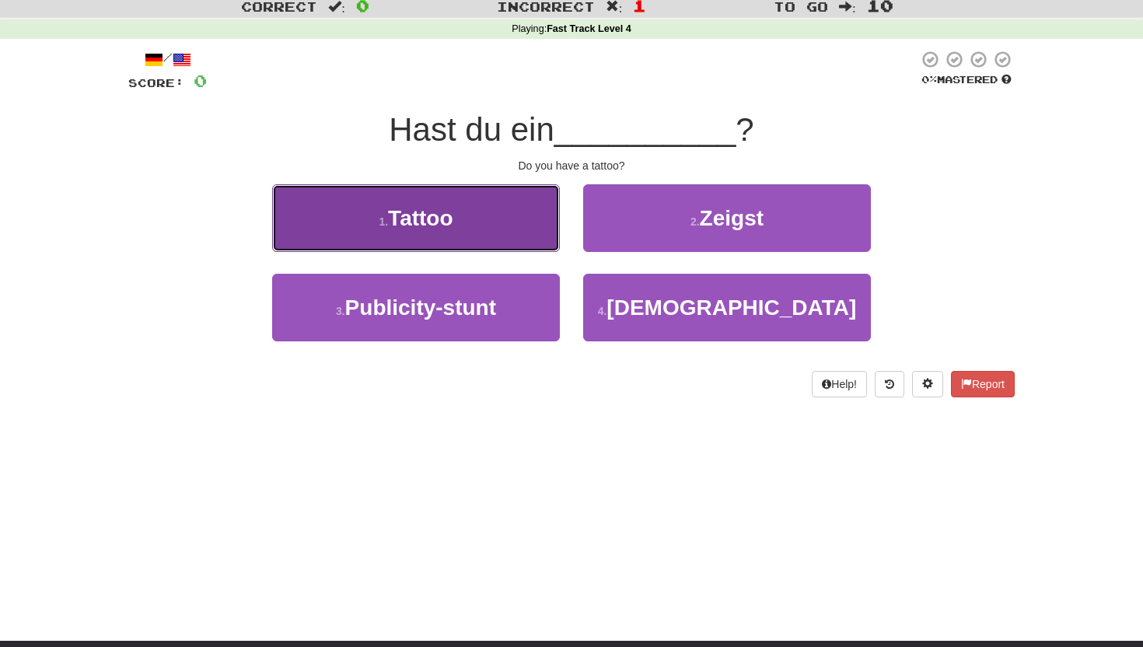
click at [490, 213] on button "1 . Tattoo" at bounding box center [416, 218] width 288 height 68
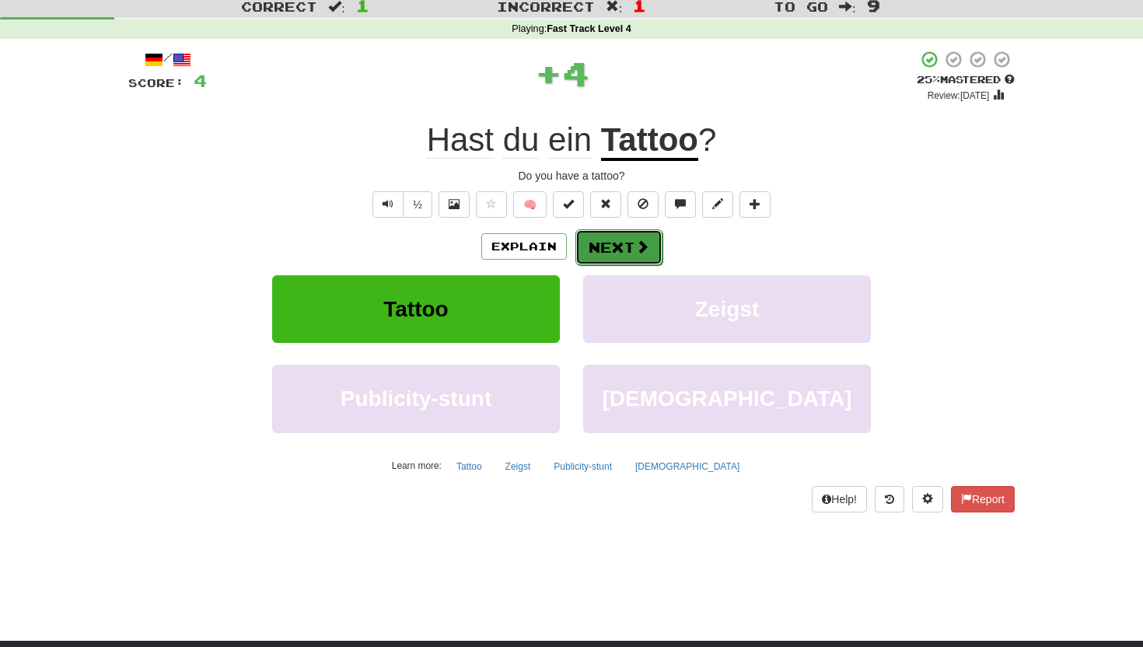
click at [608, 246] on button "Next" at bounding box center [618, 247] width 87 height 36
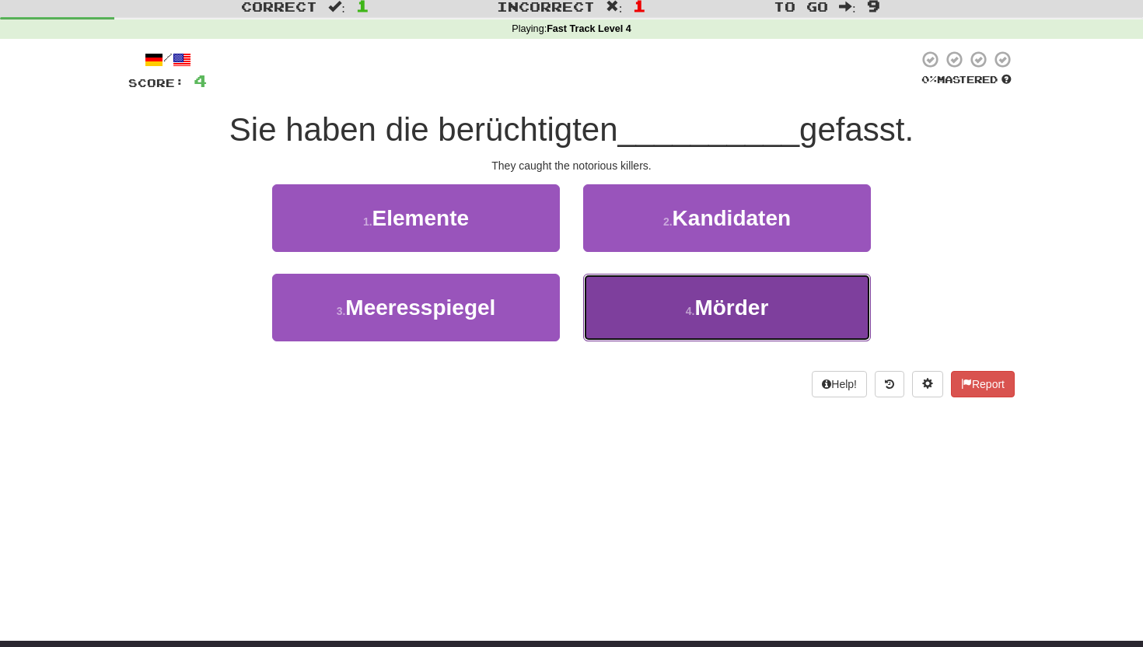
click at [600, 315] on button "4 . Mörder" at bounding box center [727, 308] width 288 height 68
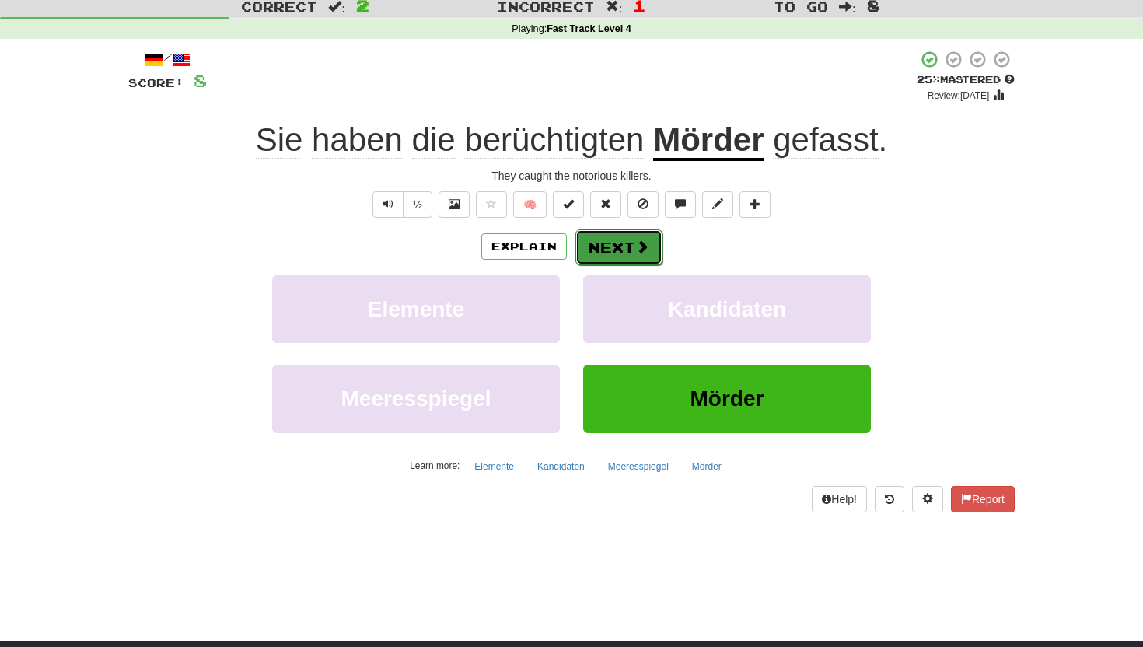
click at [637, 236] on button "Next" at bounding box center [618, 247] width 87 height 36
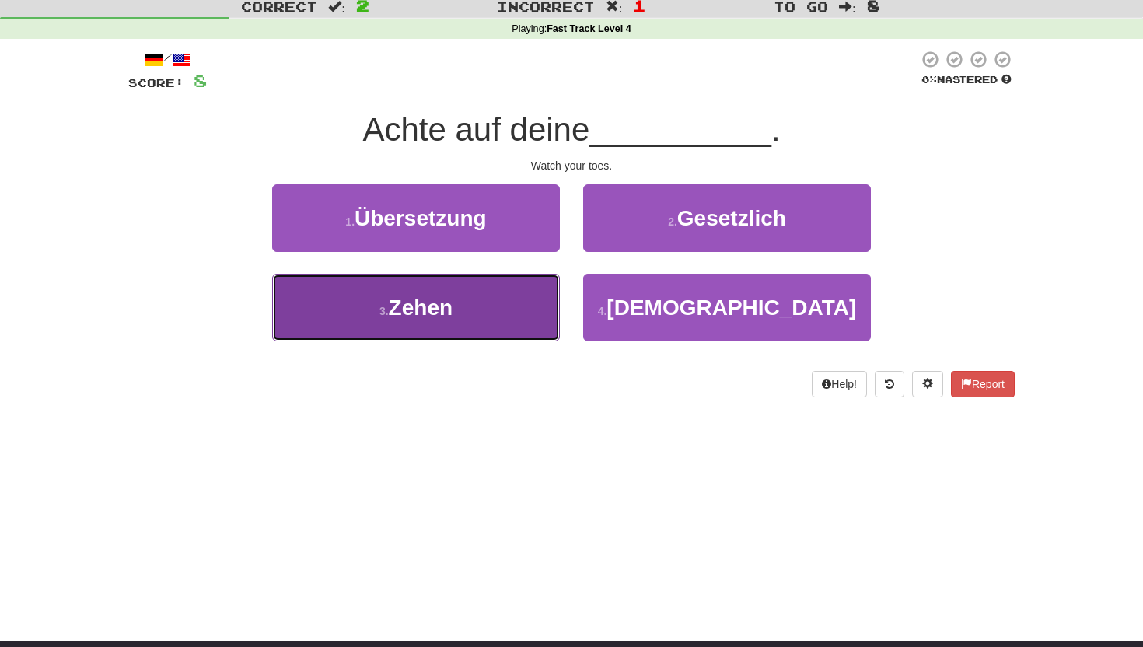
click at [494, 308] on button "3 . Zehen" at bounding box center [416, 308] width 288 height 68
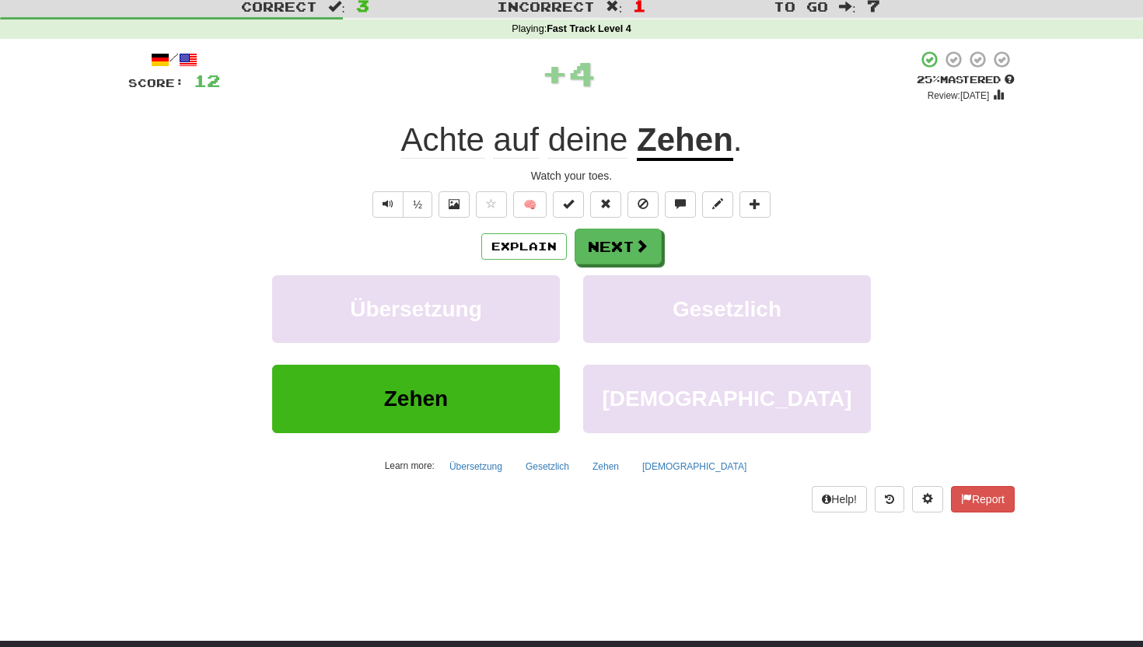
click at [675, 141] on u "Zehen" at bounding box center [685, 141] width 96 height 40
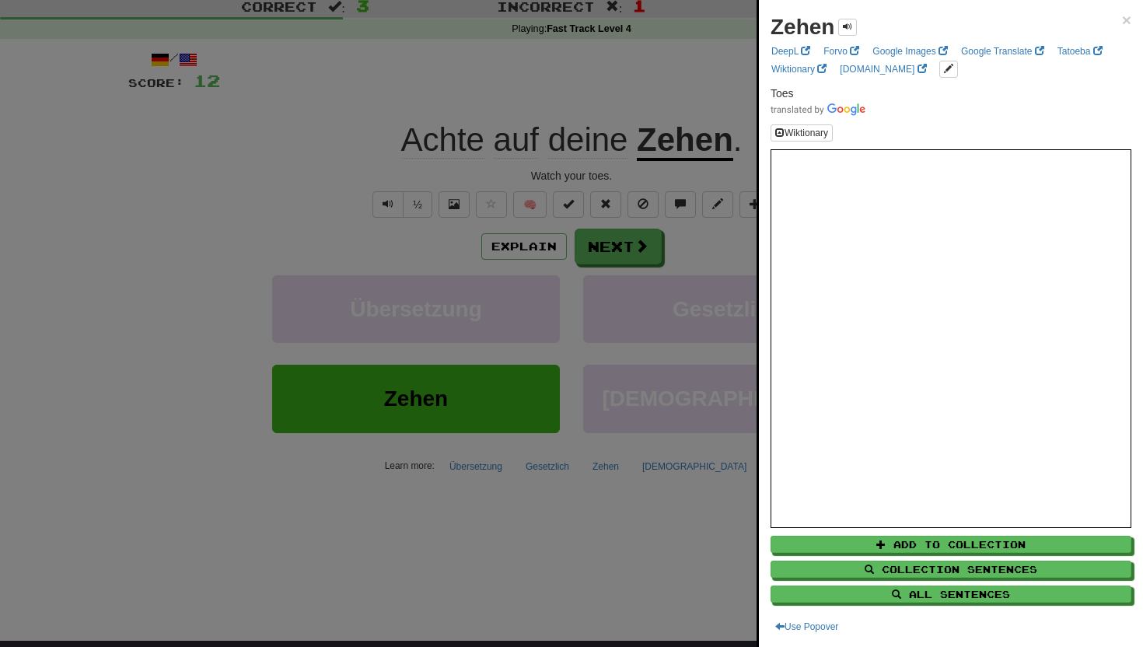
click at [1120, 14] on div "Zehen ×" at bounding box center [950, 27] width 361 height 31
click at [1125, 19] on span "×" at bounding box center [1126, 20] width 9 height 18
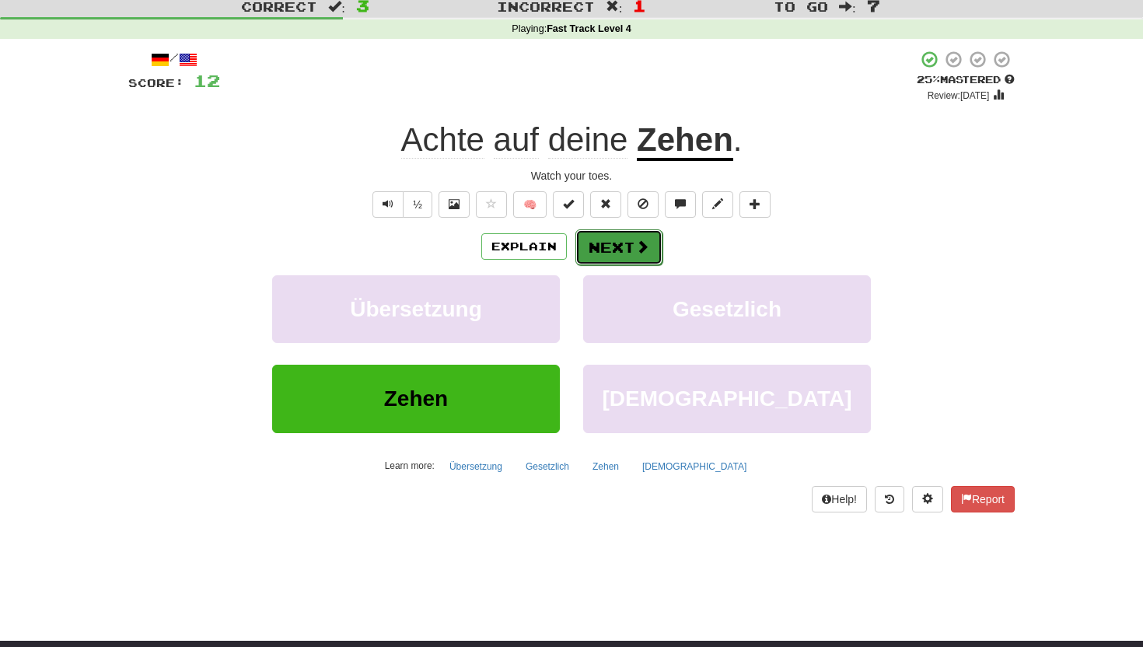
click at [620, 244] on button "Next" at bounding box center [618, 247] width 87 height 36
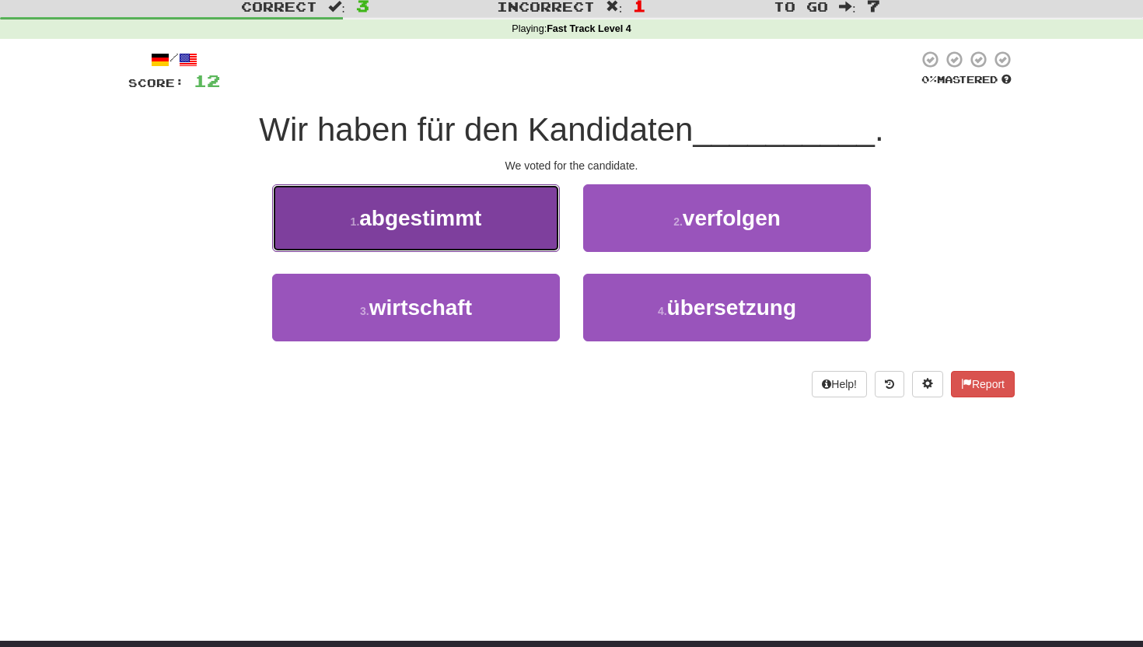
click at [499, 207] on button "1 . abgestimmt" at bounding box center [416, 218] width 288 height 68
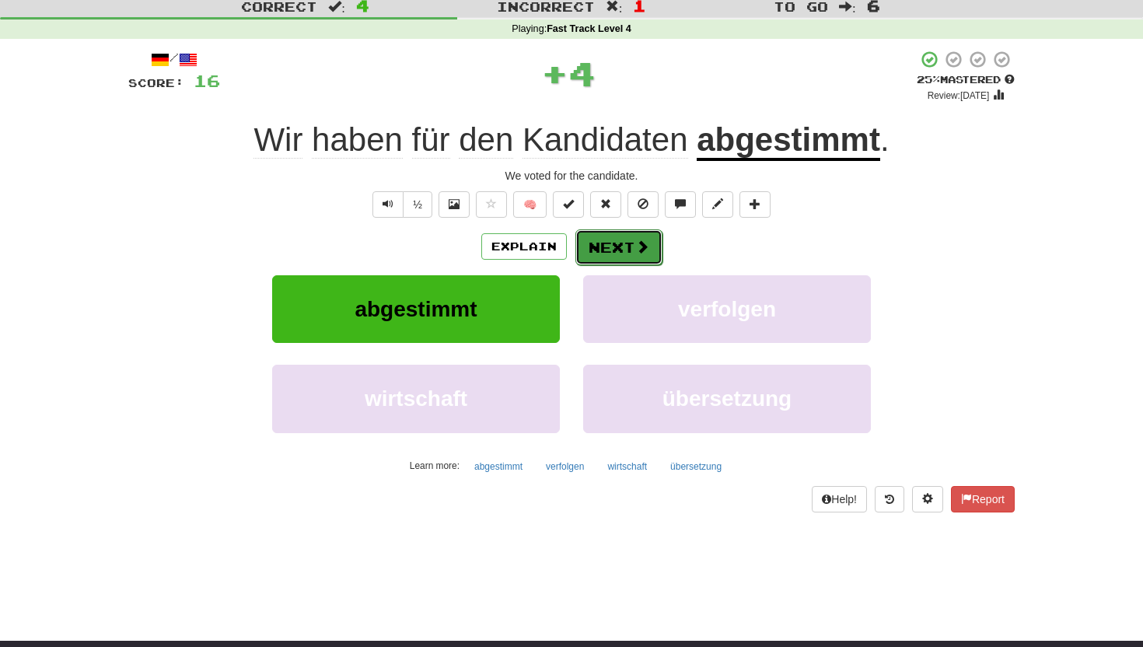
click at [639, 250] on span at bounding box center [642, 246] width 14 height 14
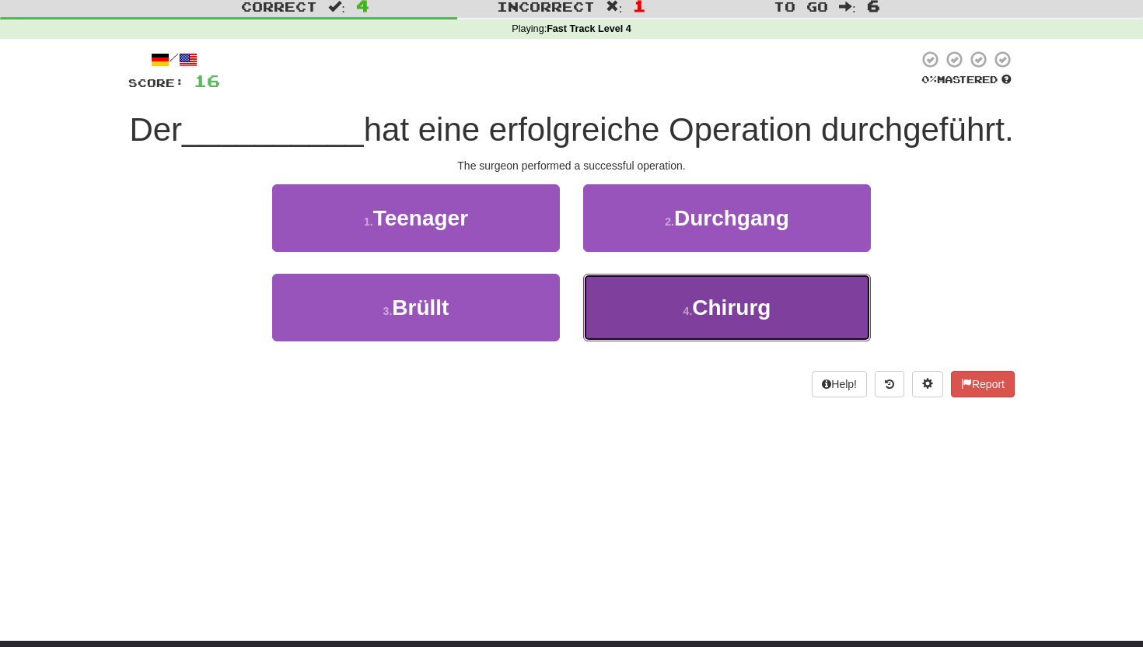
click at [669, 341] on button "4 . Chirurg" at bounding box center [727, 308] width 288 height 68
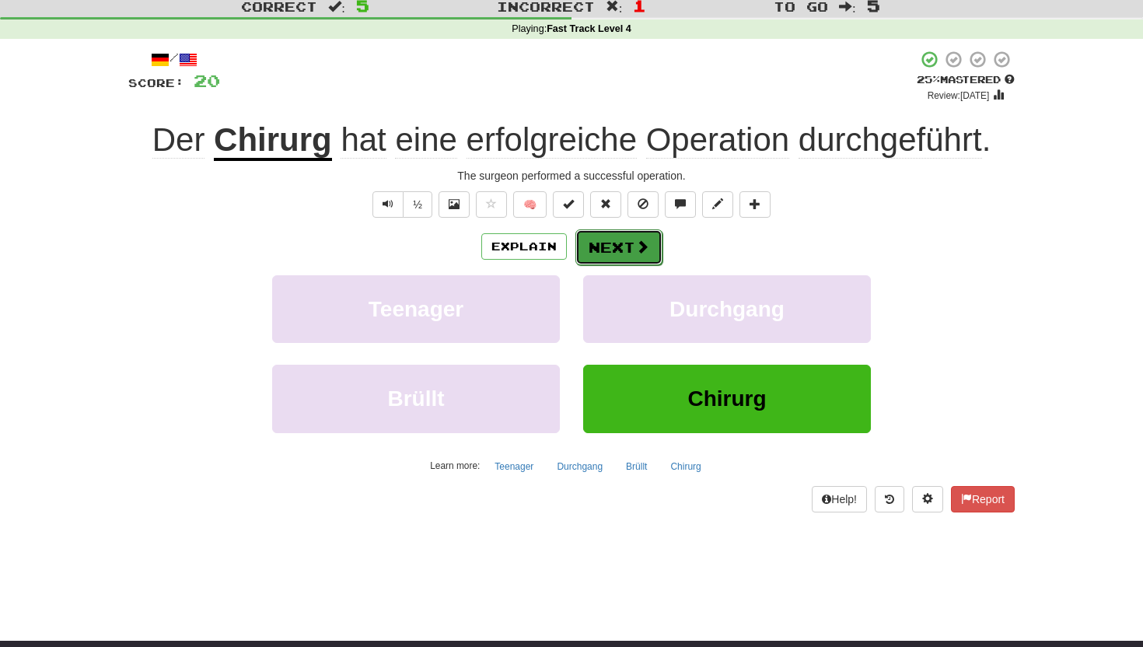
click at [619, 246] on button "Next" at bounding box center [618, 247] width 87 height 36
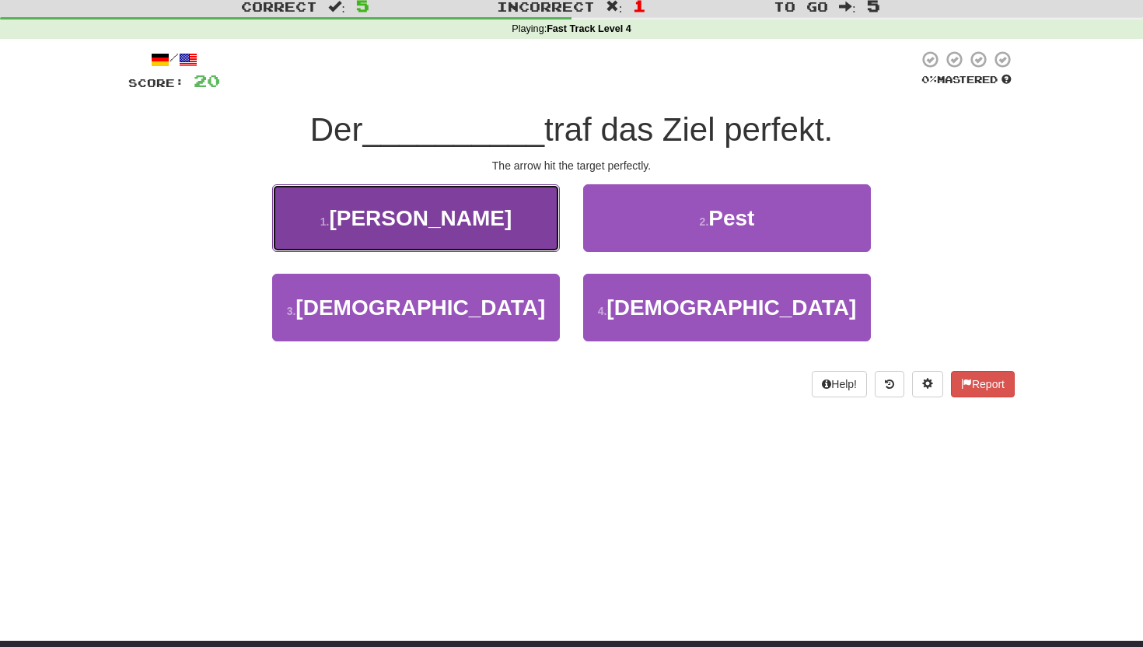
click at [511, 229] on button "1 . Pfeil" at bounding box center [416, 218] width 288 height 68
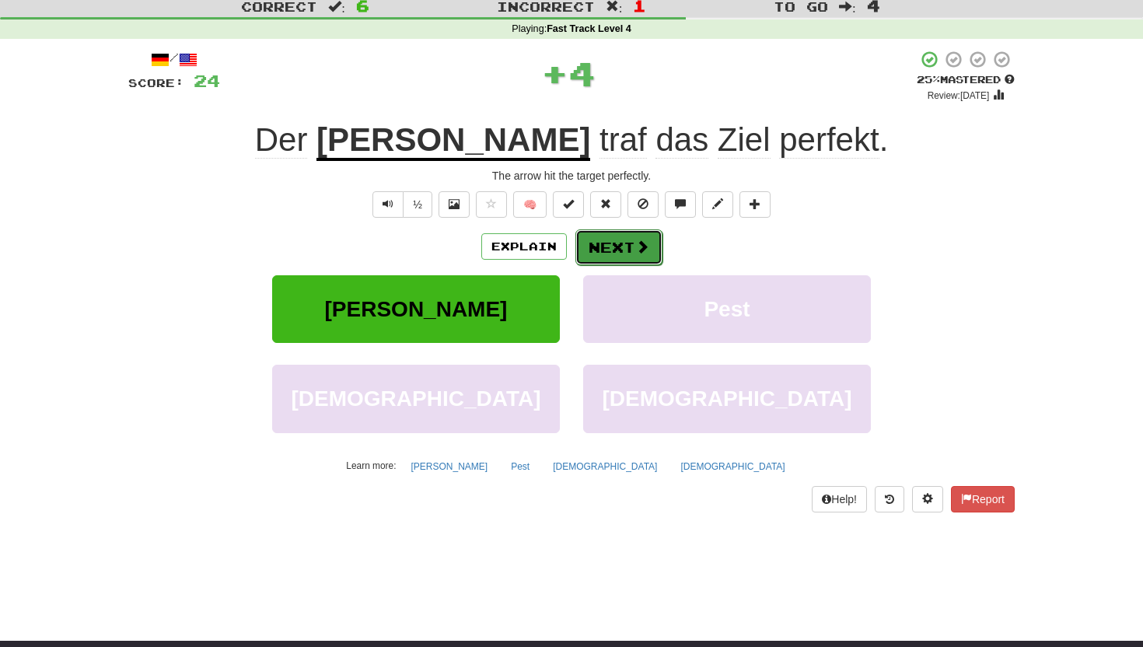
click at [605, 248] on button "Next" at bounding box center [618, 247] width 87 height 36
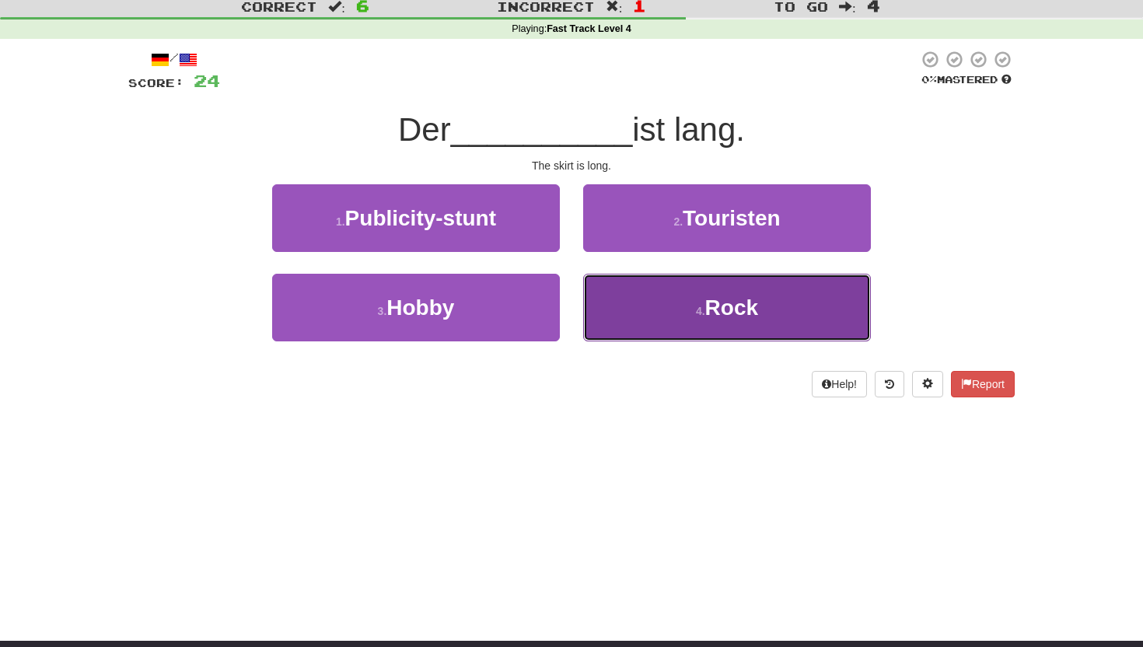
click at [688, 319] on button "4 . Rock" at bounding box center [727, 308] width 288 height 68
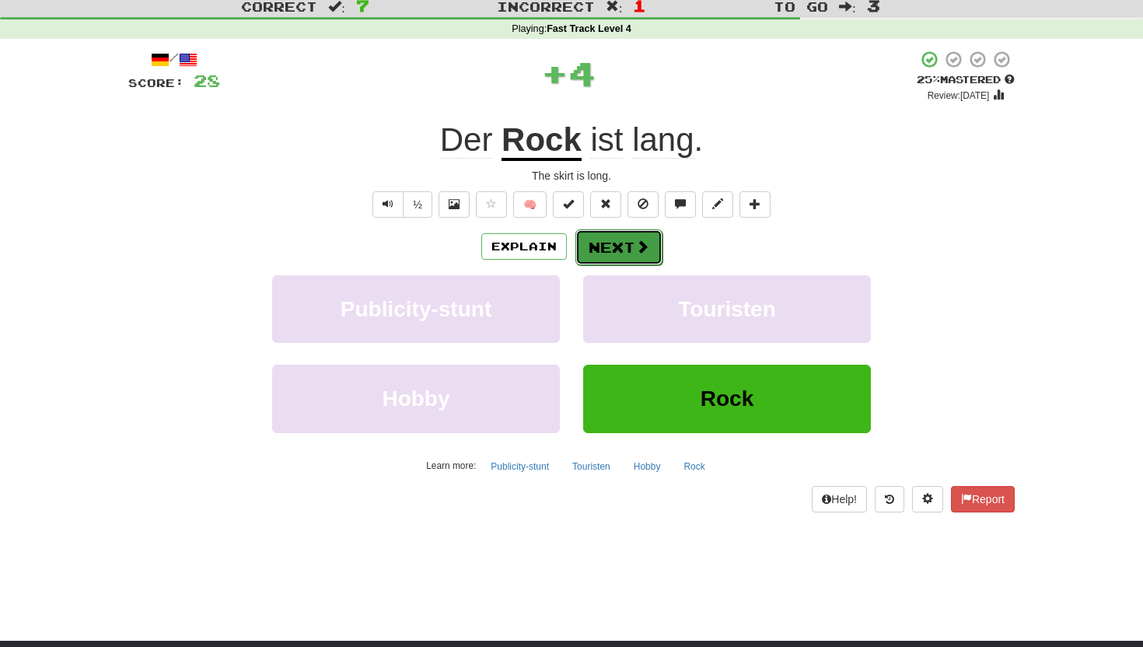
click at [618, 240] on button "Next" at bounding box center [618, 247] width 87 height 36
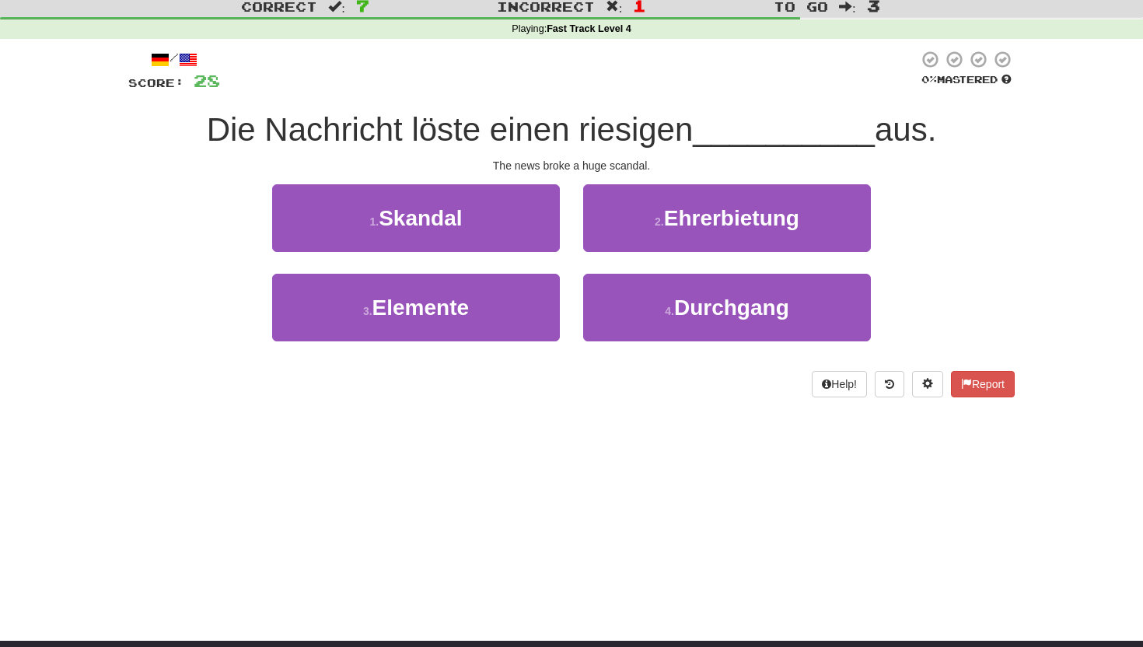
click at [485, 431] on div "Dashboard Clozemaster eafol / Toggle Dropdown Dashboard Leaderboard Activity Fe…" at bounding box center [571, 278] width 1143 height 647
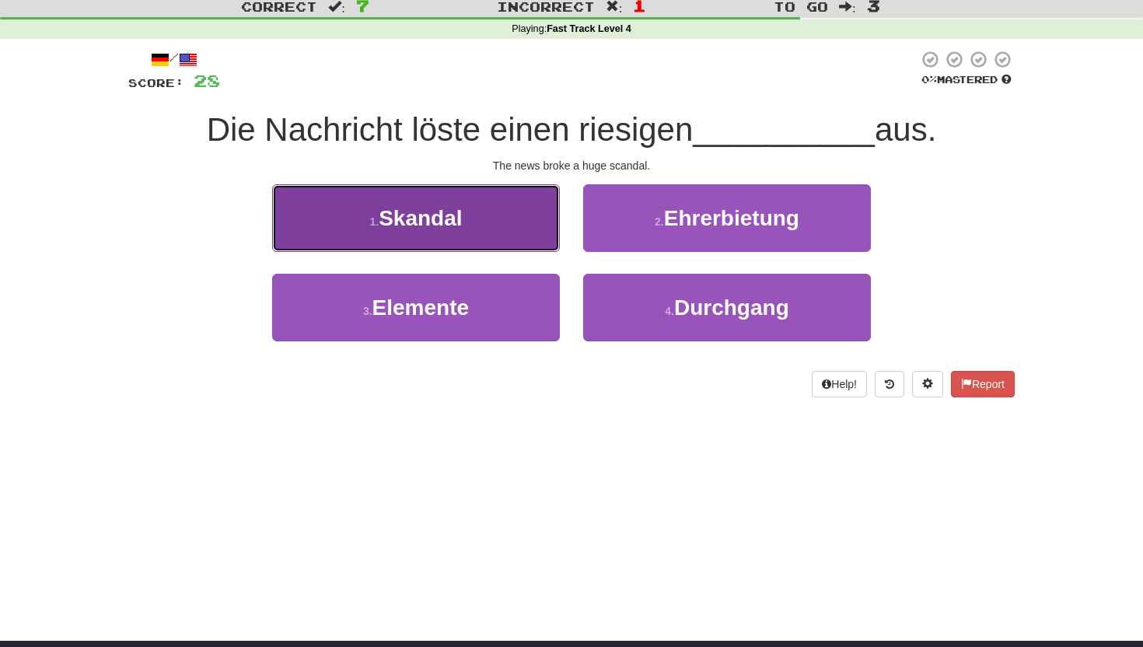
click at [546, 224] on button "1 . Skandal" at bounding box center [416, 218] width 288 height 68
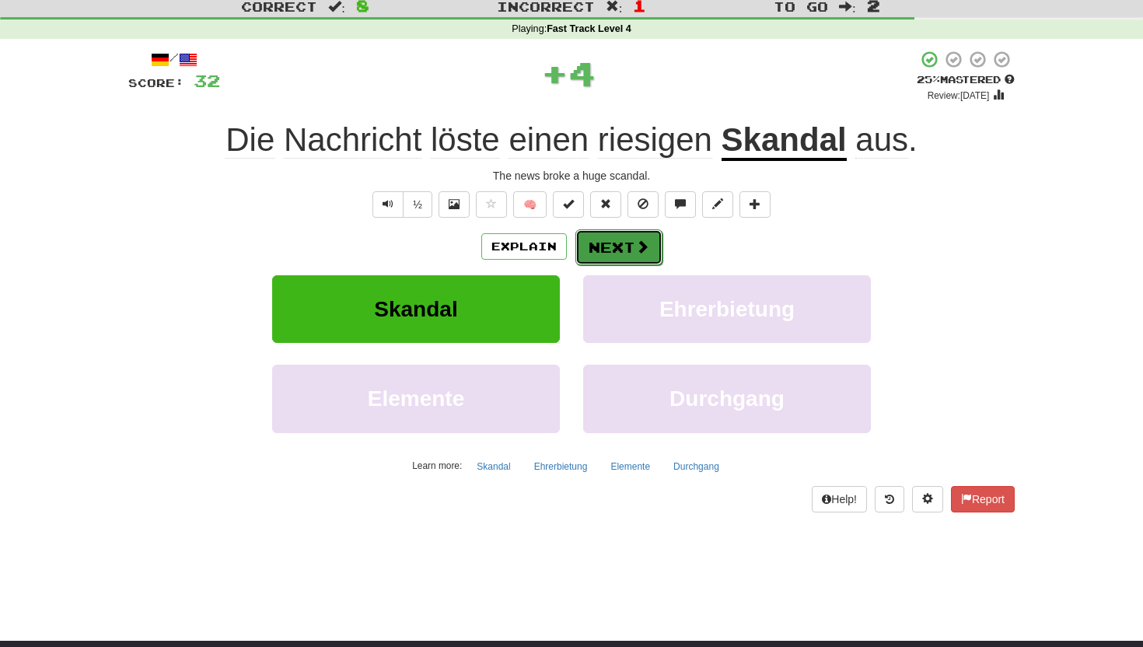
click at [624, 246] on button "Next" at bounding box center [618, 247] width 87 height 36
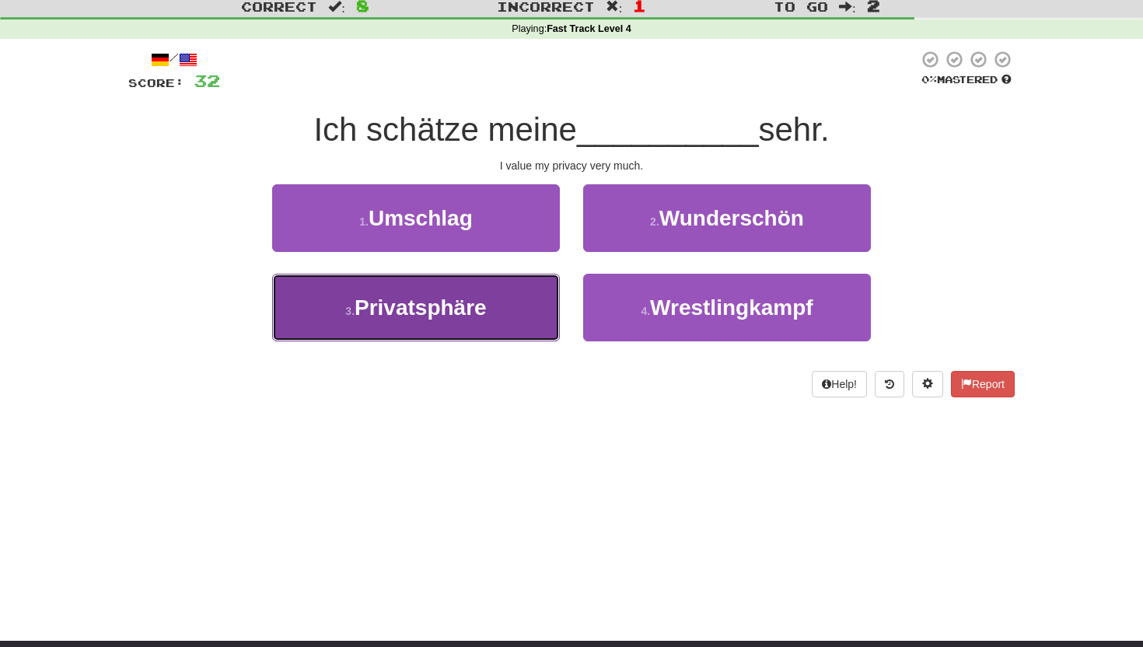
click at [387, 317] on span "Privatsphäre" at bounding box center [420, 307] width 132 height 24
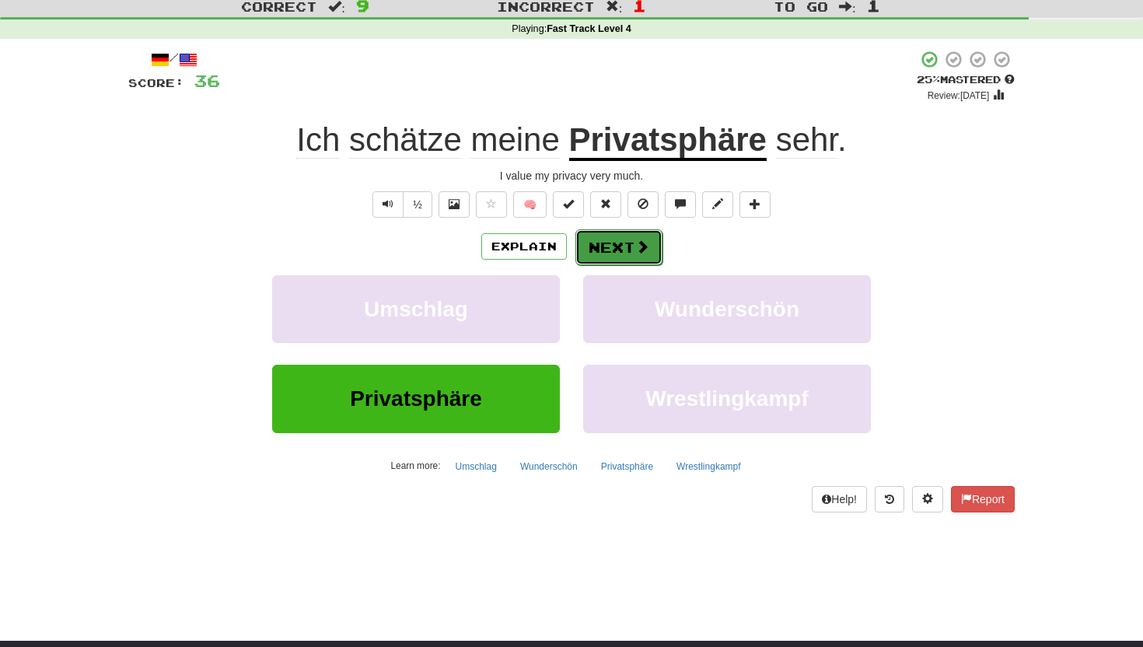
click at [609, 236] on button "Next" at bounding box center [618, 247] width 87 height 36
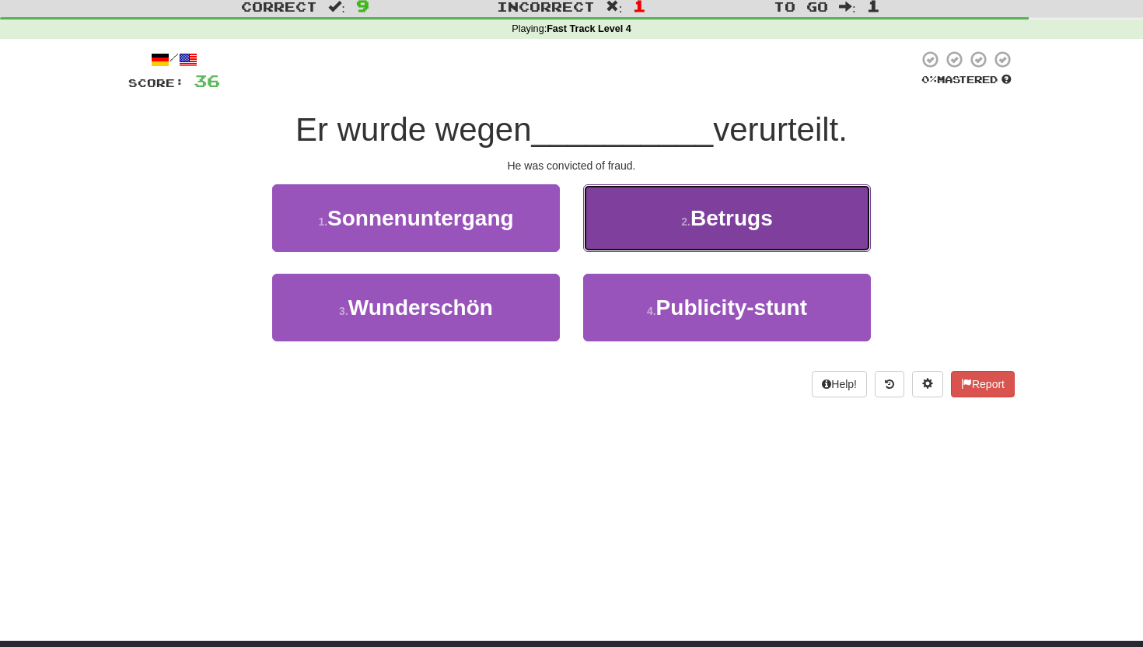
click at [691, 211] on button "2 . Betrugs" at bounding box center [727, 218] width 288 height 68
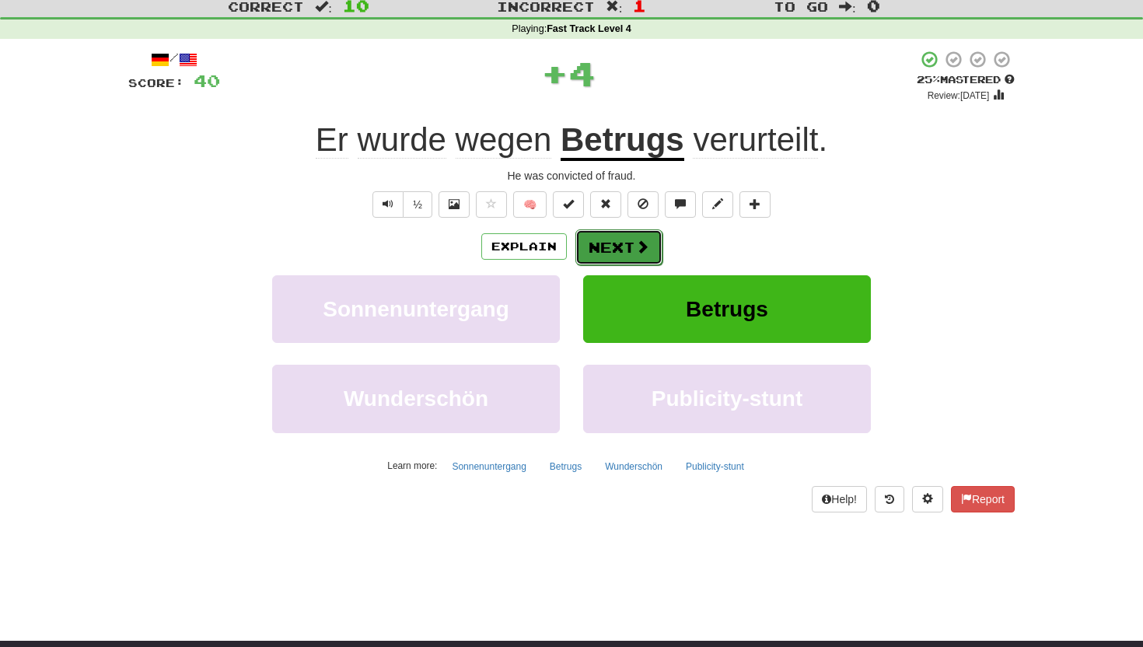
click at [635, 242] on span at bounding box center [642, 246] width 14 height 14
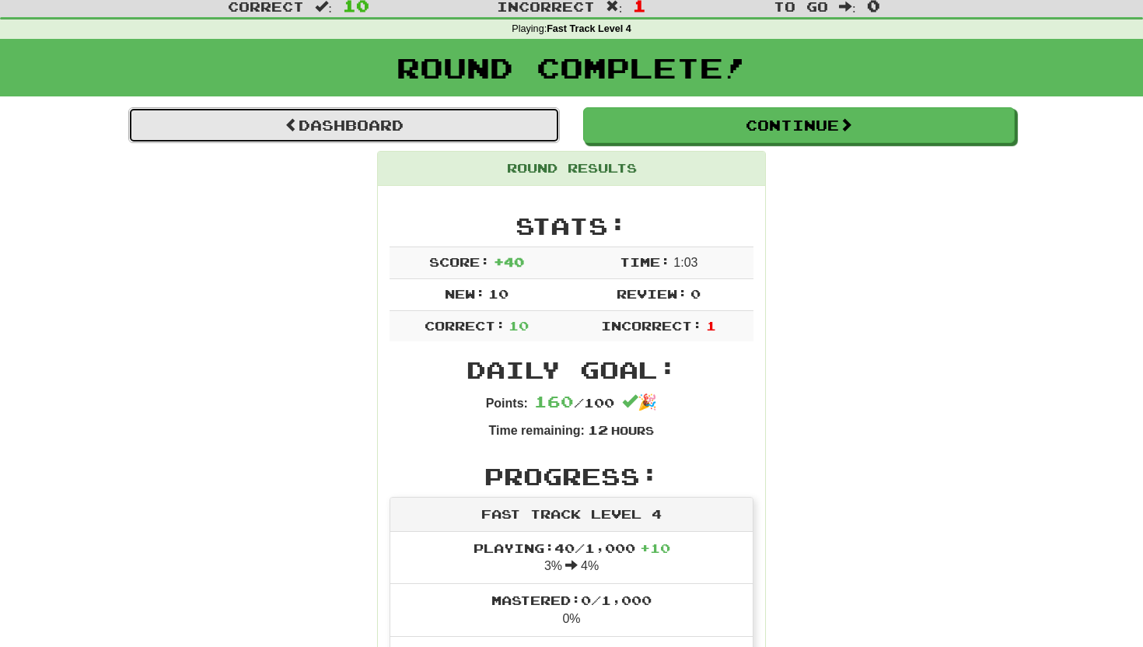
click at [513, 116] on link "Dashboard" at bounding box center [343, 125] width 431 height 36
